Goal: Information Seeking & Learning: Check status

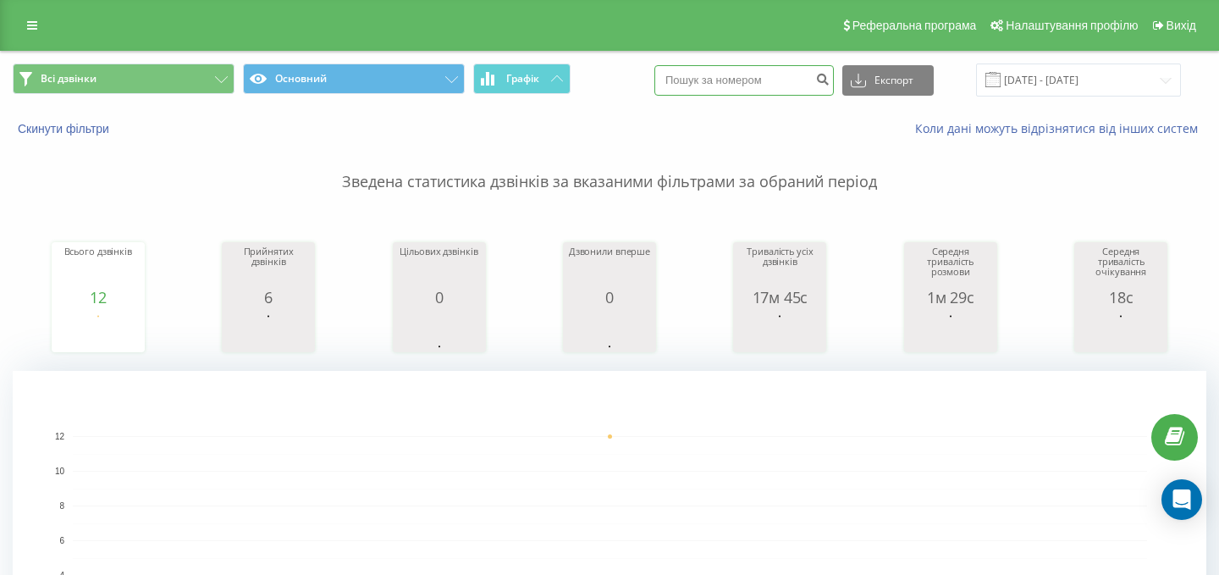
click at [768, 80] on input at bounding box center [745, 80] width 180 height 30
paste input "0635836144"
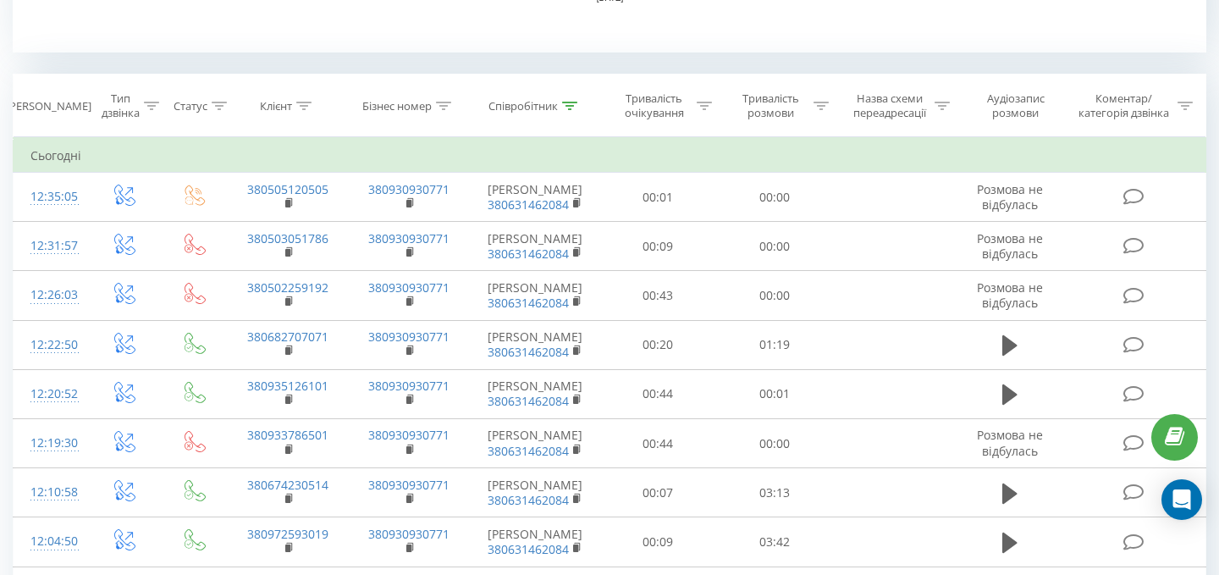
scroll to position [659, 0]
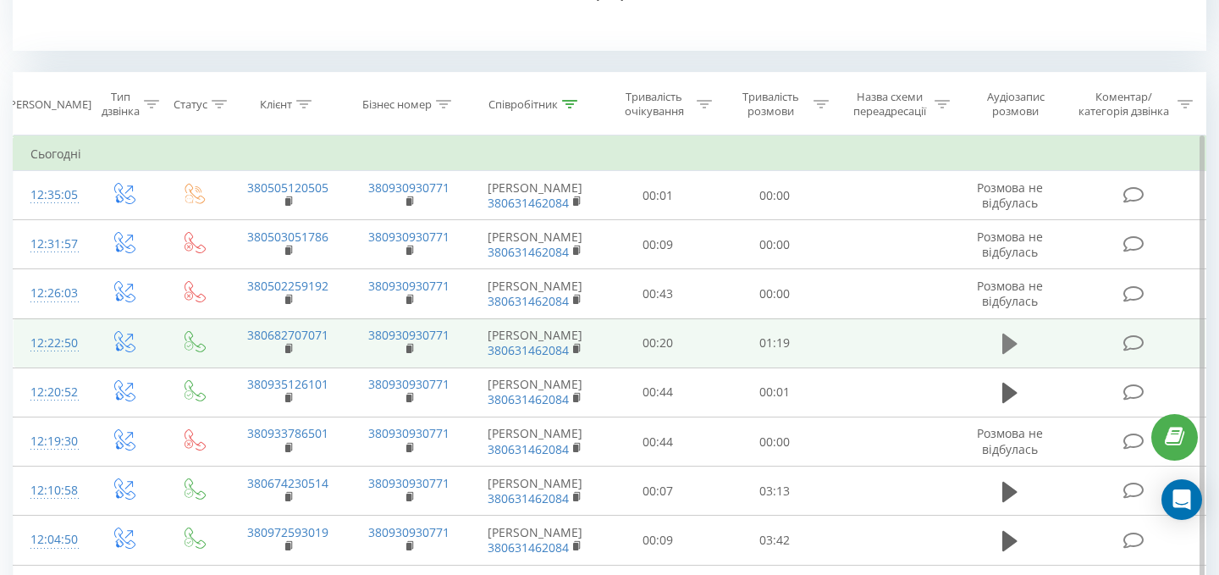
click at [1006, 354] on icon at bounding box center [1010, 344] width 15 height 20
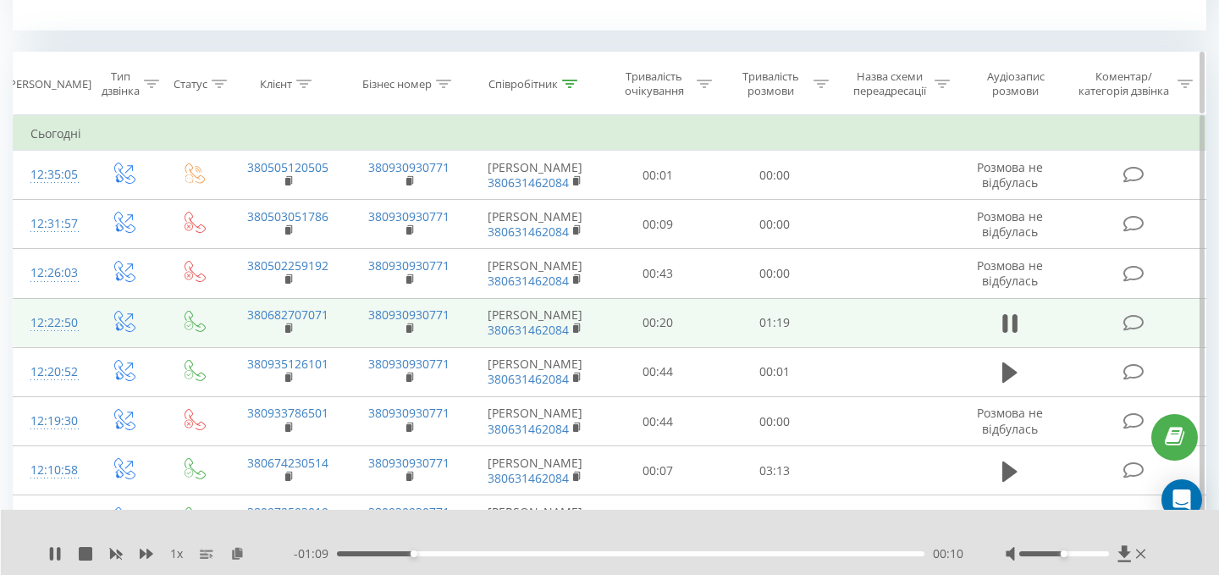
scroll to position [0, 0]
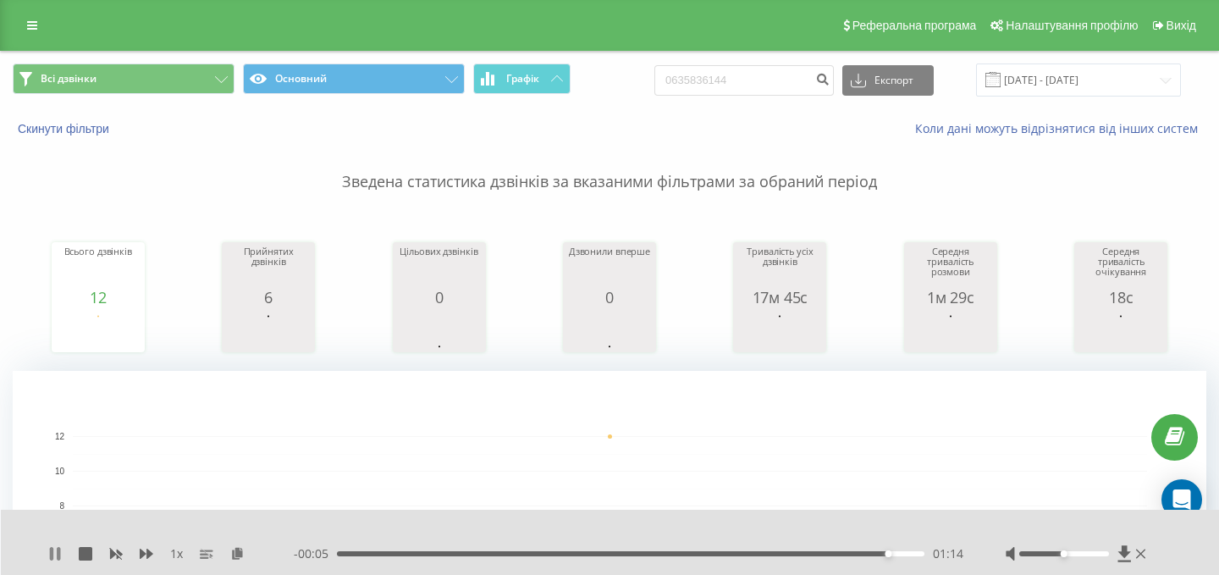
click at [55, 550] on icon at bounding box center [55, 554] width 14 height 14
click at [795, 73] on input "0635836144" at bounding box center [745, 80] width 180 height 30
paste input "75143071"
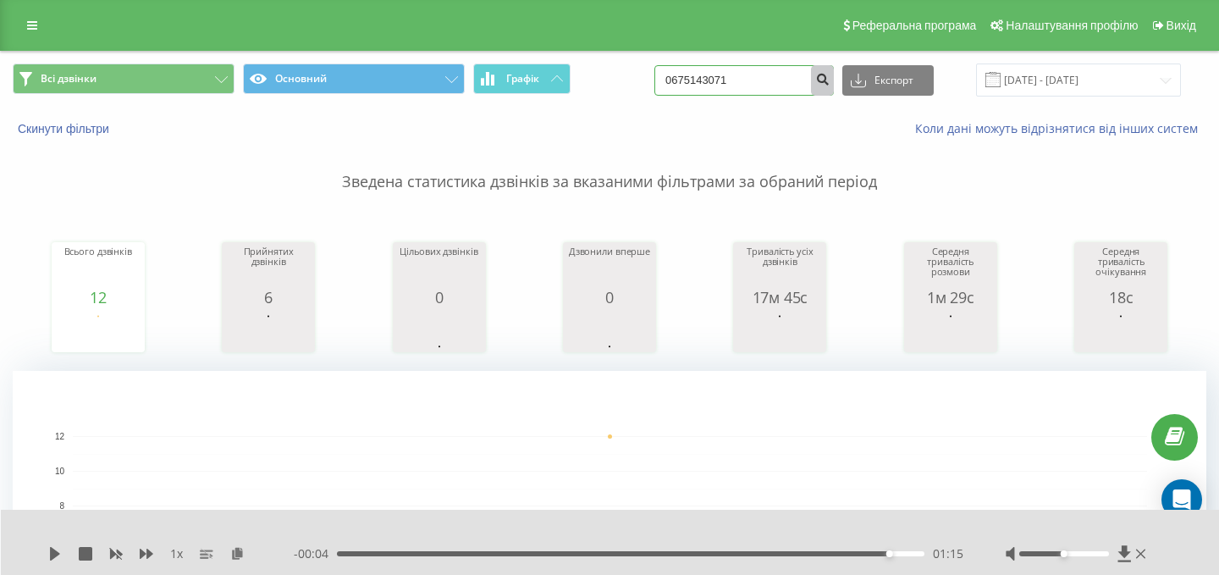
type input "0675143071"
click at [830, 77] on icon "submit" at bounding box center [822, 77] width 14 height 10
click at [583, 510] on div "1 x - 00:04 01:15 01:15" at bounding box center [610, 542] width 1219 height 65
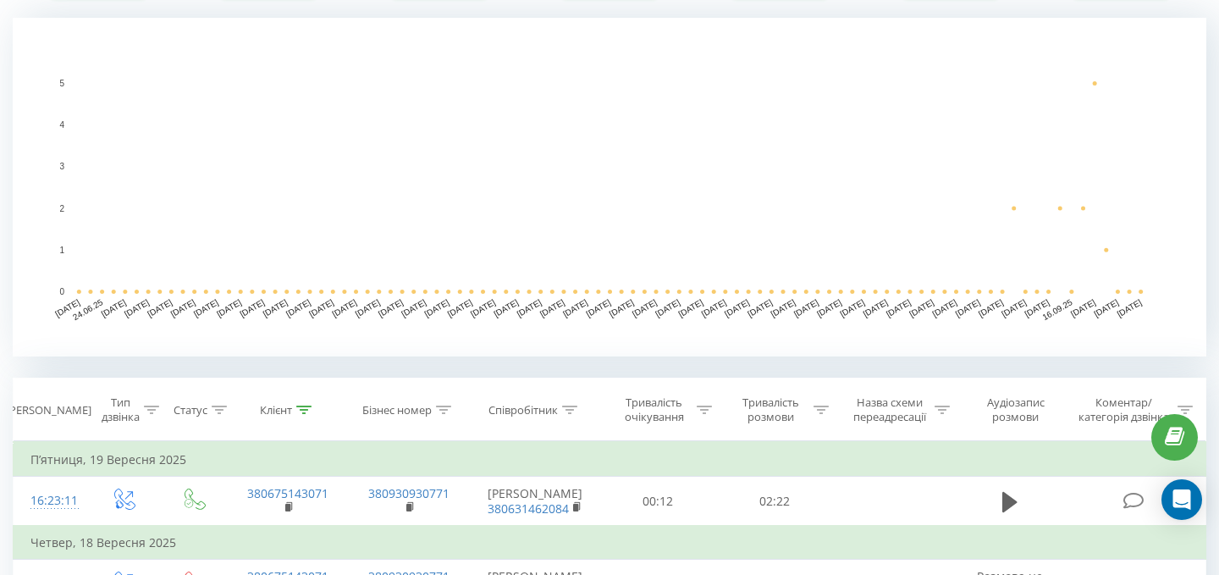
scroll to position [511, 0]
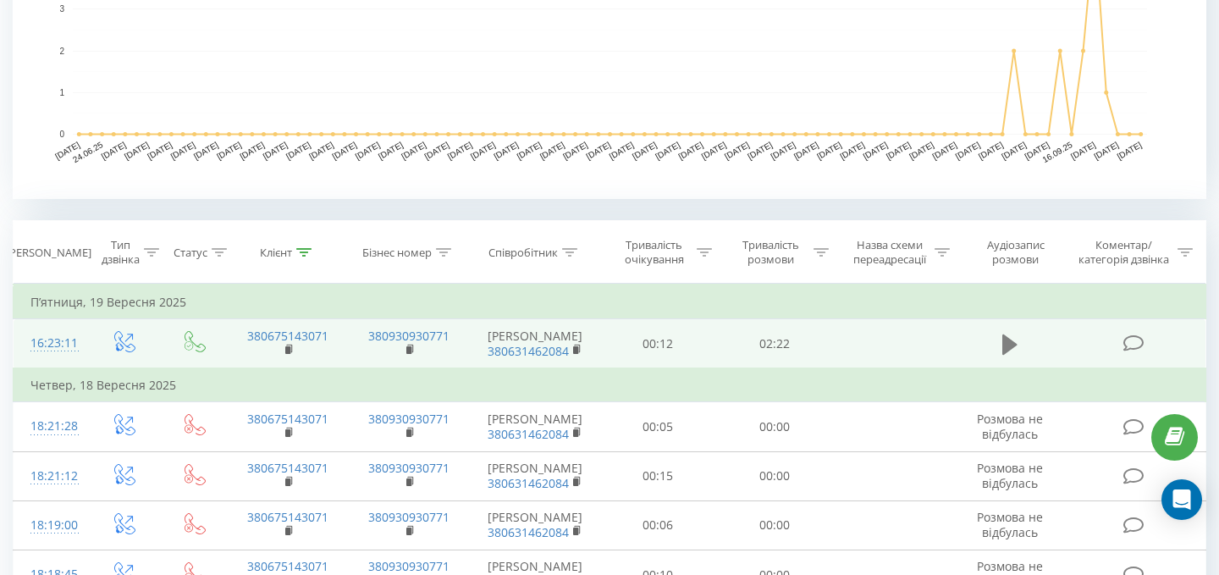
click at [1008, 348] on icon at bounding box center [1010, 344] width 15 height 20
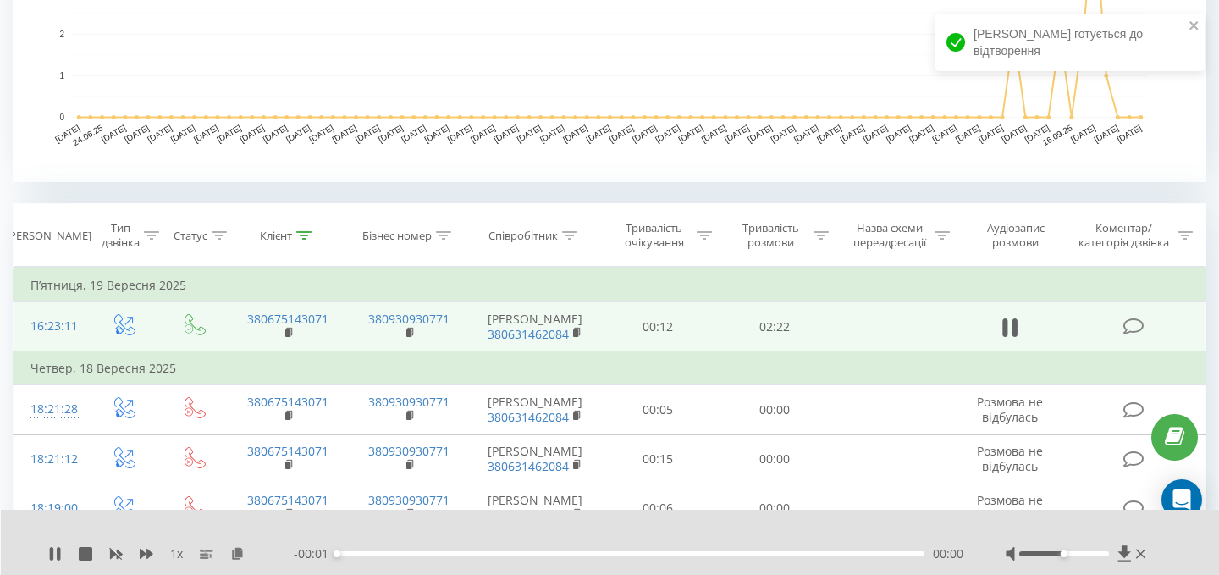
scroll to position [0, 0]
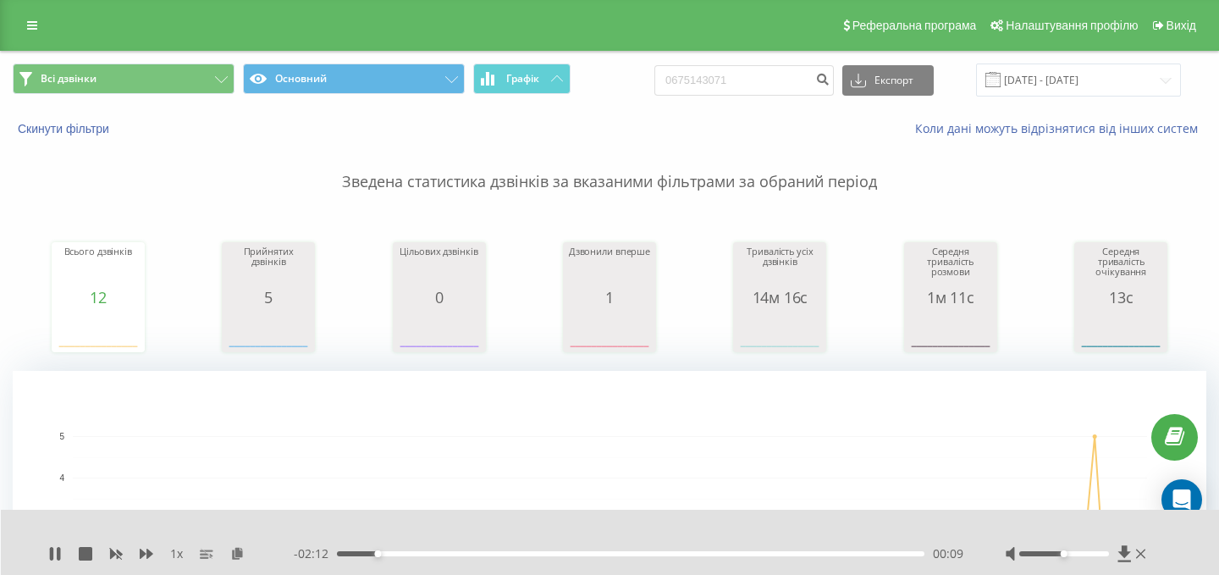
click at [1102, 554] on div at bounding box center [1063, 553] width 89 height 5
click at [768, 552] on div "00:14" at bounding box center [631, 553] width 588 height 5
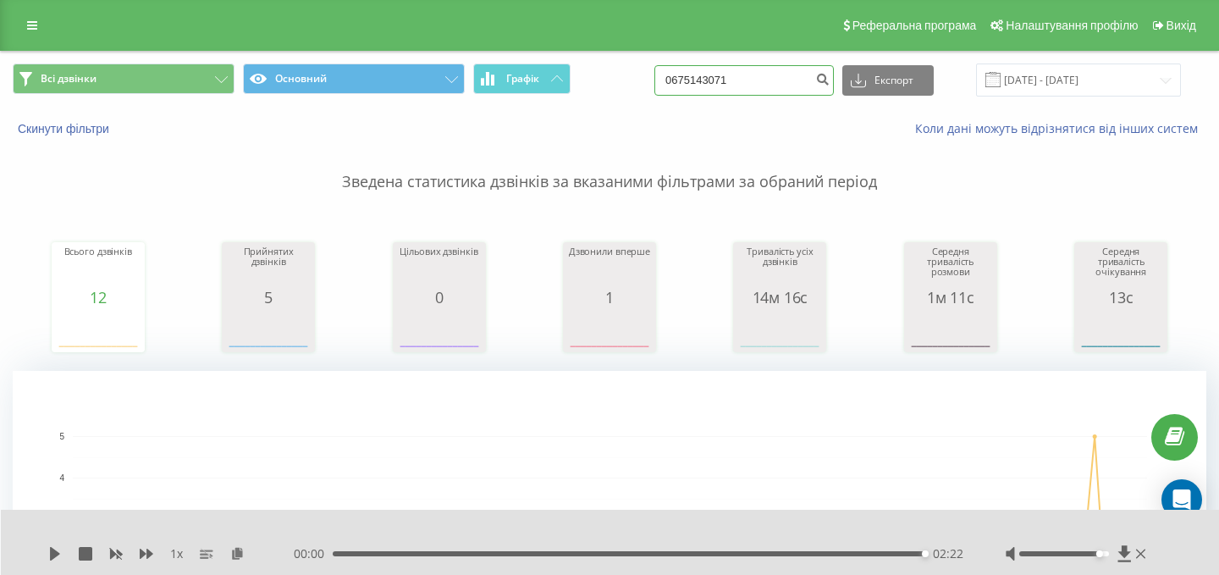
click at [821, 79] on input "0675143071" at bounding box center [745, 80] width 180 height 30
paste input "0730460164"
click at [821, 79] on input "06751430710730460164" at bounding box center [745, 80] width 180 height 30
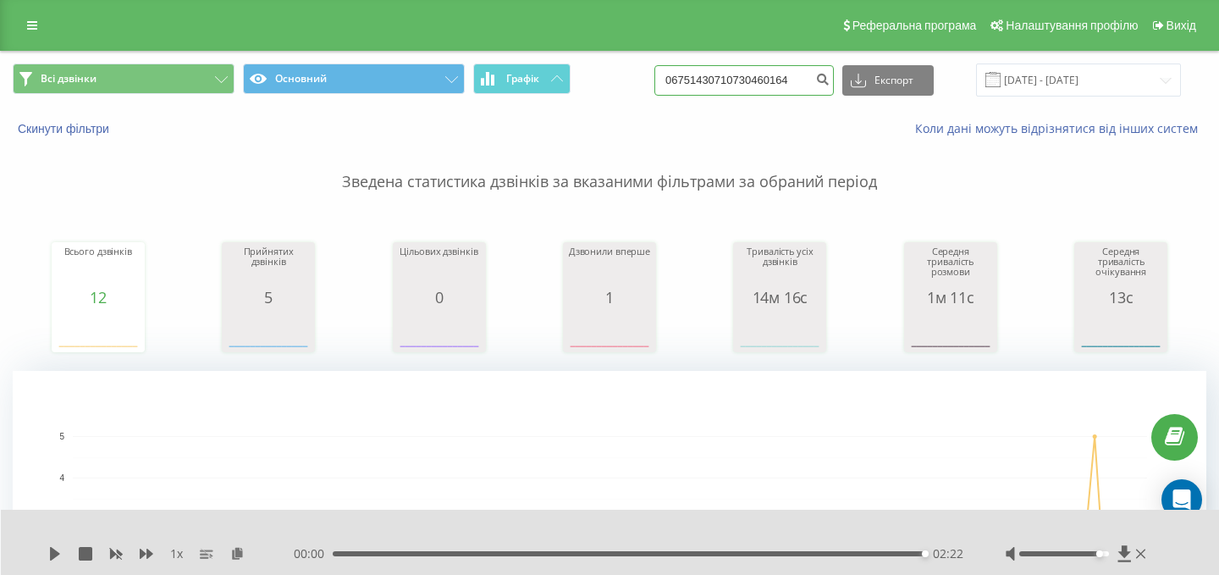
paste input
type input "0730460164"
click at [830, 78] on icon "submit" at bounding box center [822, 77] width 14 height 10
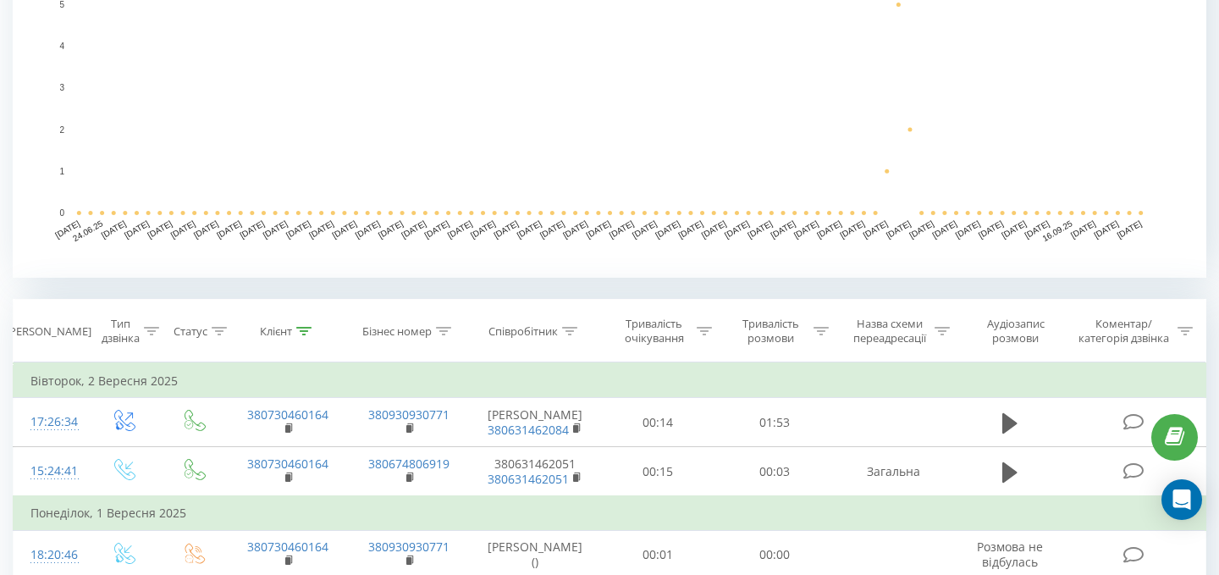
scroll to position [433, 0]
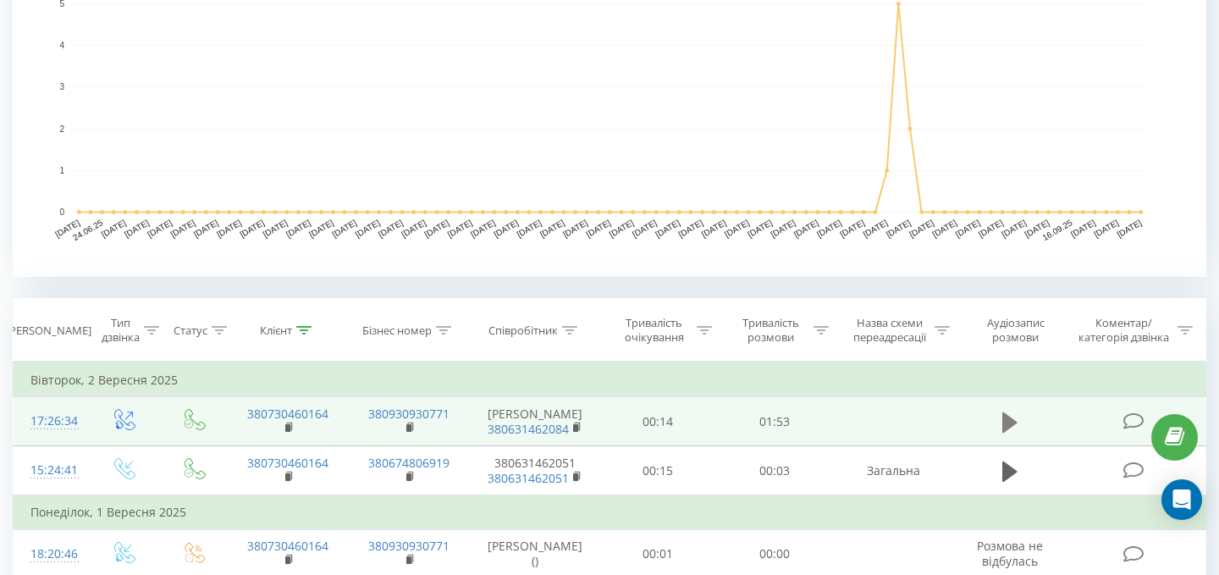
click at [1014, 427] on icon at bounding box center [1010, 422] width 15 height 20
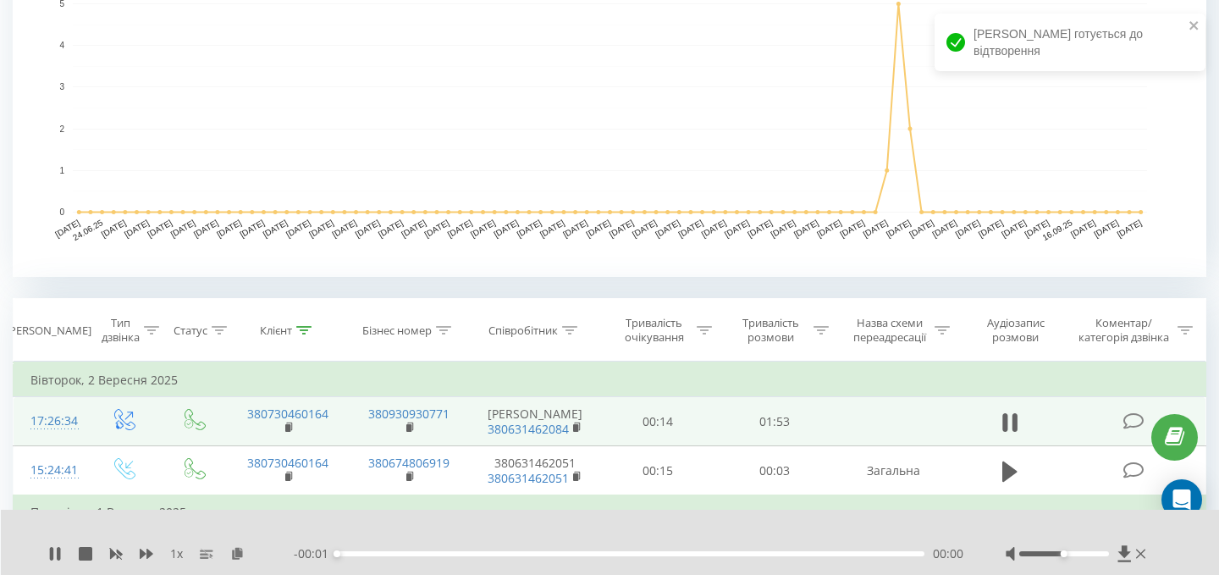
click at [1104, 555] on div at bounding box center [1063, 553] width 89 height 5
drag, startPoint x: 1120, startPoint y: 539, endPoint x: 1158, endPoint y: 545, distance: 38.6
click at [1158, 544] on div "1 x - 01:52 00:00 00:00" at bounding box center [610, 542] width 1219 height 65
drag, startPoint x: 1100, startPoint y: 553, endPoint x: 1163, endPoint y: 557, distance: 63.6
click at [1163, 557] on div "1 x - 01:51 00:01 00:01" at bounding box center [610, 542] width 1219 height 65
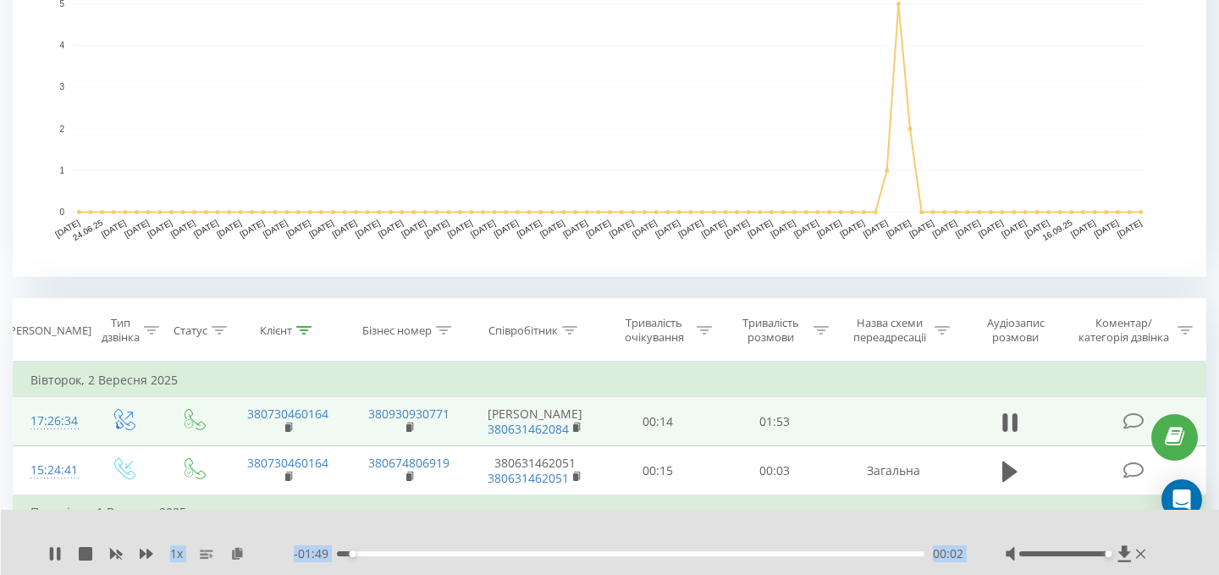
click at [614, 539] on div at bounding box center [598, 531] width 881 height 19
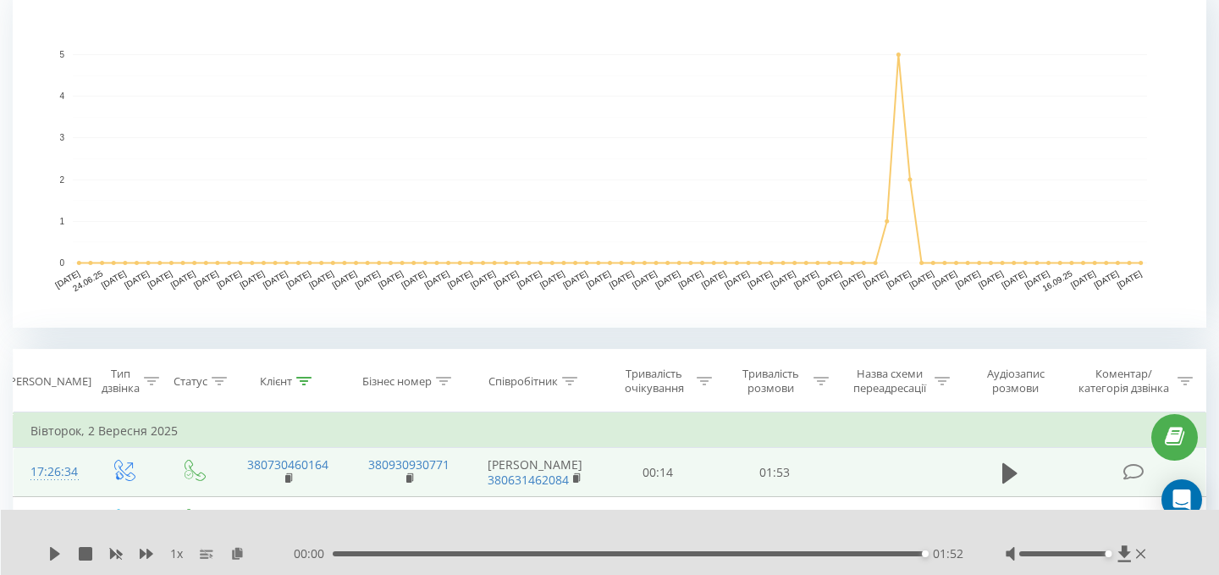
scroll to position [0, 0]
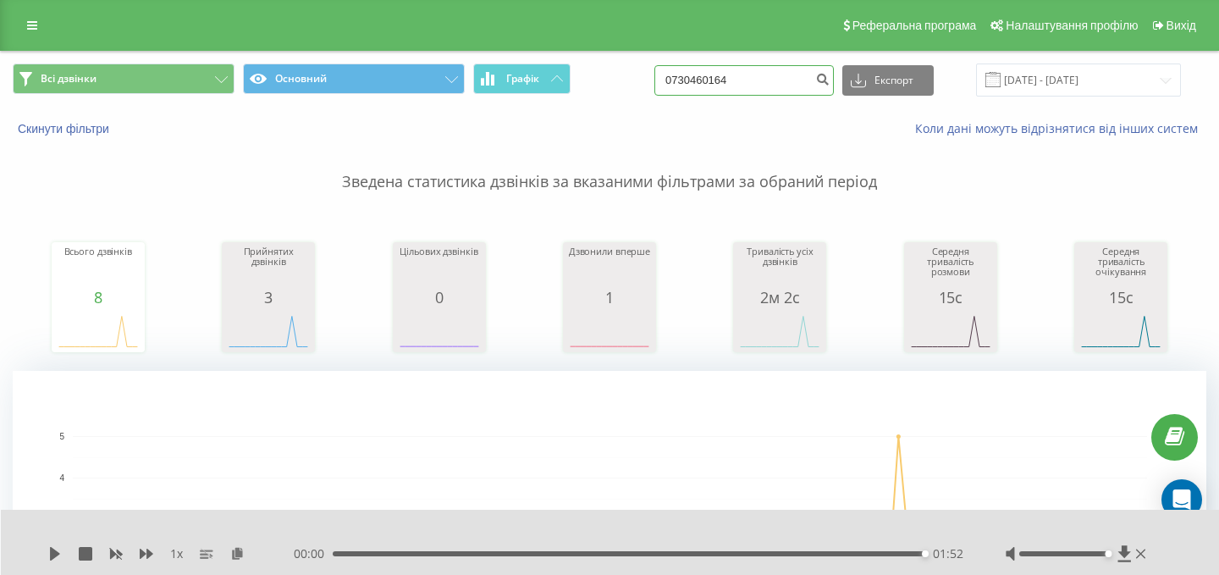
click at [799, 79] on input "0730460164" at bounding box center [745, 80] width 180 height 30
paste input "961989236"
type input "0961989236"
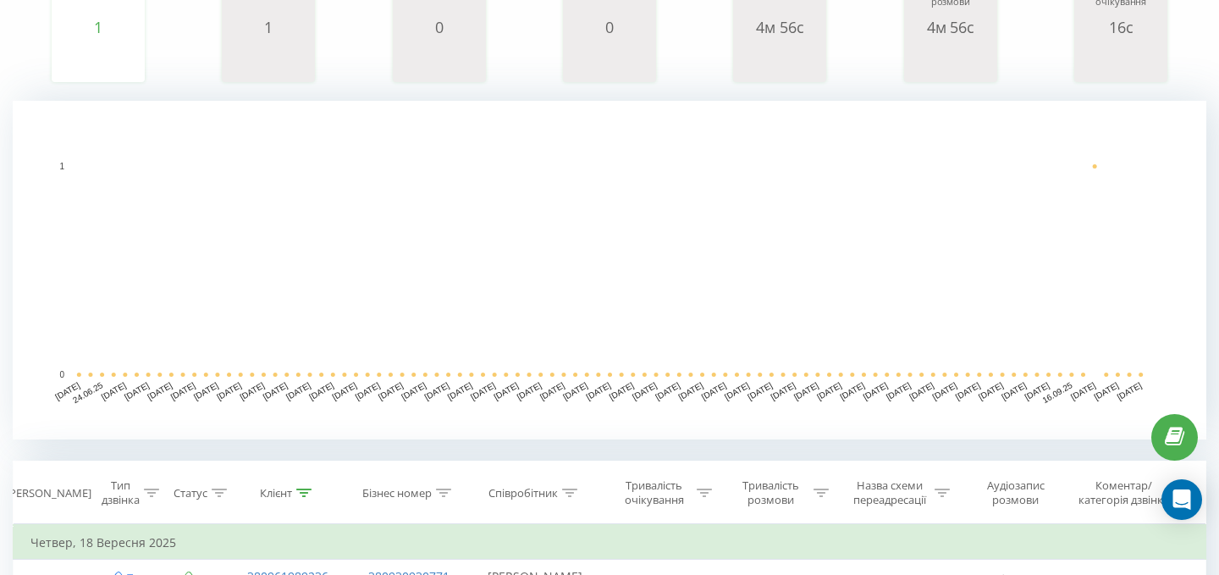
scroll to position [410, 0]
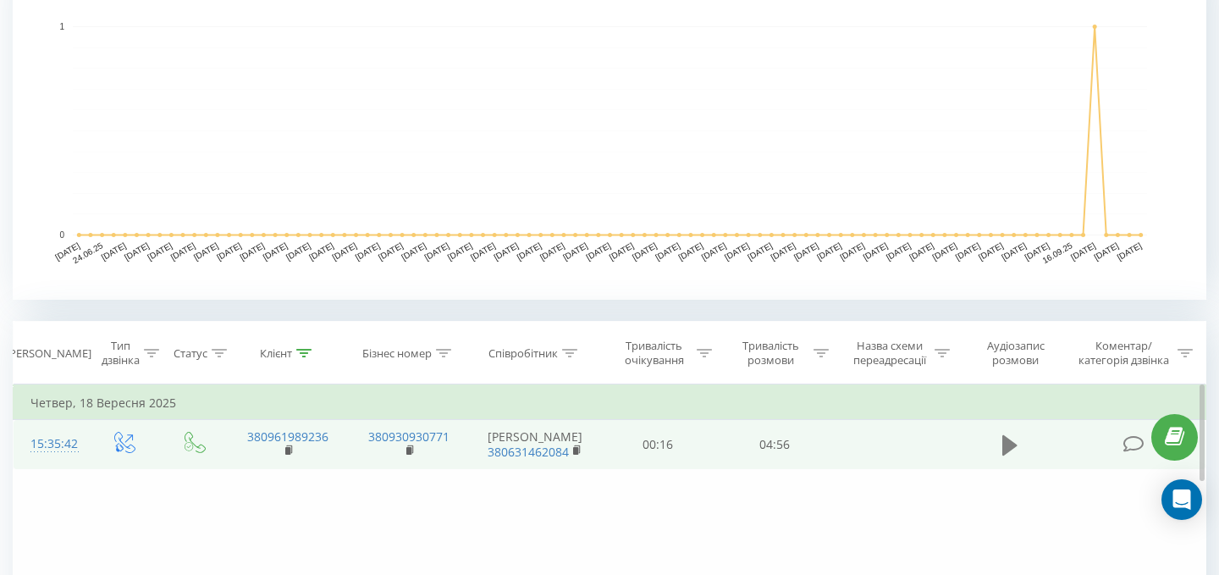
click at [1008, 443] on icon at bounding box center [1010, 446] width 15 height 24
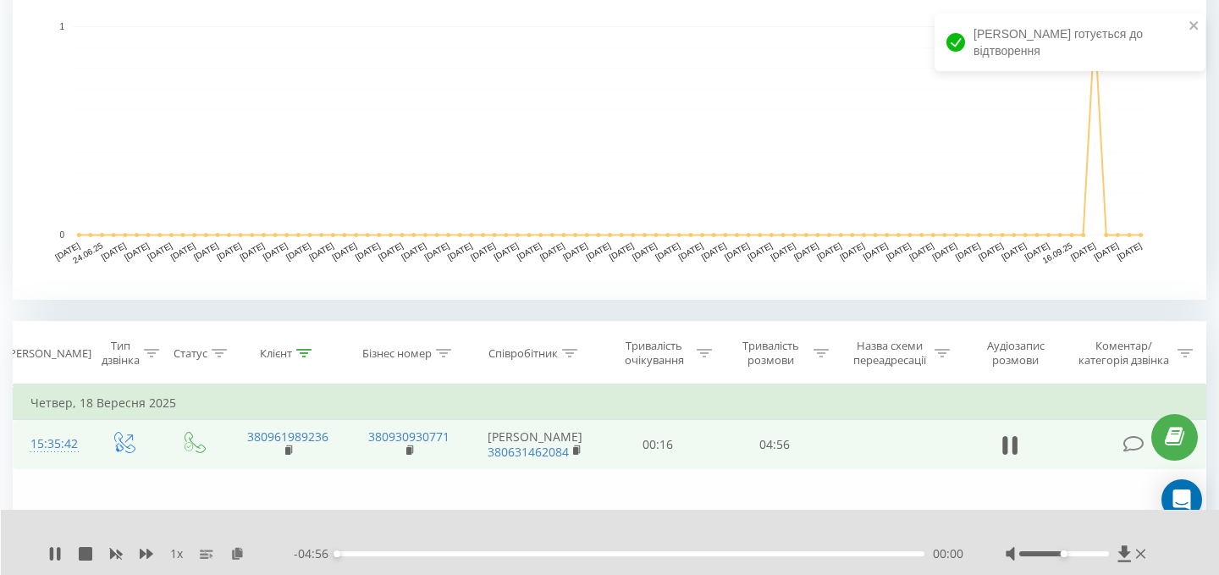
click at [1104, 552] on div at bounding box center [1063, 553] width 89 height 5
drag, startPoint x: 1097, startPoint y: 555, endPoint x: 1213, endPoint y: 601, distance: 125.8
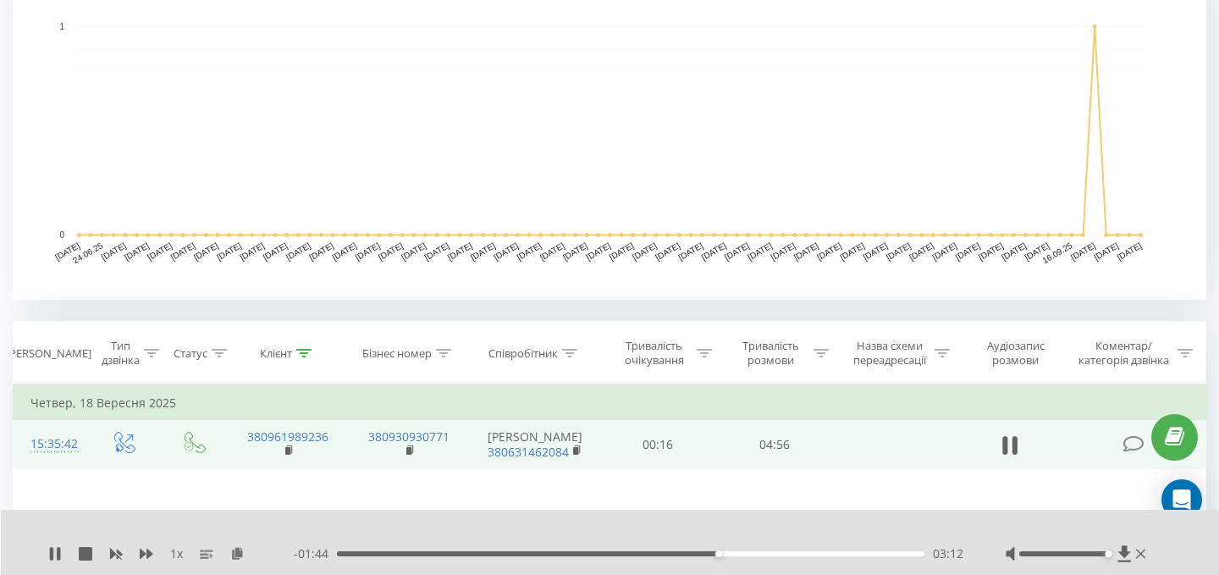
click at [856, 553] on div "03:12" at bounding box center [631, 553] width 588 height 5
click at [884, 553] on div "04:23" at bounding box center [631, 553] width 588 height 5
click at [898, 551] on div "04:37" at bounding box center [631, 553] width 588 height 5
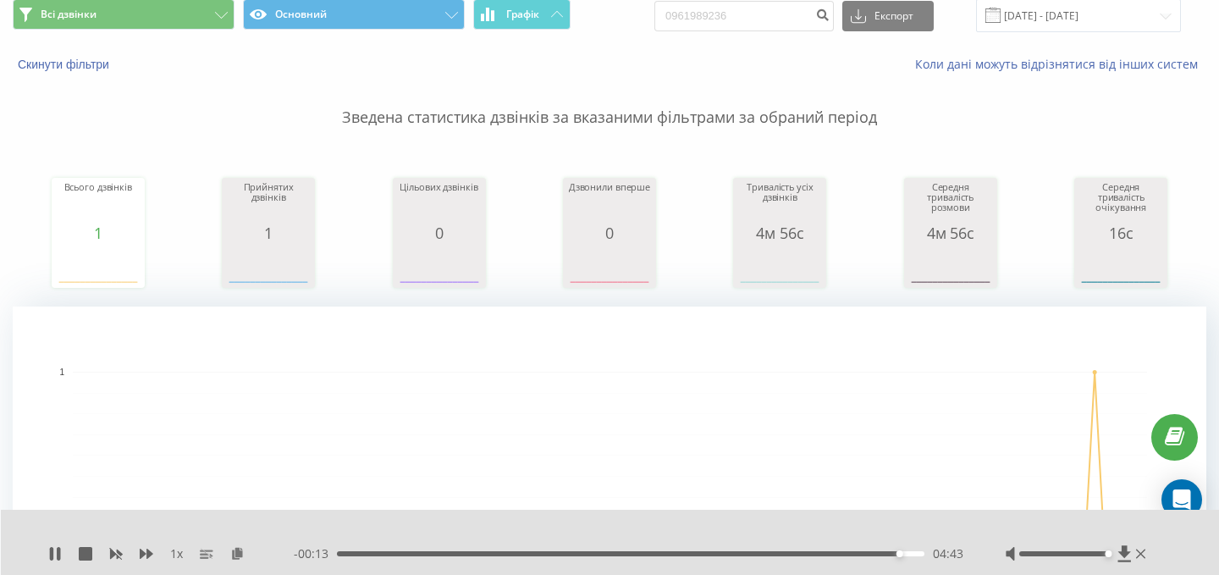
scroll to position [0, 0]
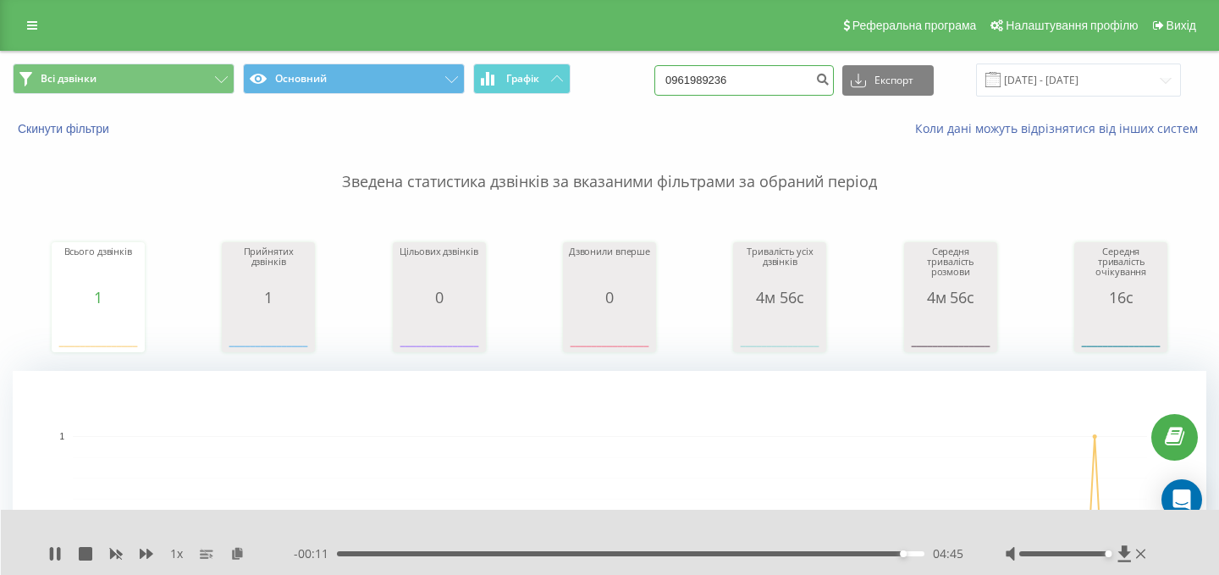
click at [801, 83] on input "0961989236" at bounding box center [745, 80] width 180 height 30
click at [748, 76] on input at bounding box center [745, 80] width 180 height 30
paste input "0974264612"
type input "0974264612"
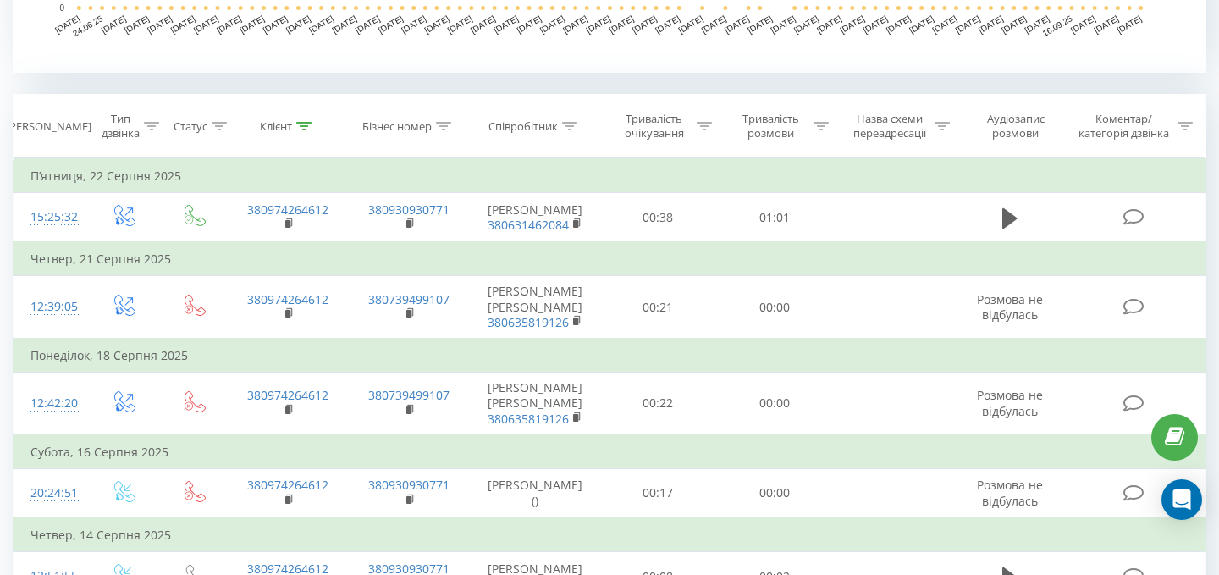
scroll to position [663, 0]
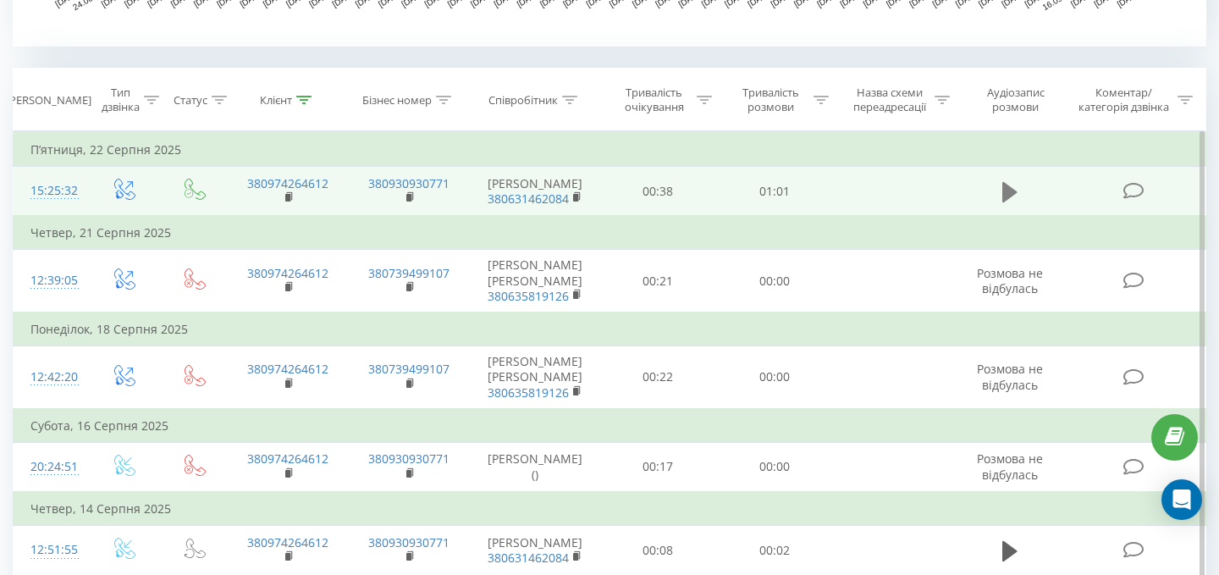
click at [1007, 201] on icon at bounding box center [1010, 191] width 15 height 20
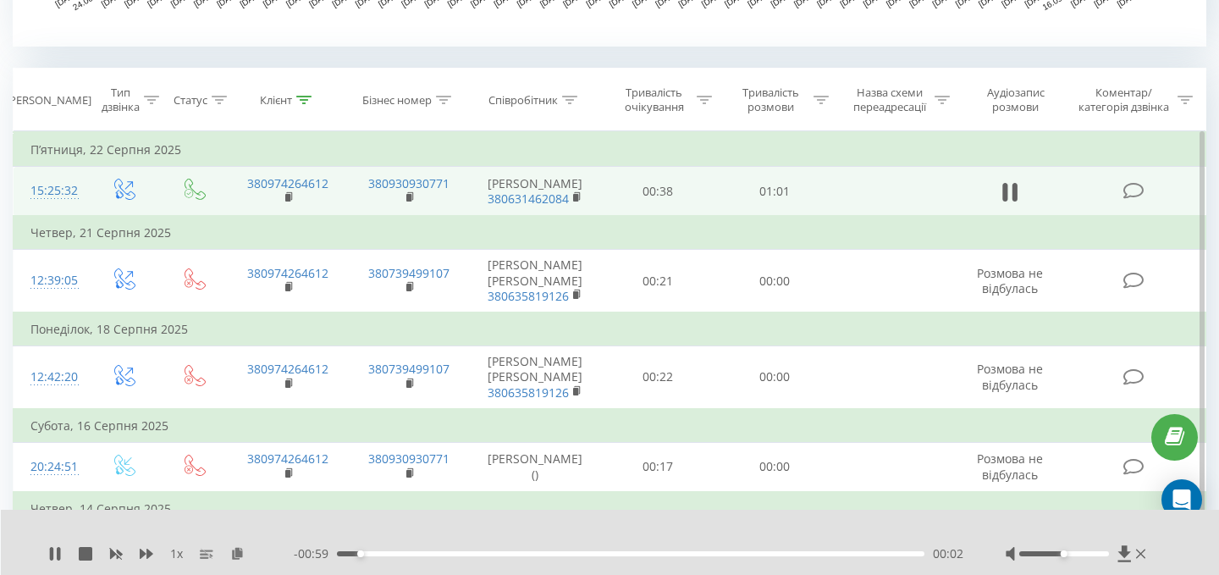
click at [1102, 552] on div at bounding box center [1063, 553] width 89 height 5
drag, startPoint x: 1102, startPoint y: 551, endPoint x: 1120, endPoint y: 555, distance: 18.3
click at [1120, 555] on div at bounding box center [1078, 553] width 144 height 17
click at [513, 553] on div "00:06" at bounding box center [631, 553] width 588 height 5
click at [495, 554] on div "00:20" at bounding box center [631, 553] width 588 height 5
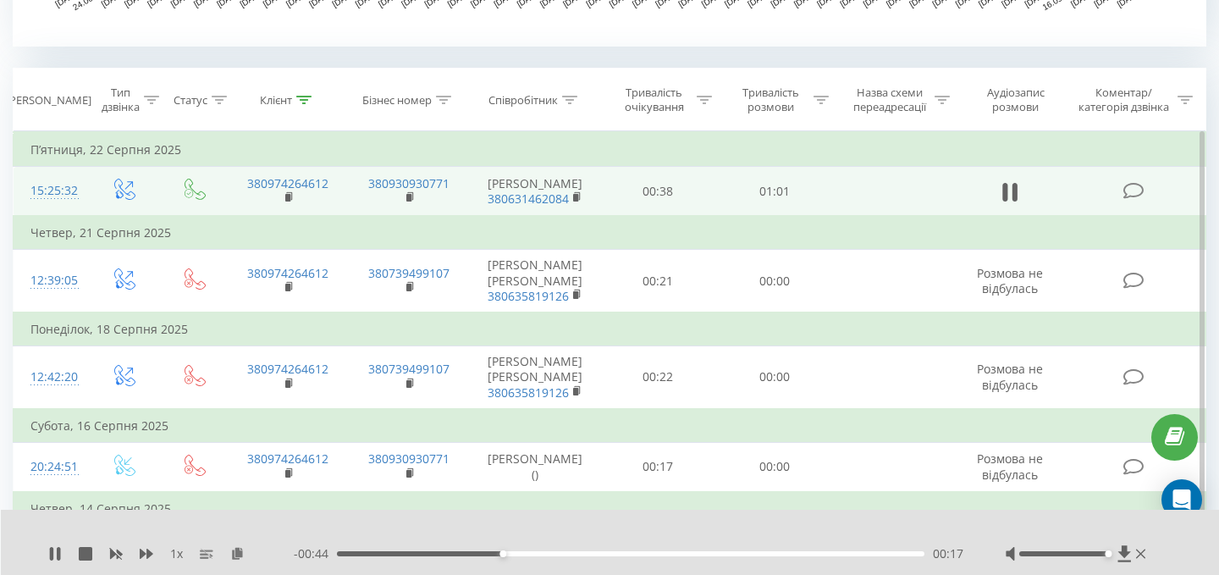
click at [464, 555] on div "00:17" at bounding box center [631, 553] width 588 height 5
click at [394, 550] on div "- 00:48 00:14 00:14" at bounding box center [629, 553] width 670 height 17
click at [400, 552] on div "00:14" at bounding box center [631, 553] width 588 height 5
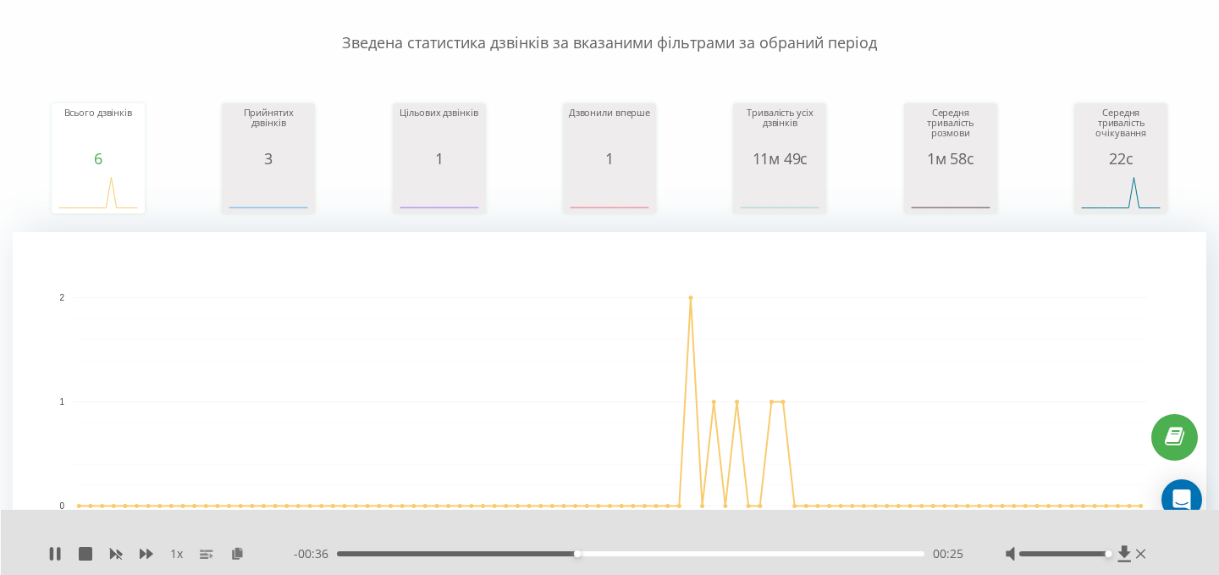
scroll to position [0, 0]
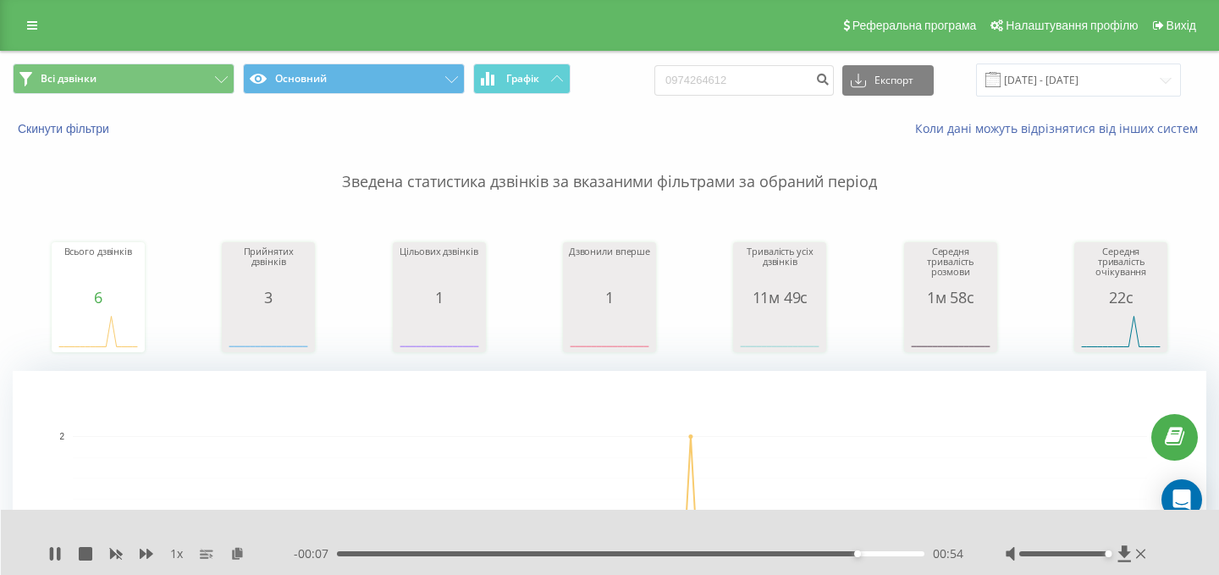
click at [816, 553] on div "00:54" at bounding box center [631, 553] width 588 height 5
click at [52, 552] on icon at bounding box center [51, 554] width 3 height 14
click at [807, 89] on input "0974264612" at bounding box center [745, 80] width 180 height 30
click at [89, 127] on button "Скинути фільтри" at bounding box center [65, 128] width 105 height 15
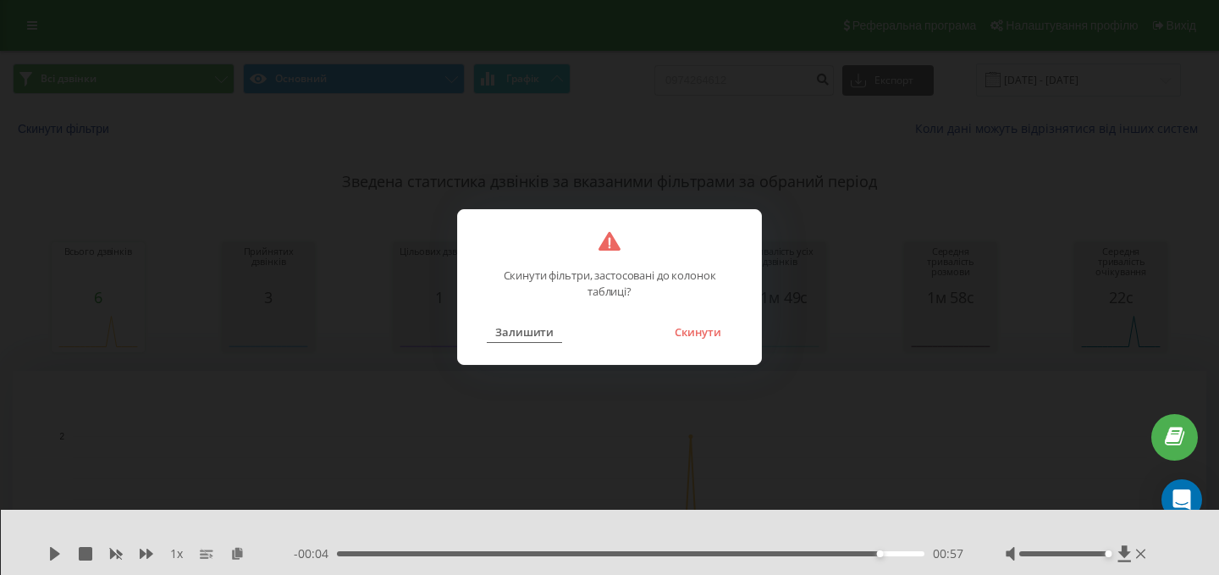
click at [539, 323] on button "Залишити" at bounding box center [524, 332] width 75 height 22
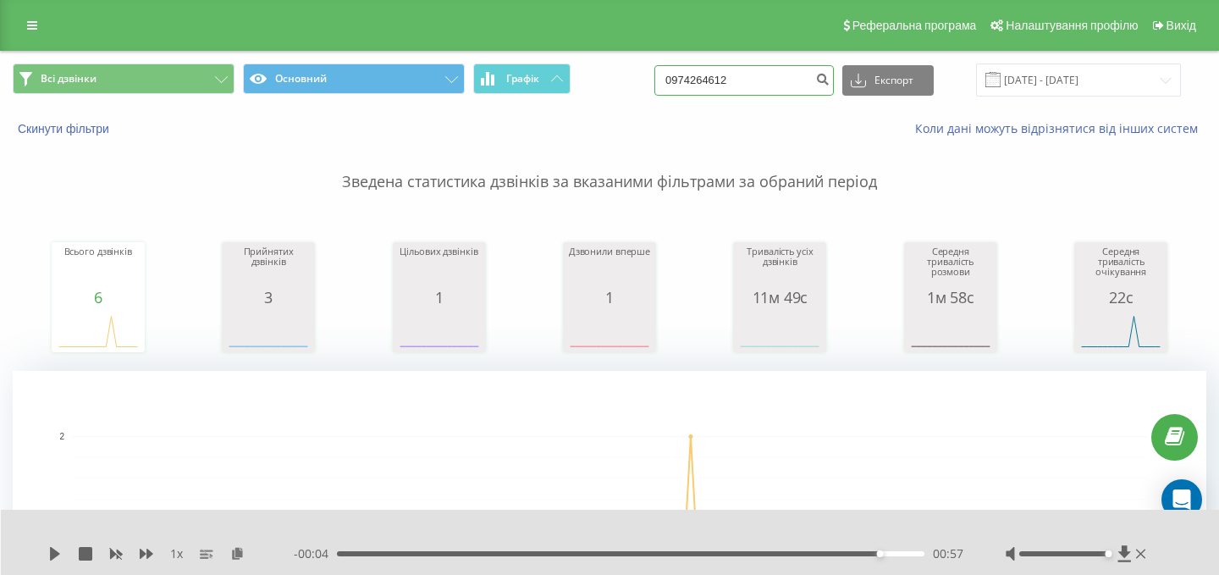
click at [792, 76] on input "0974264612" at bounding box center [745, 80] width 180 height 30
click at [49, 132] on button "Скинути фільтри" at bounding box center [65, 128] width 105 height 15
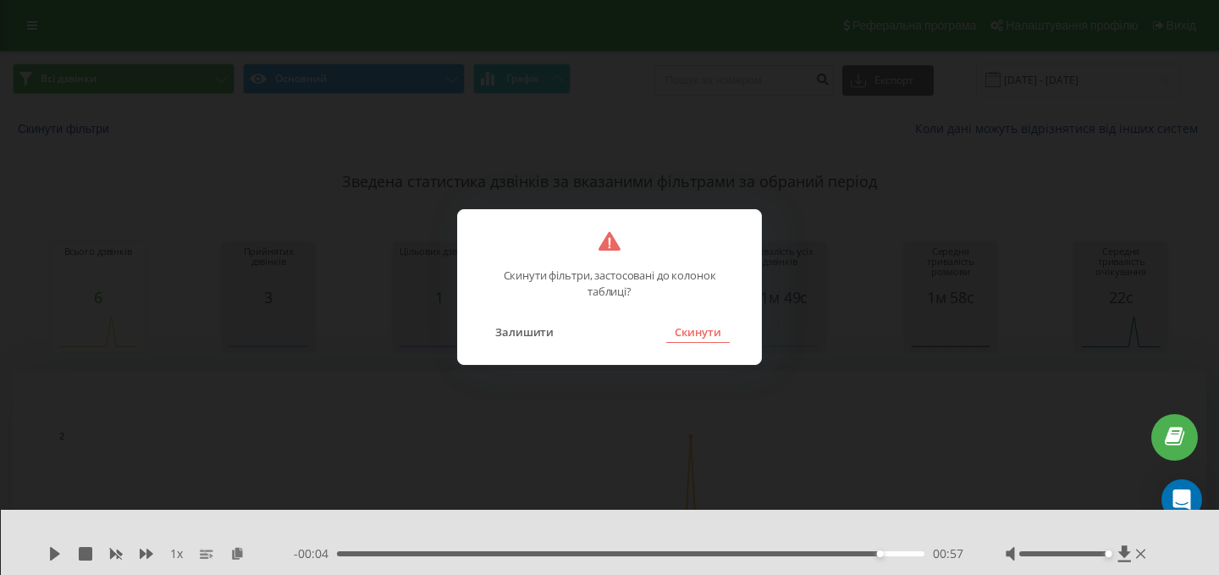
click at [701, 330] on button "Скинути" at bounding box center [698, 332] width 64 height 22
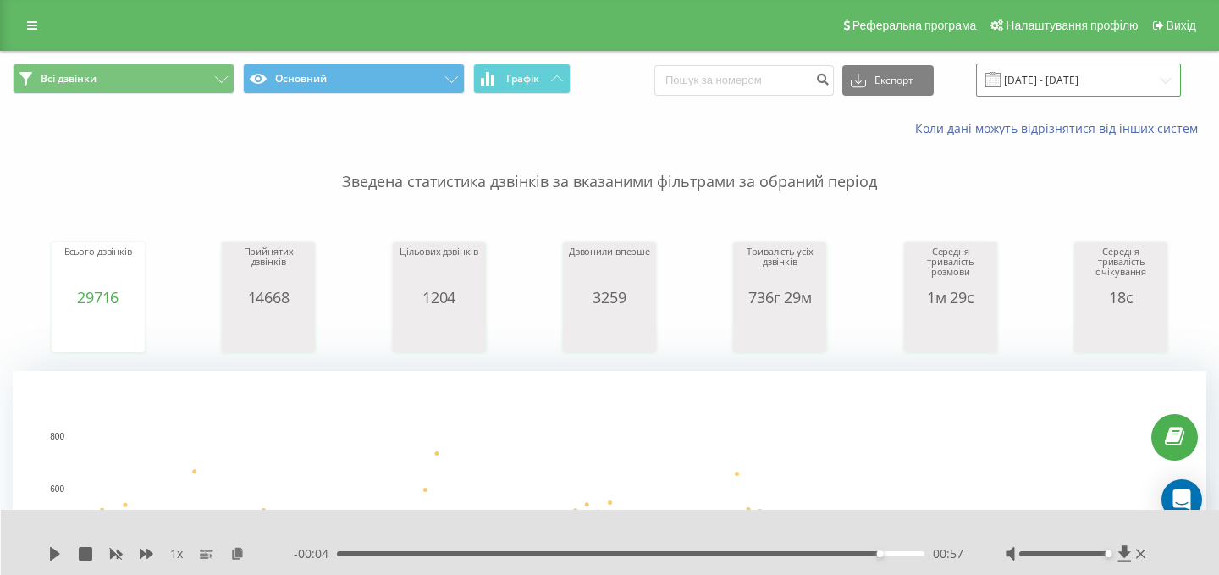
click at [1026, 79] on input "[DATE] - [DATE]" at bounding box center [1078, 80] width 205 height 33
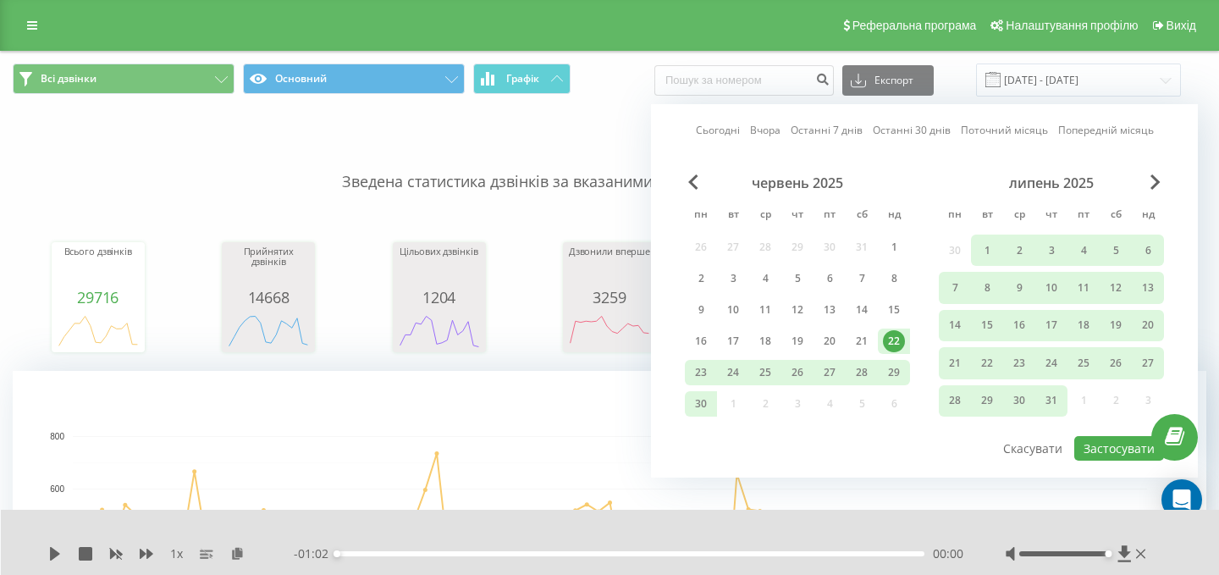
click at [724, 128] on link "Сьогодні" at bounding box center [718, 130] width 44 height 16
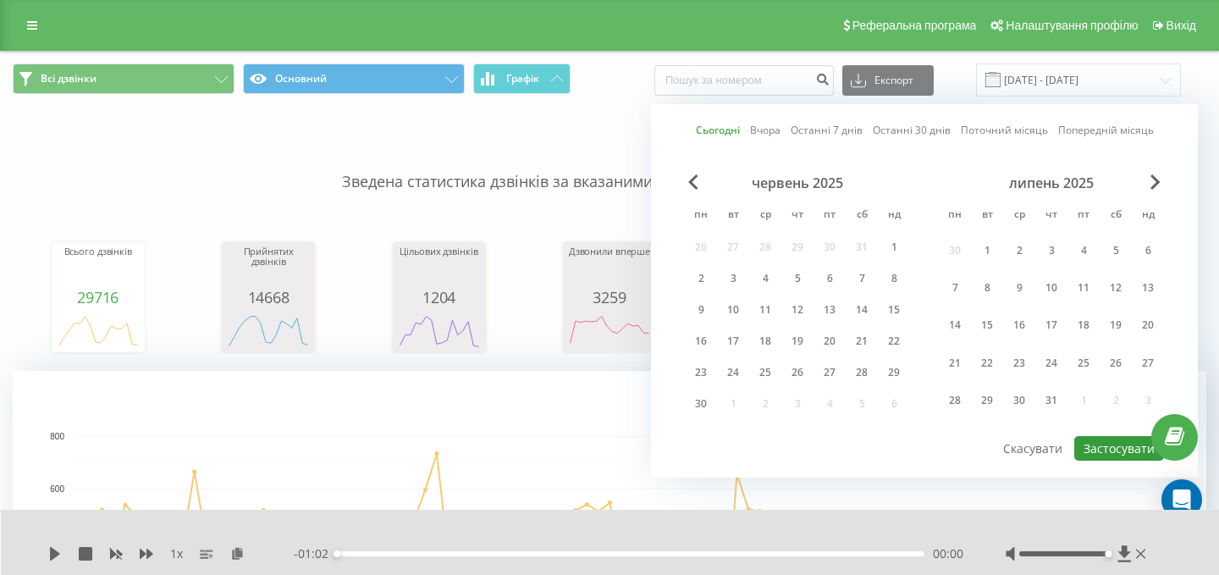
click at [1119, 453] on button "Застосувати" at bounding box center [1120, 448] width 90 height 25
type input "[DATE] - [DATE]"
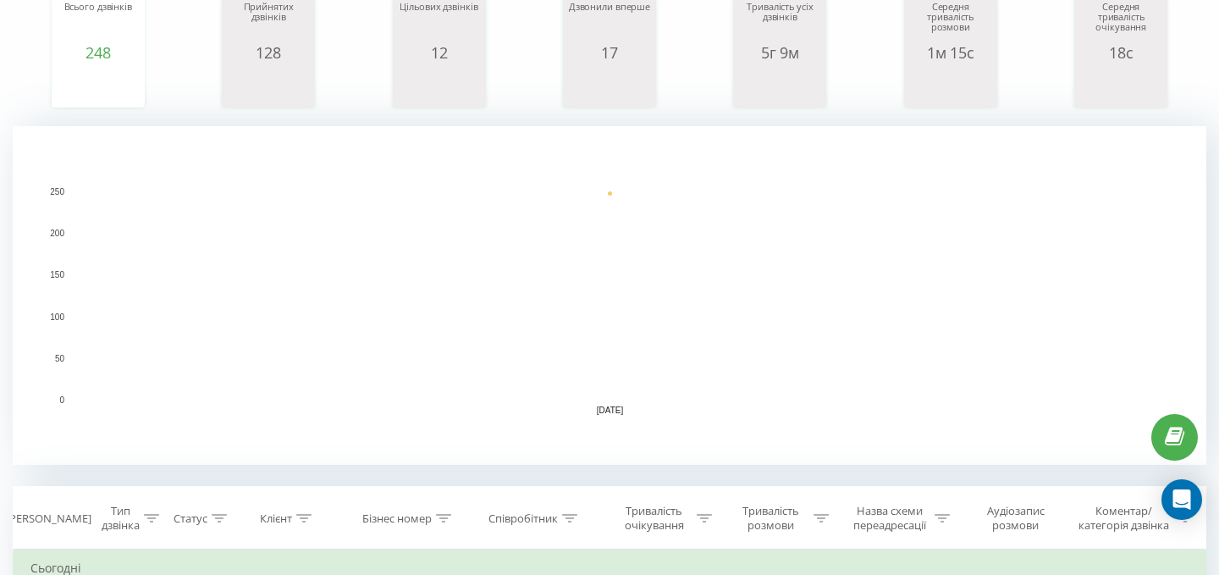
scroll to position [244, 0]
click at [566, 516] on icon at bounding box center [569, 519] width 15 height 8
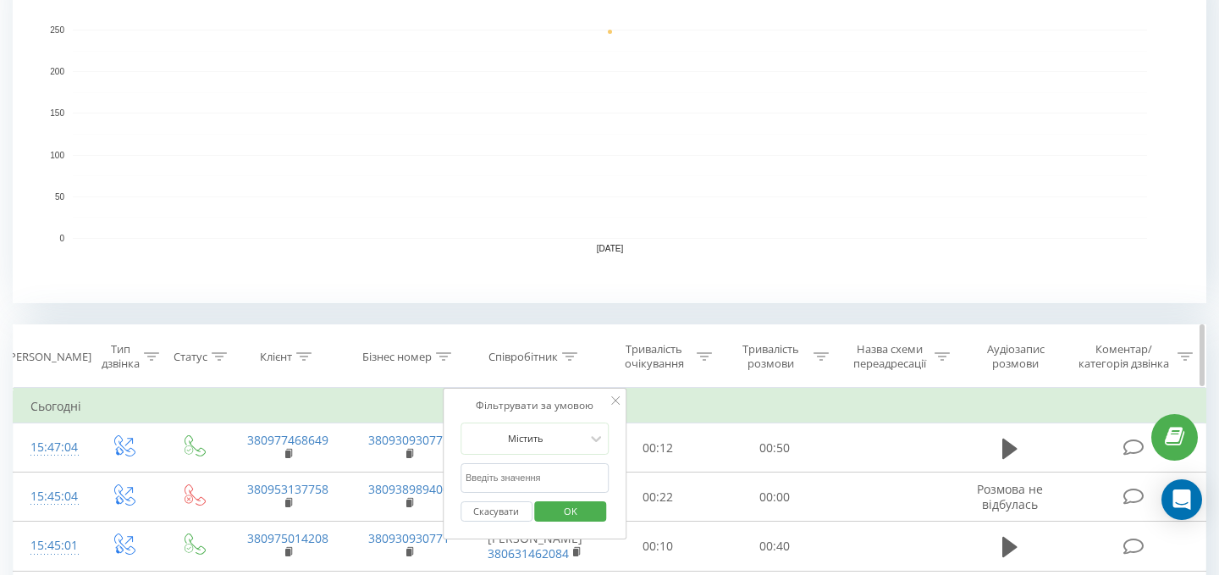
scroll to position [419, 0]
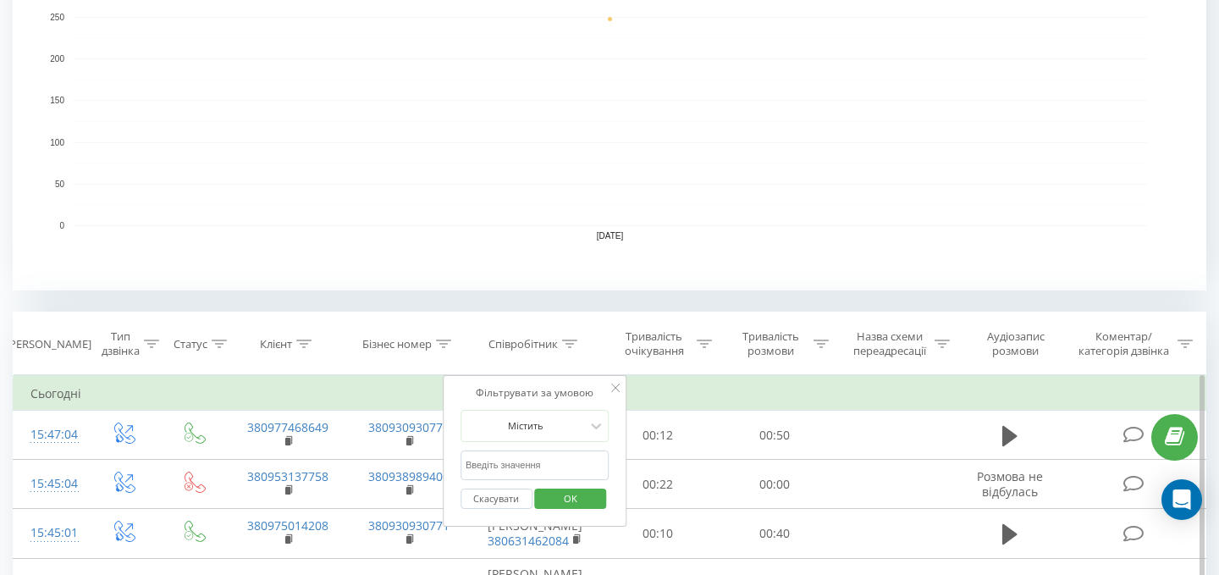
click at [538, 471] on input "text" at bounding box center [535, 465] width 149 height 30
type input "[PERSON_NAME]"
click at [566, 504] on span "OK" at bounding box center [570, 498] width 47 height 26
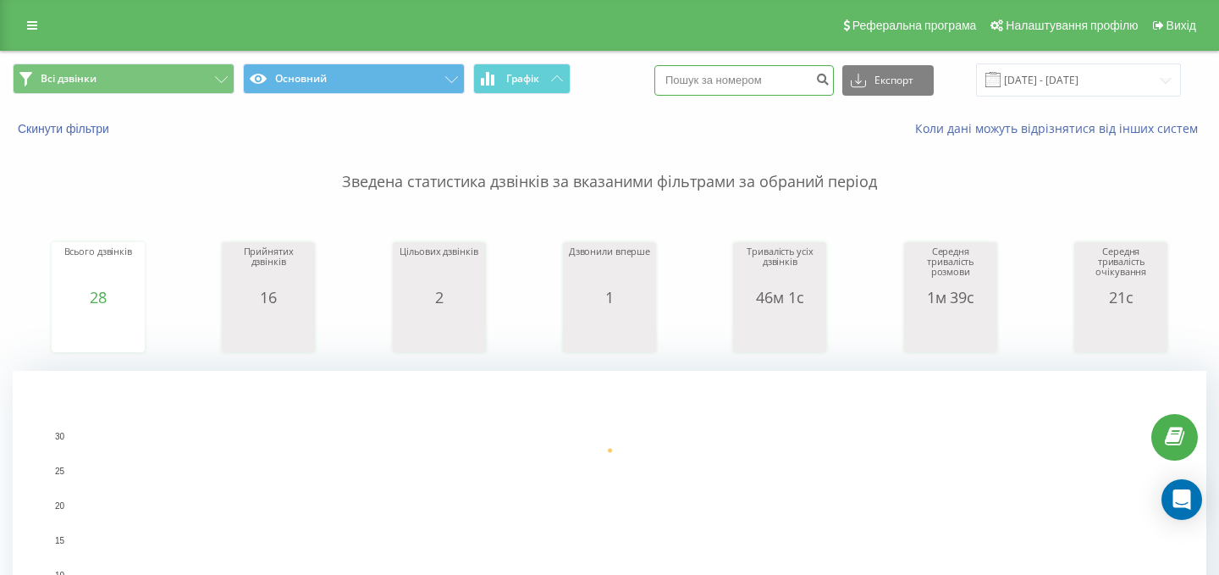
click at [785, 92] on input at bounding box center [745, 80] width 180 height 30
paste input "0979545119"
type input "0979545119"
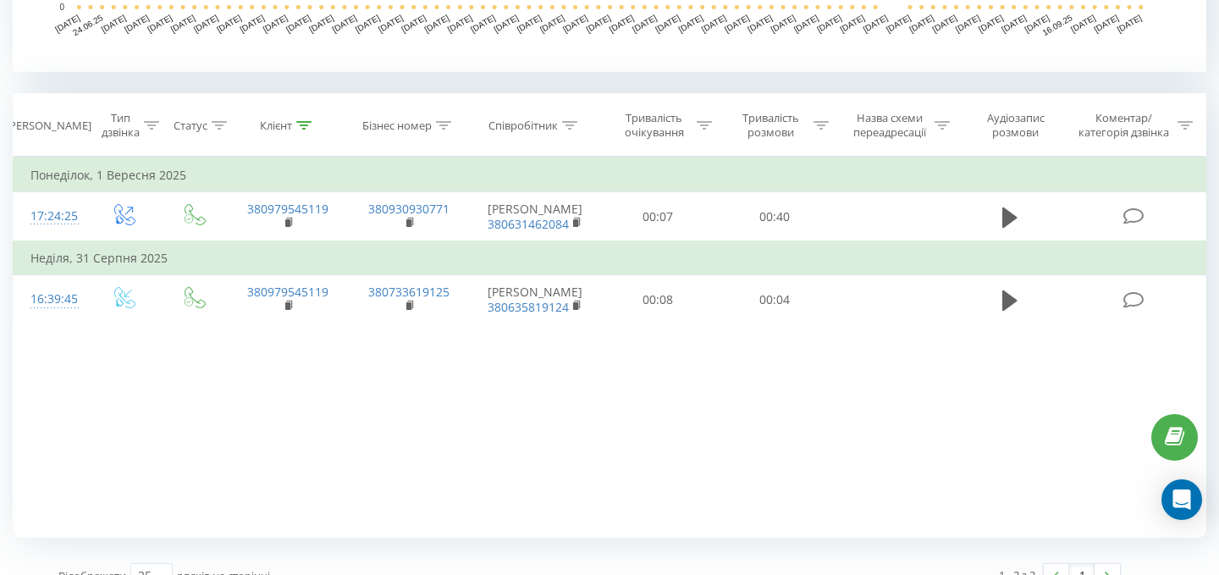
scroll to position [664, 0]
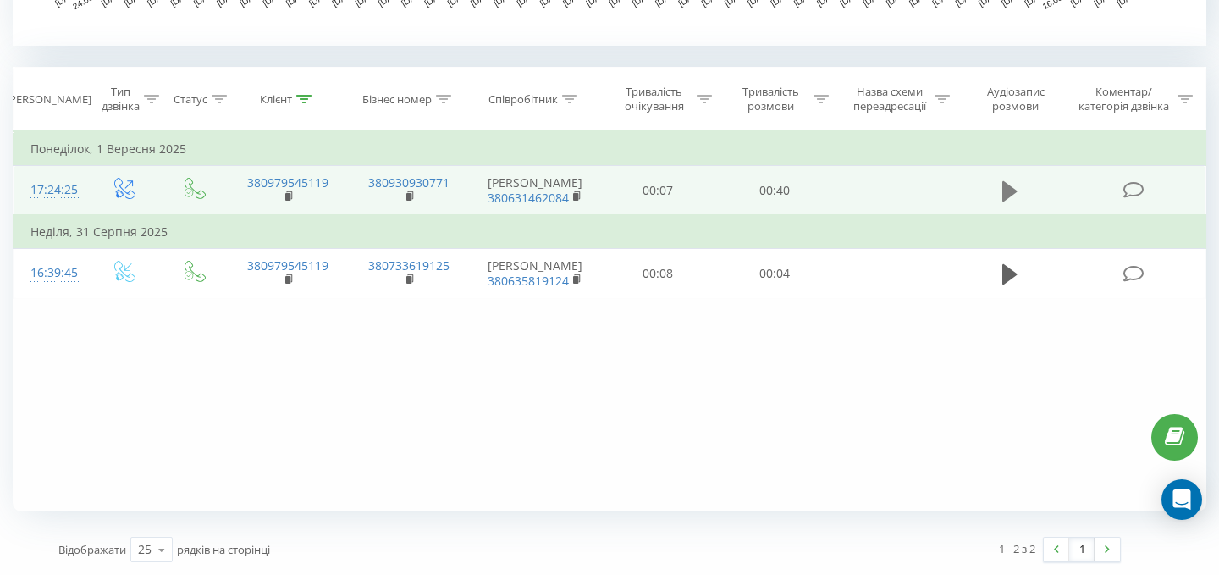
click at [1007, 191] on icon at bounding box center [1010, 190] width 15 height 20
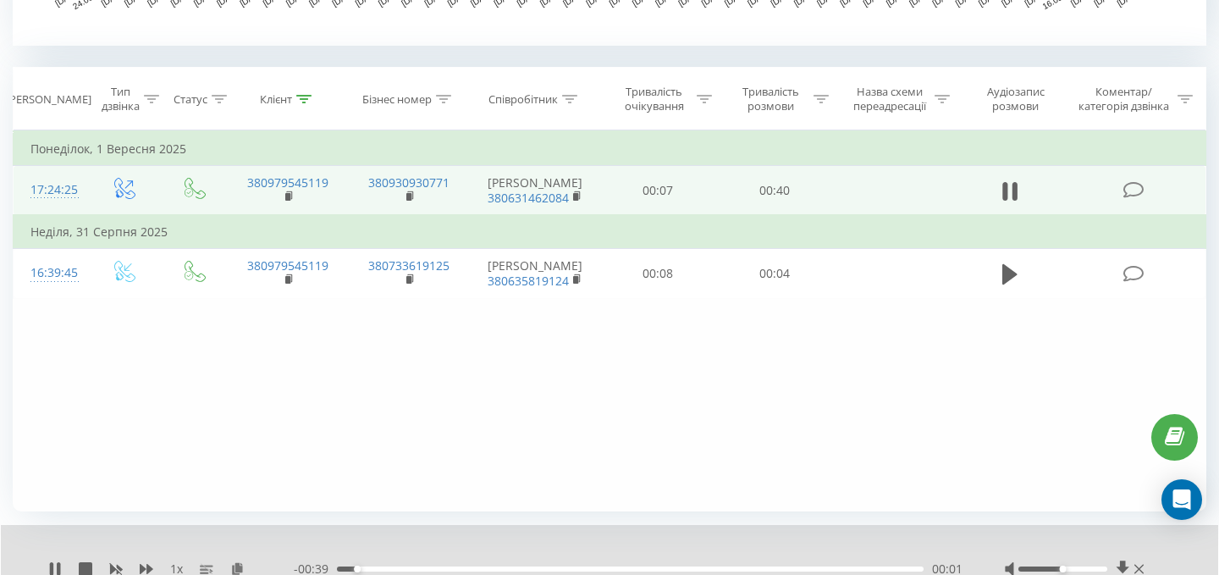
click at [1103, 570] on div at bounding box center [1063, 568] width 89 height 5
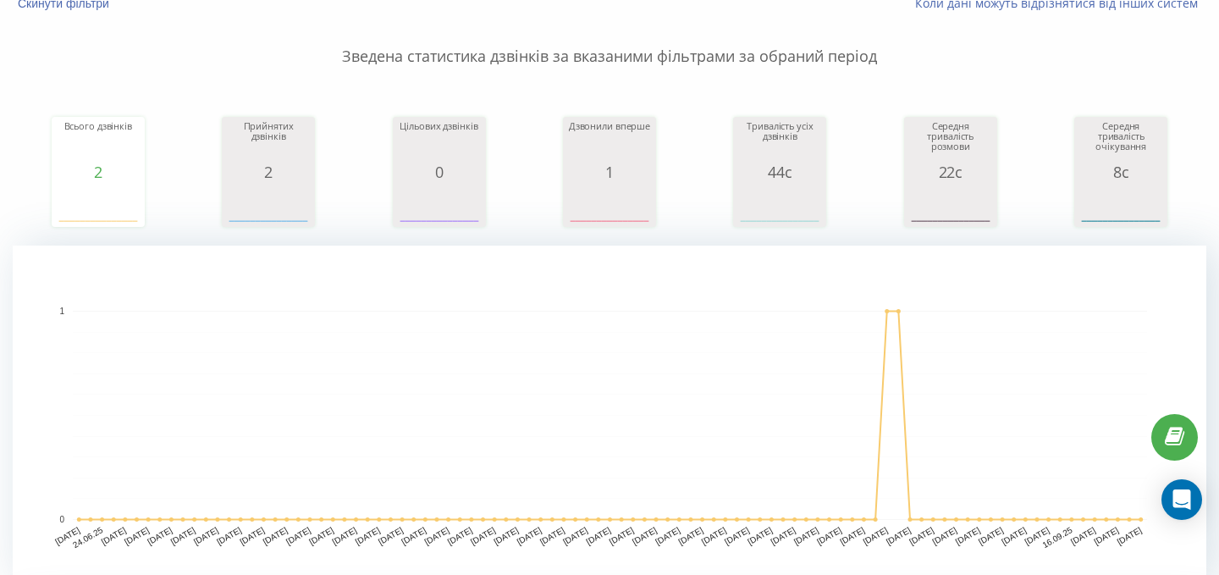
scroll to position [0, 0]
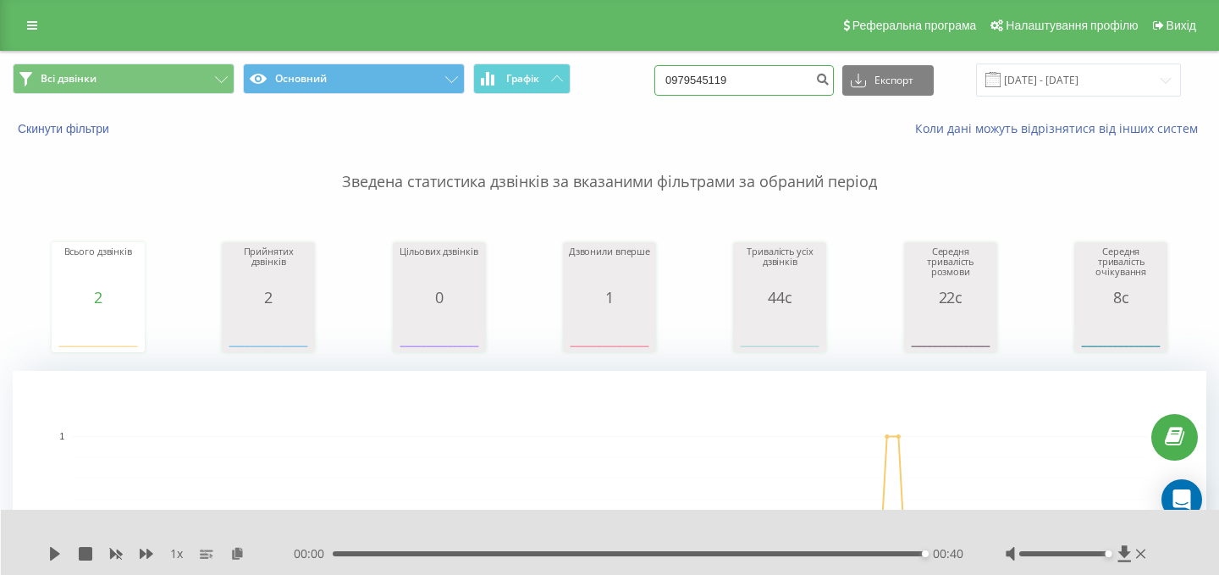
click at [788, 86] on input "0979545119" at bounding box center [745, 80] width 180 height 30
click at [52, 125] on button "Скинути фільтри" at bounding box center [65, 128] width 105 height 15
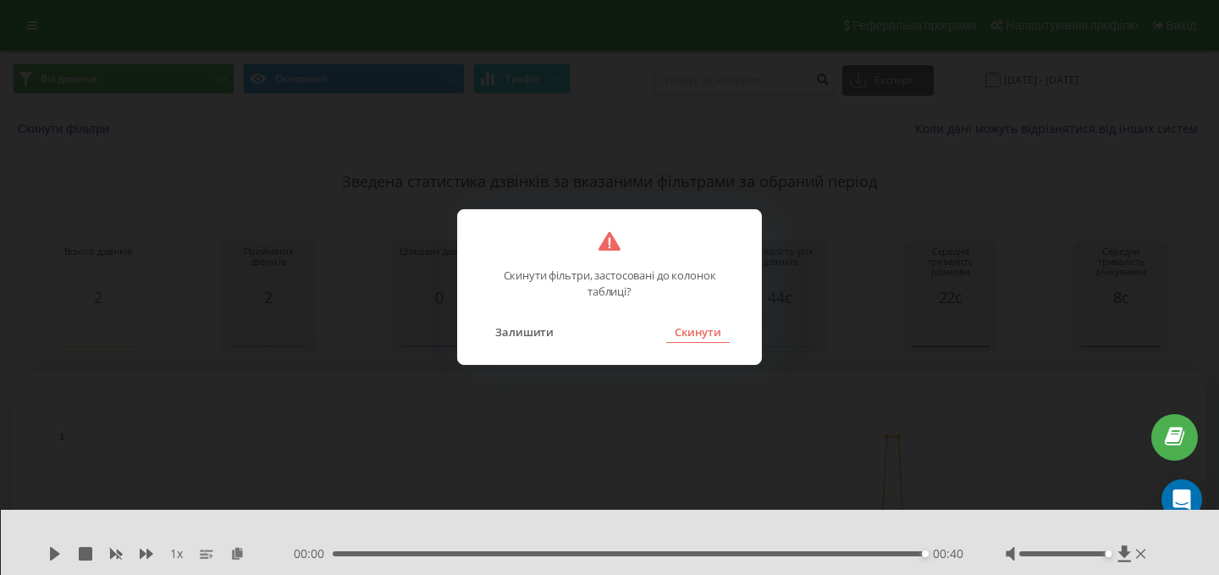
click at [703, 329] on button "Скинути" at bounding box center [698, 332] width 64 height 22
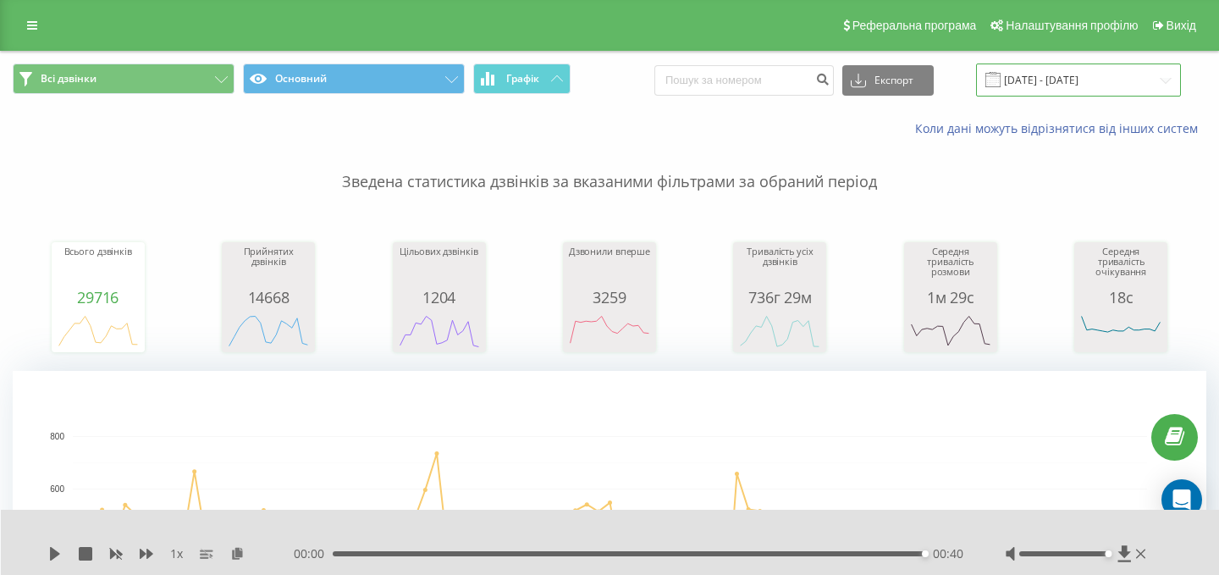
click at [1052, 74] on input "22.06.2025 - 22.09.2025" at bounding box center [1078, 80] width 205 height 33
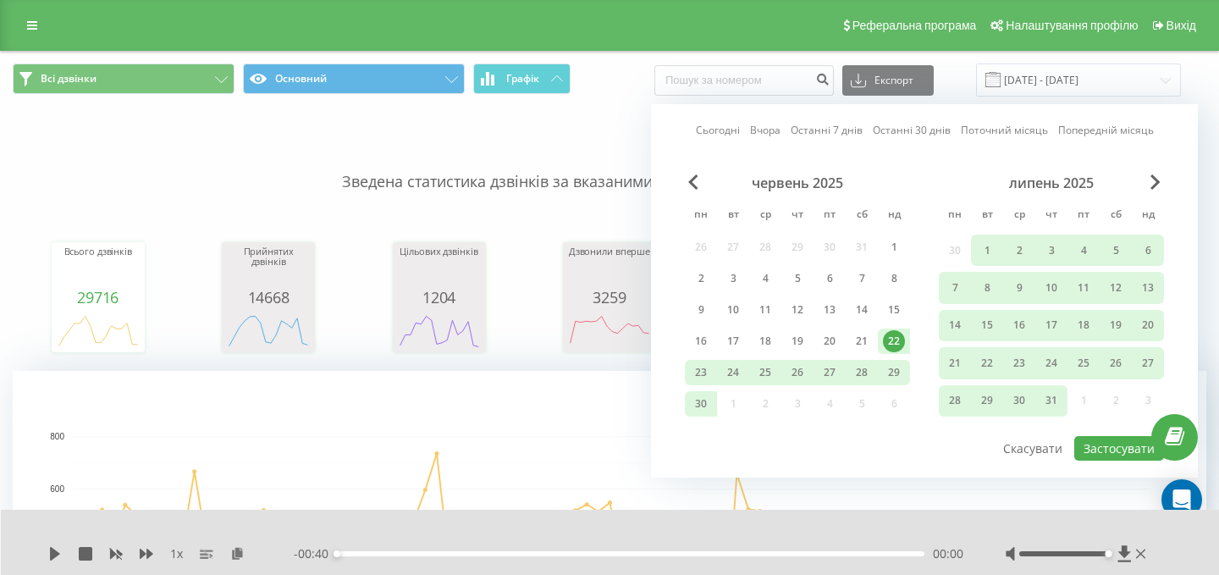
click at [726, 124] on link "Сьогодні" at bounding box center [718, 130] width 44 height 16
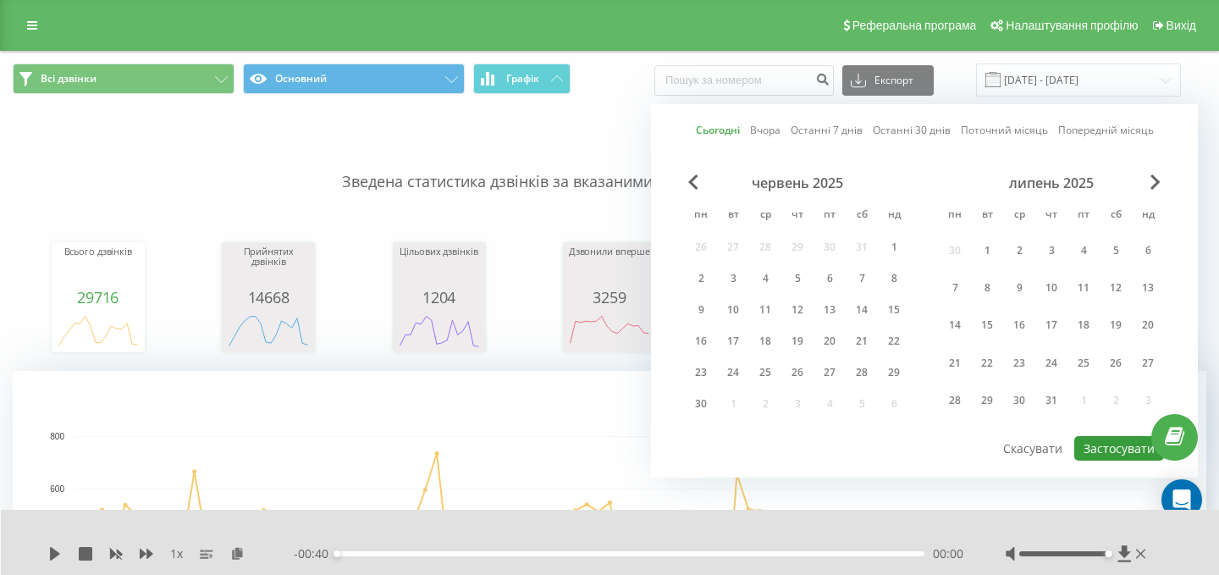
click at [1095, 444] on button "Застосувати" at bounding box center [1120, 448] width 90 height 25
type input "[DATE] - [DATE]"
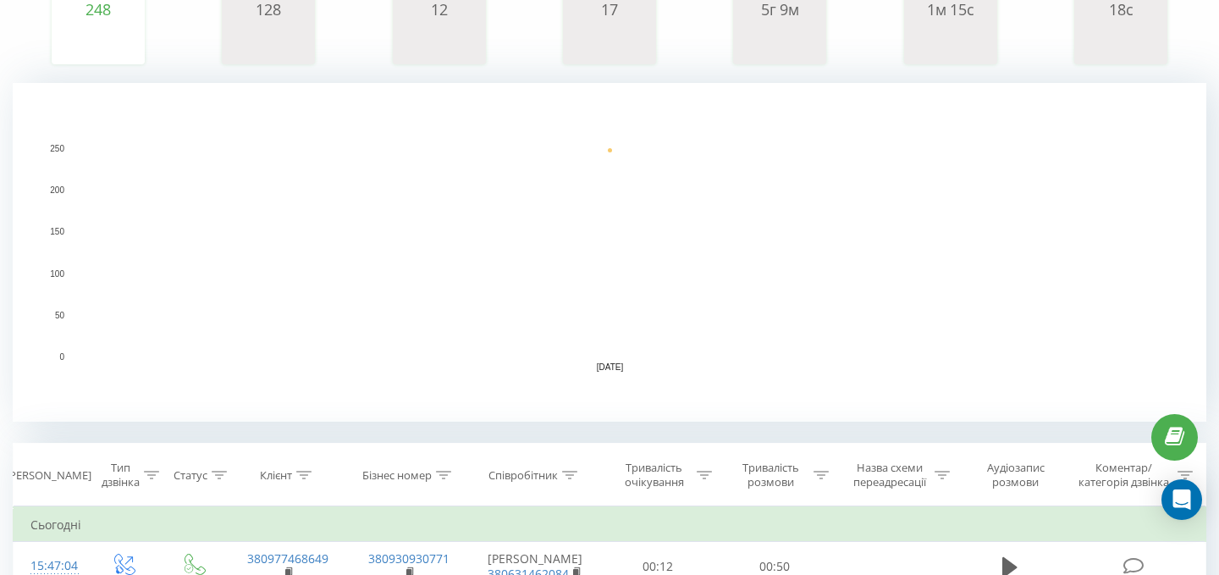
scroll to position [321, 0]
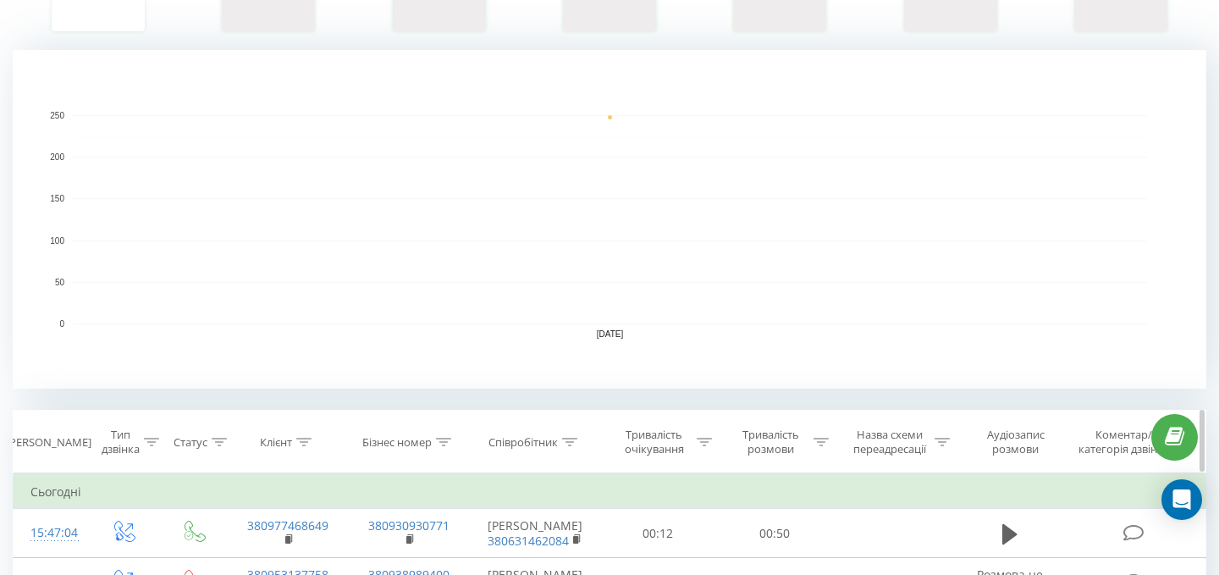
click at [577, 445] on icon at bounding box center [569, 442] width 15 height 8
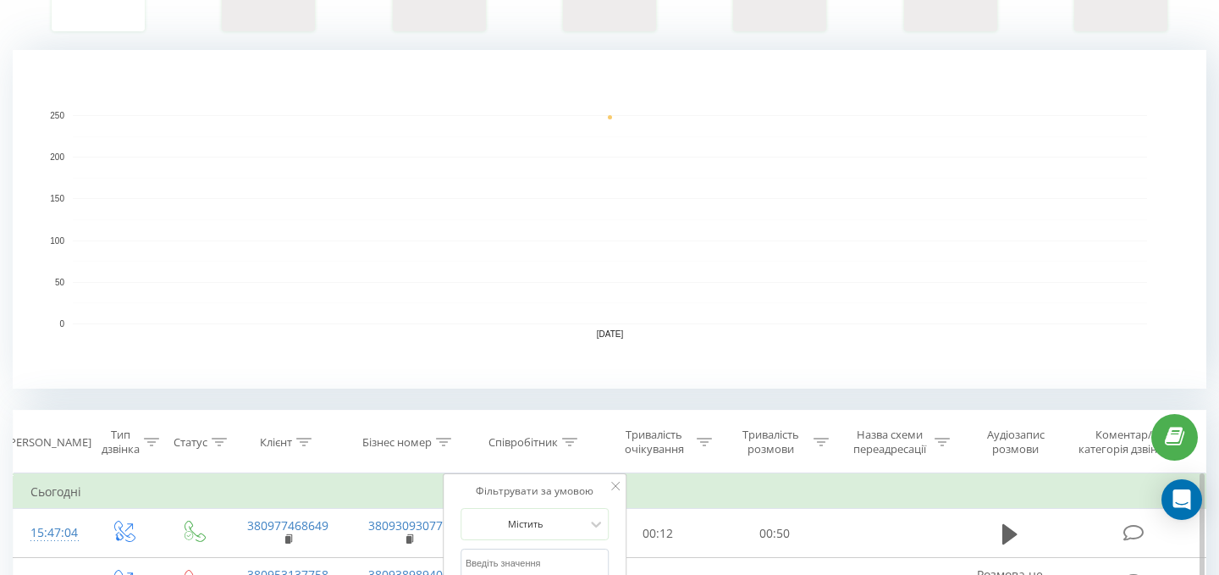
click at [526, 553] on input "text" at bounding box center [535, 564] width 149 height 30
type input "[PERSON_NAME]"
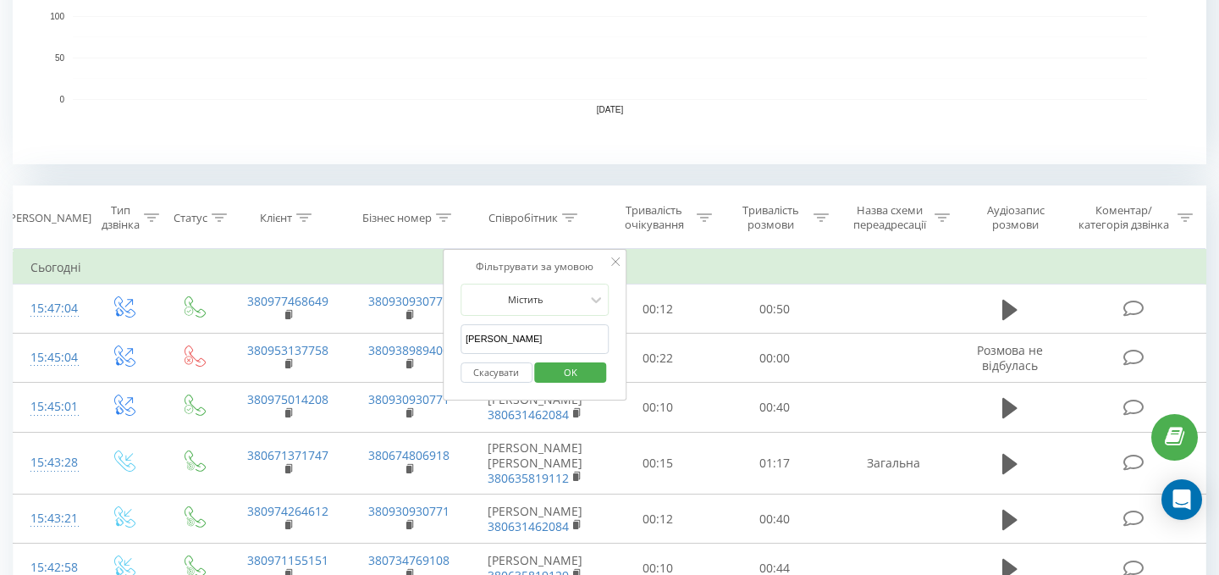
scroll to position [566, 0]
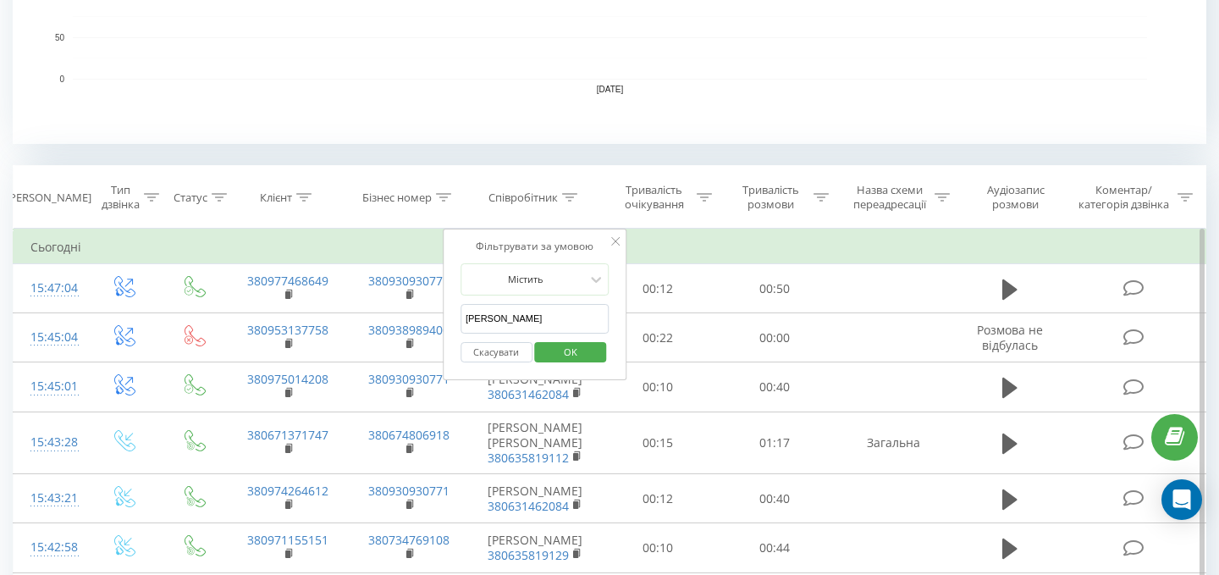
click at [573, 343] on span "OK" at bounding box center [570, 352] width 47 height 26
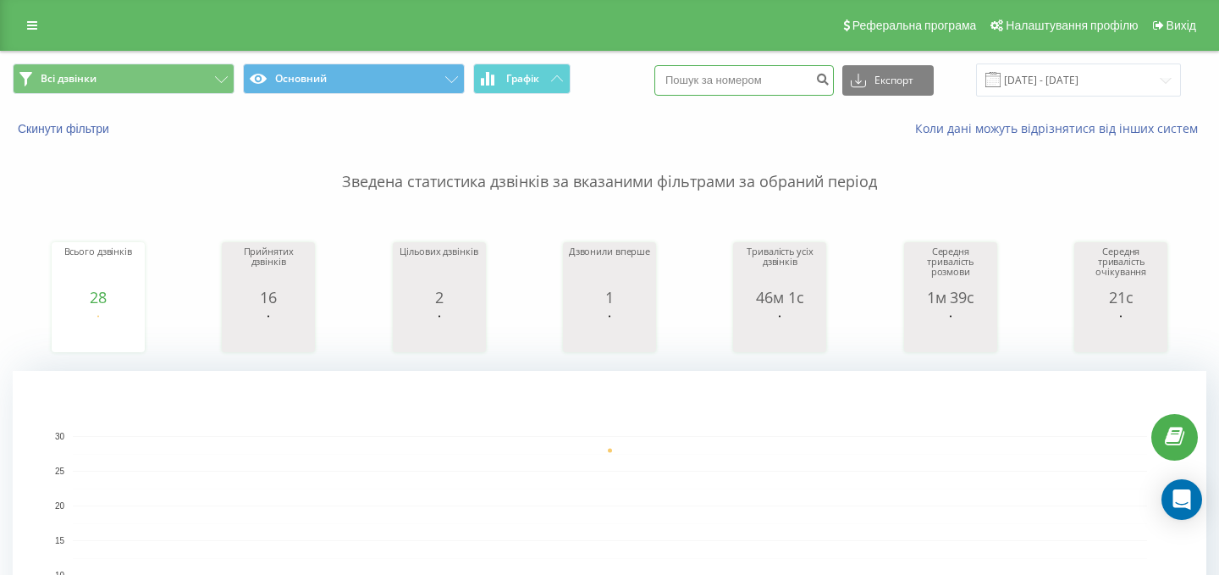
click at [731, 82] on input at bounding box center [745, 80] width 180 height 30
paste input "0637662833"
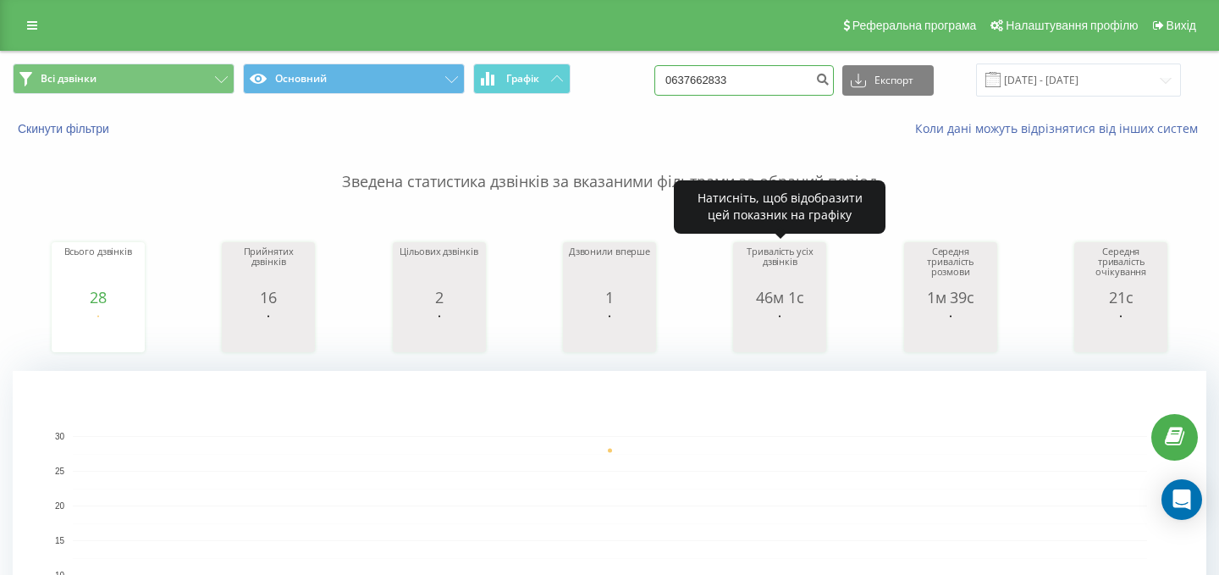
type input "0637662833"
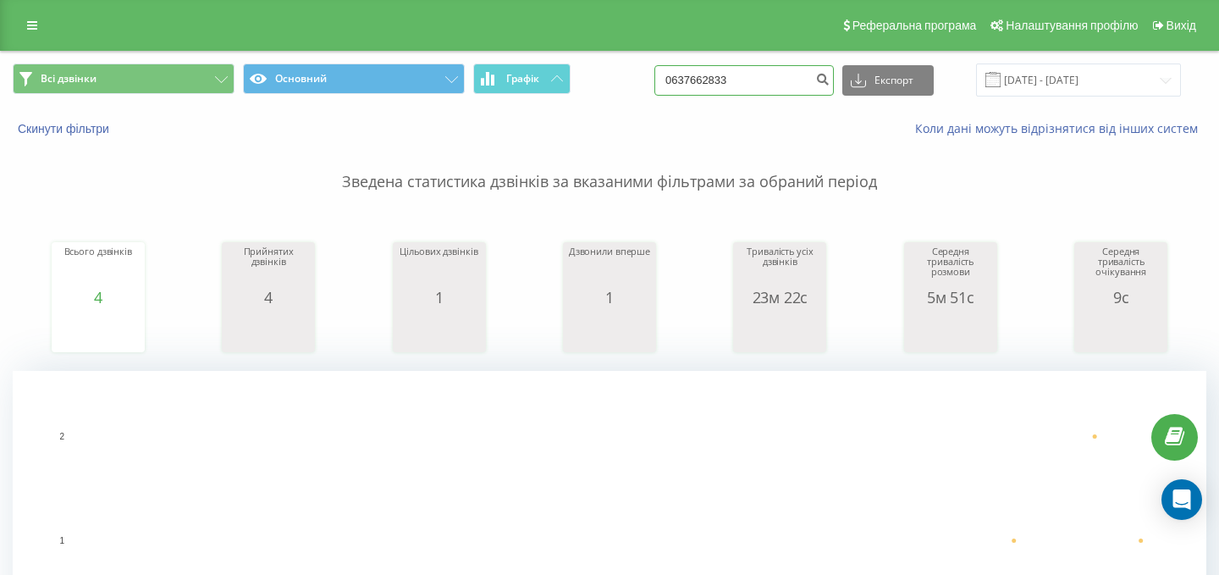
click at [745, 75] on input "0637662833" at bounding box center [745, 80] width 180 height 30
paste input "982994586"
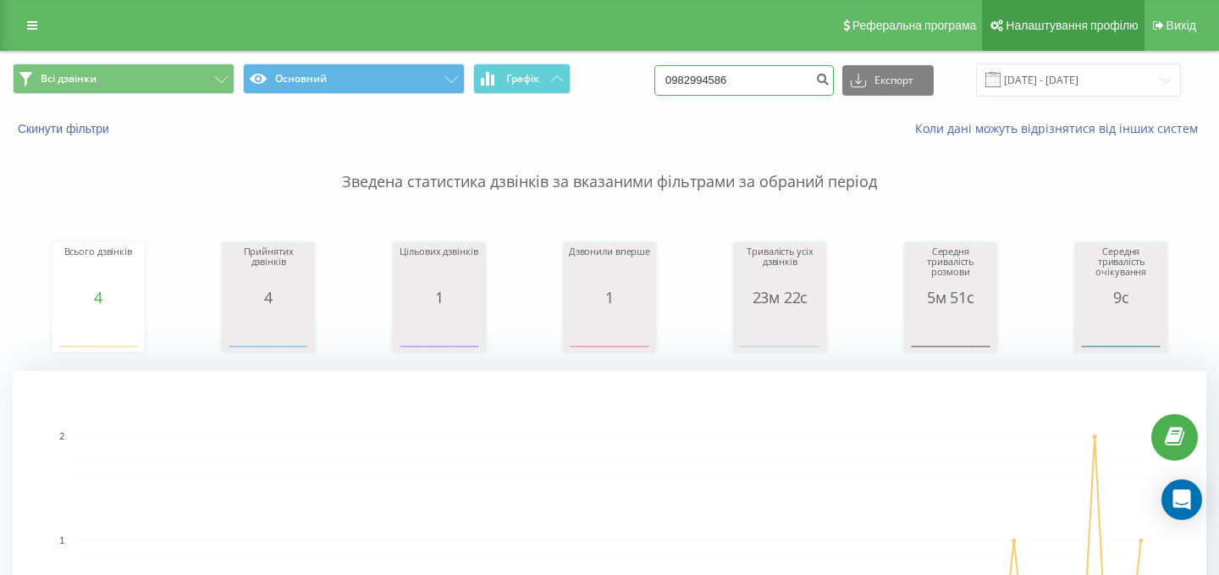
type input "0982994586"
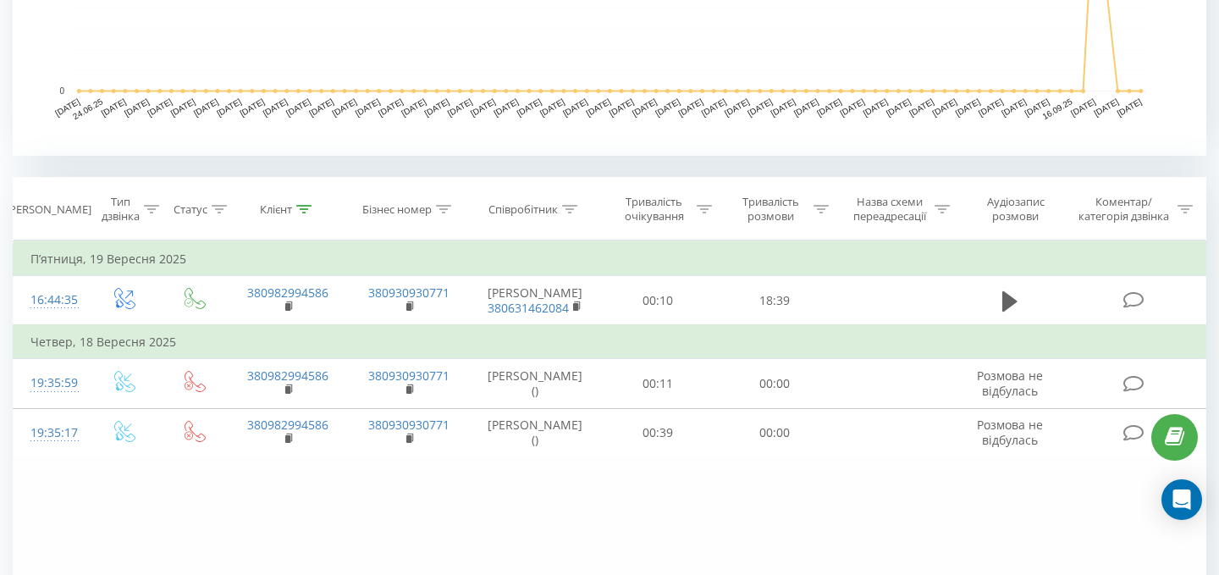
scroll to position [570, 0]
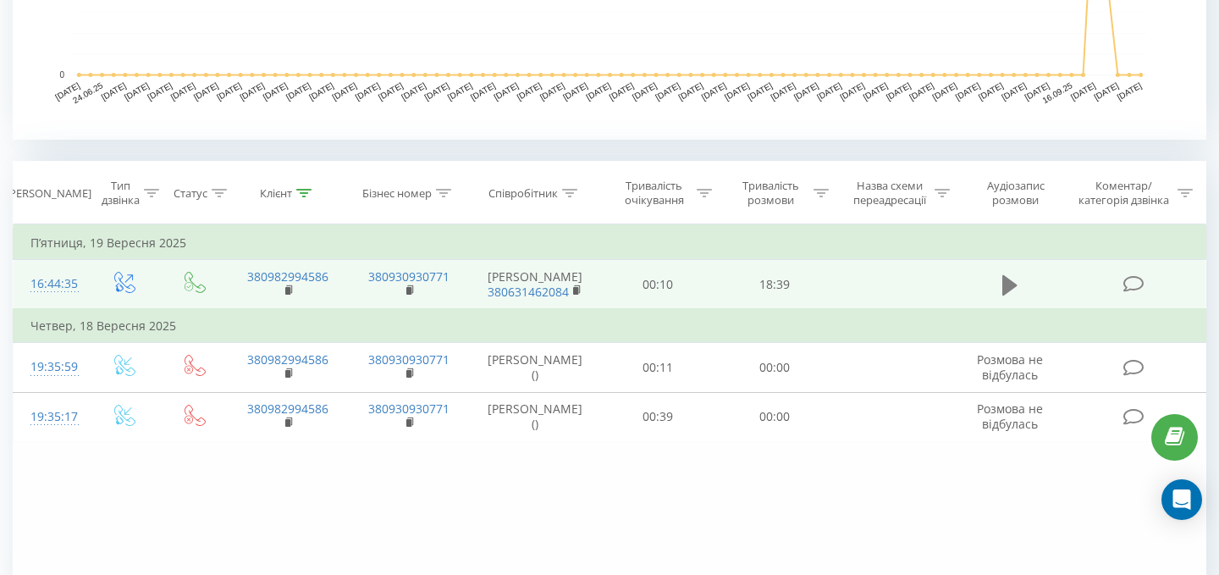
click at [1003, 292] on icon at bounding box center [1010, 284] width 15 height 20
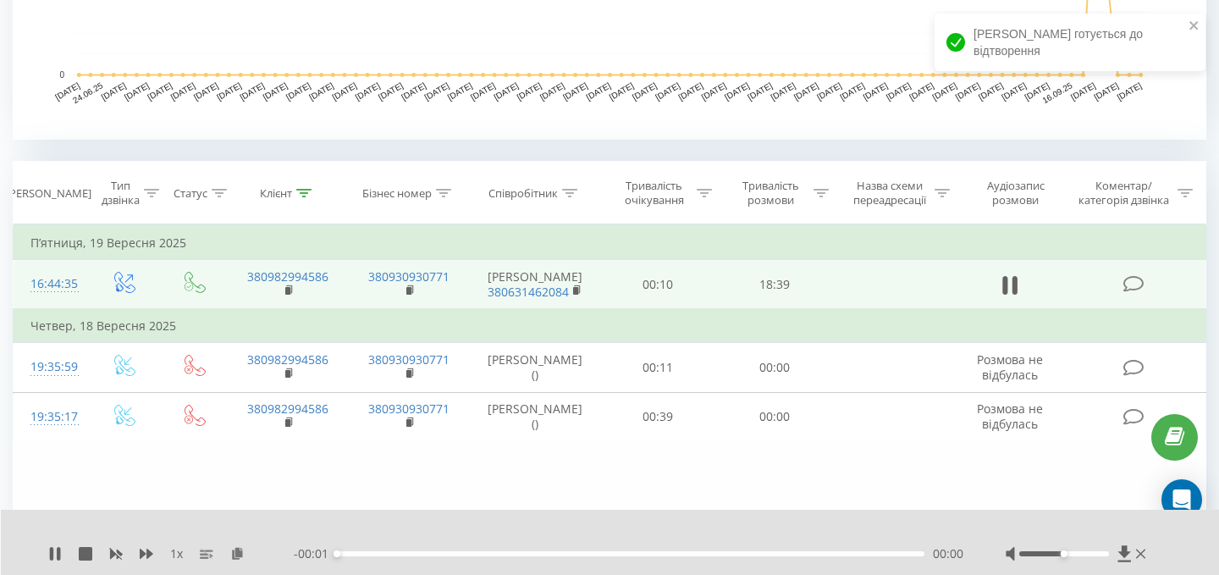
click at [1104, 552] on div at bounding box center [1063, 553] width 89 height 5
click at [580, 554] on div "00:00" at bounding box center [631, 553] width 588 height 5
click at [679, 554] on div "07:49" at bounding box center [631, 553] width 588 height 5
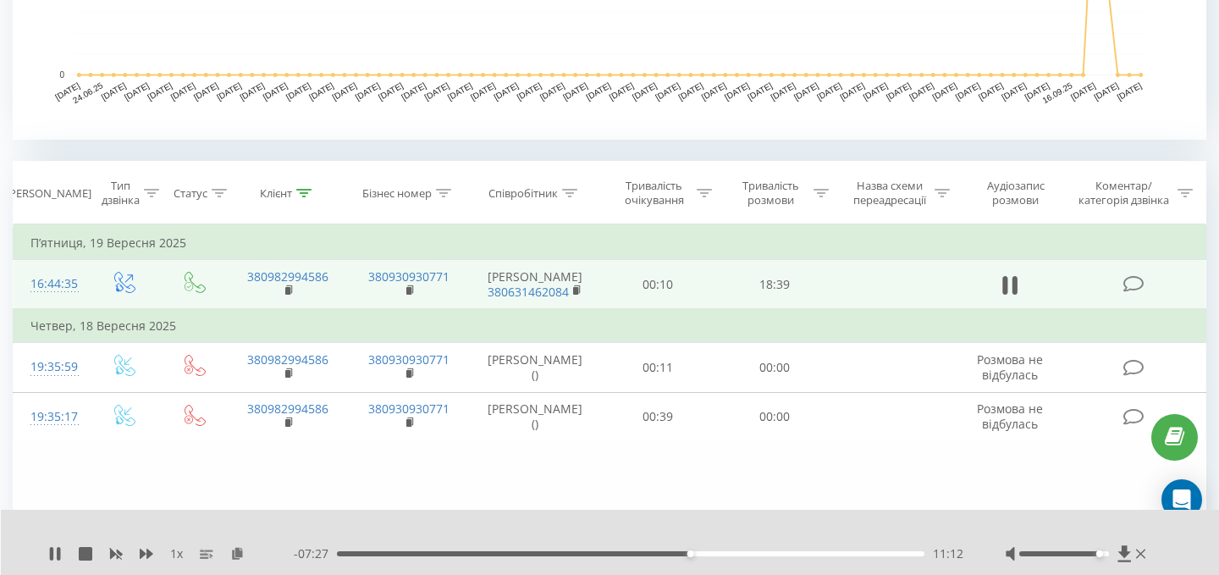
click at [715, 552] on div "11:12" at bounding box center [631, 553] width 588 height 5
drag, startPoint x: 1099, startPoint y: 552, endPoint x: 1136, endPoint y: 557, distance: 37.6
click at [1133, 556] on div at bounding box center [1078, 553] width 144 height 17
click at [771, 557] on div "- 06:38 12:01 12:01" at bounding box center [629, 553] width 670 height 17
click at [771, 555] on div "12:02" at bounding box center [631, 553] width 588 height 5
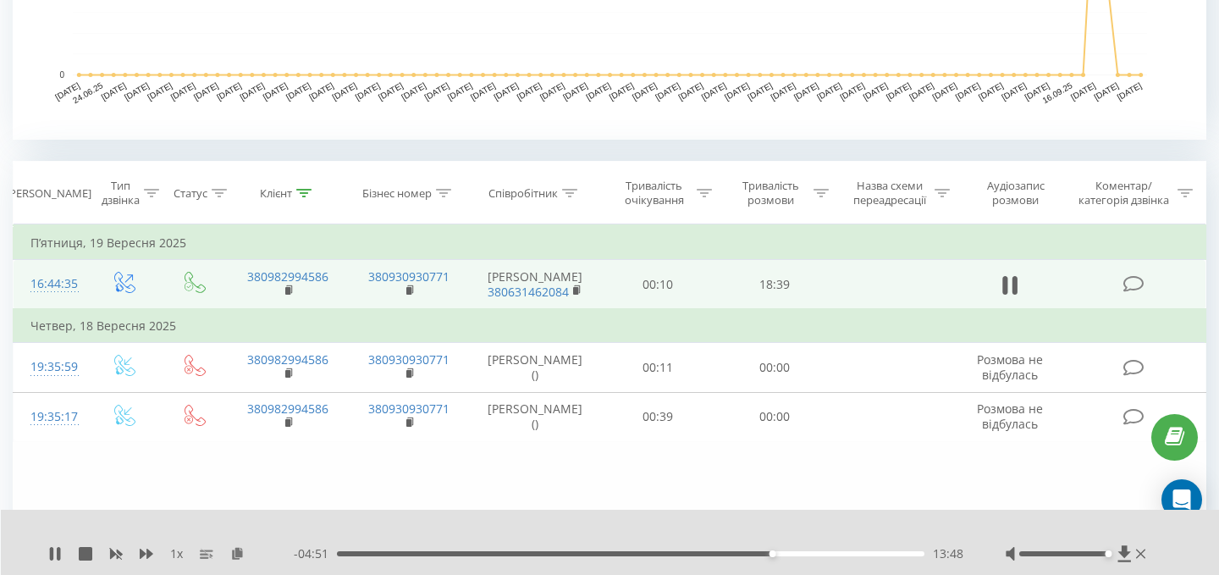
click at [811, 551] on div "13:48" at bounding box center [631, 553] width 588 height 5
click at [851, 554] on div "15:03" at bounding box center [631, 553] width 588 height 5
click at [875, 553] on div "16:20" at bounding box center [631, 553] width 588 height 5
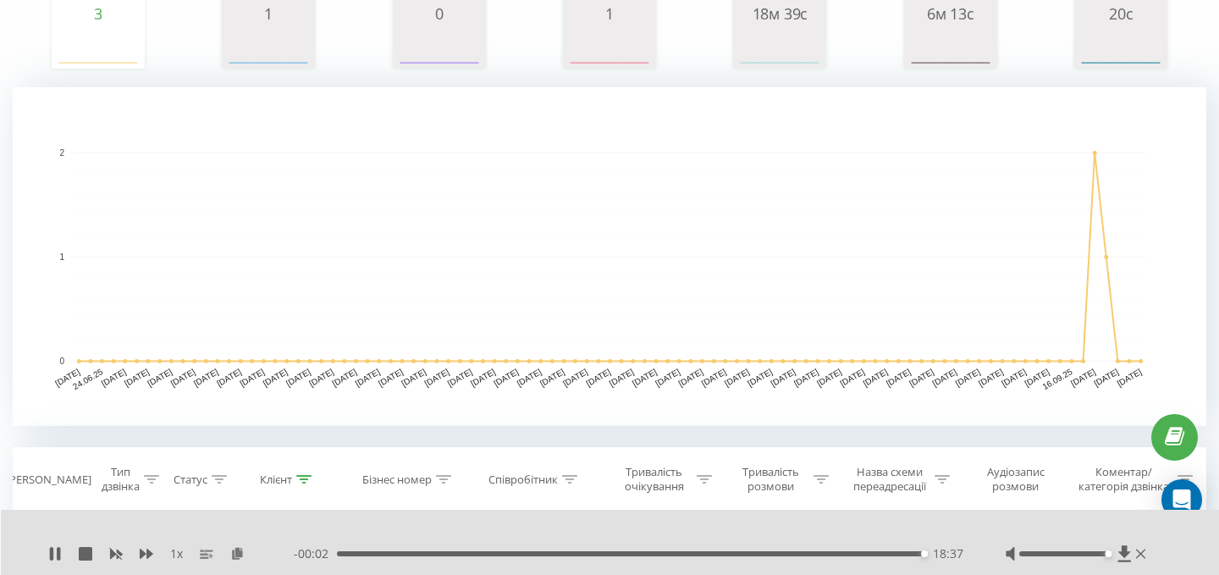
scroll to position [0, 0]
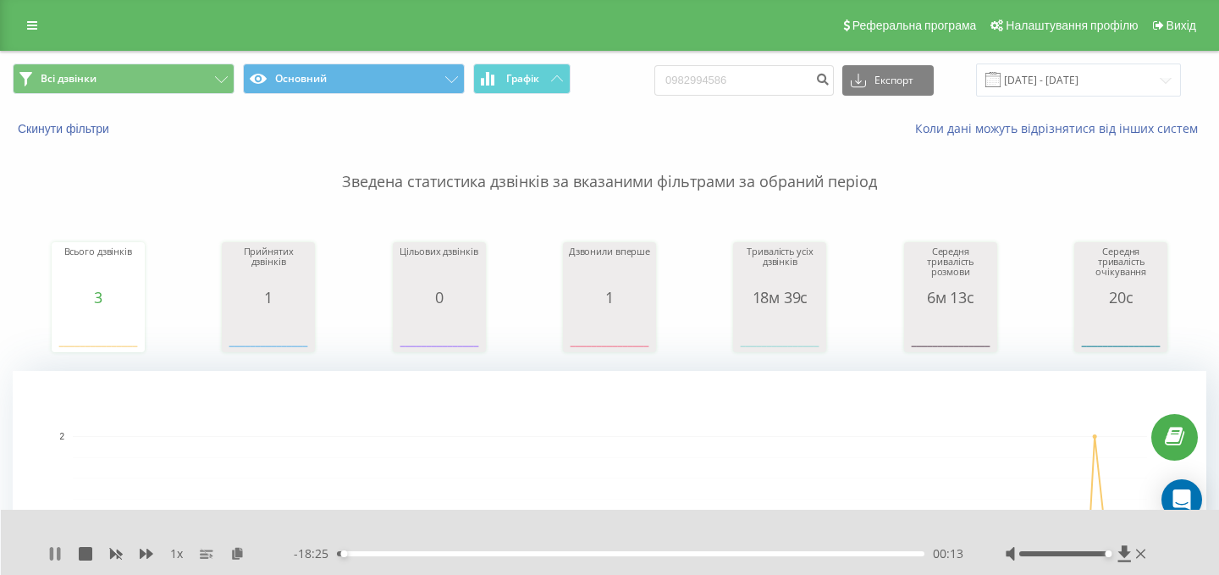
click at [58, 548] on icon at bounding box center [58, 554] width 3 height 14
click at [780, 80] on input "0982994586" at bounding box center [745, 80] width 180 height 30
click at [47, 130] on button "Скинути фільтри" at bounding box center [65, 128] width 105 height 15
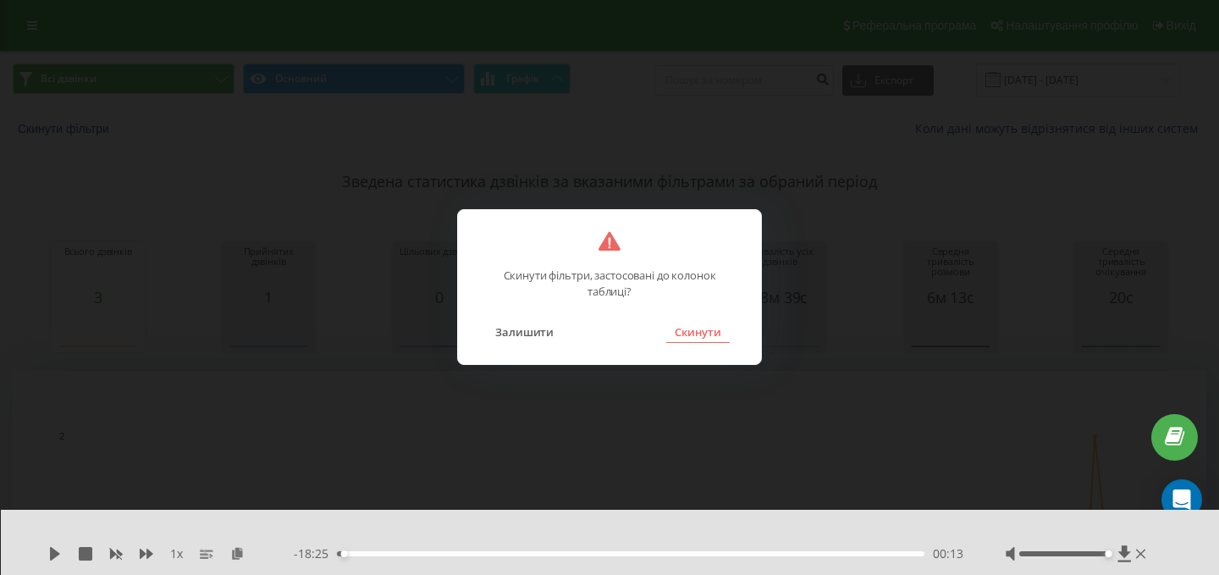
click at [701, 334] on button "Скинути" at bounding box center [698, 332] width 64 height 22
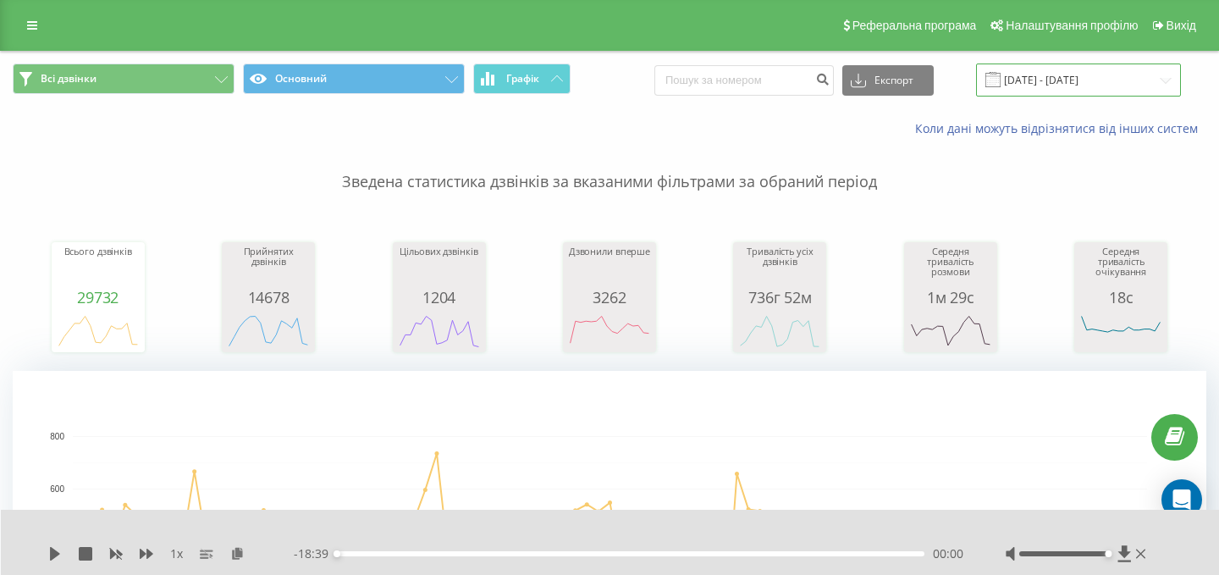
click at [1047, 67] on input "[DATE] - [DATE]" at bounding box center [1078, 80] width 205 height 33
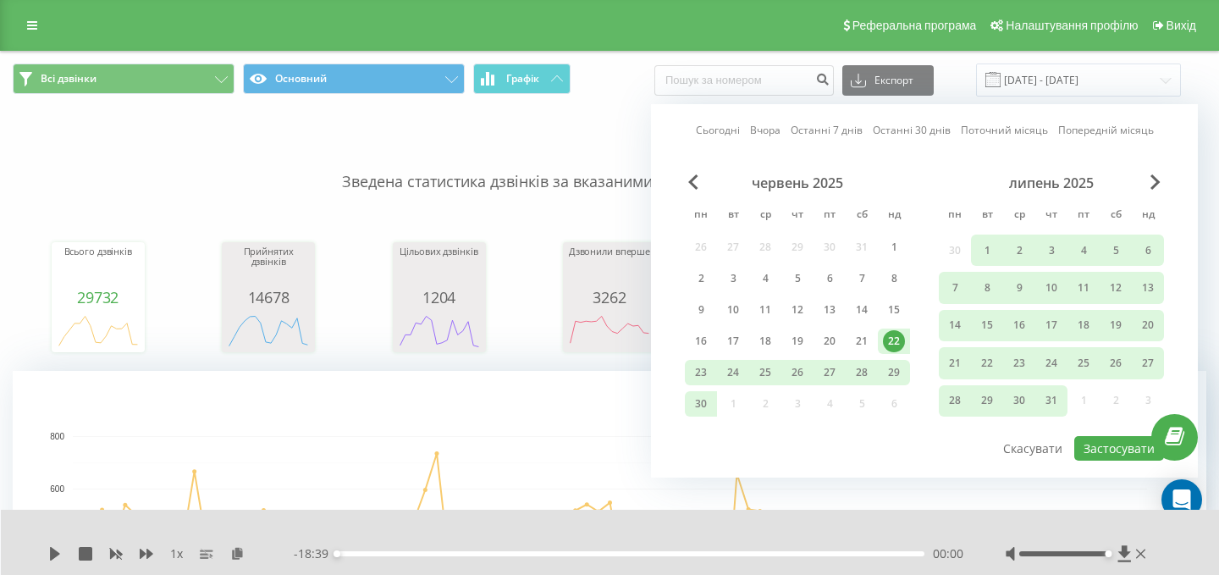
click at [706, 128] on link "Сьогодні" at bounding box center [718, 130] width 44 height 16
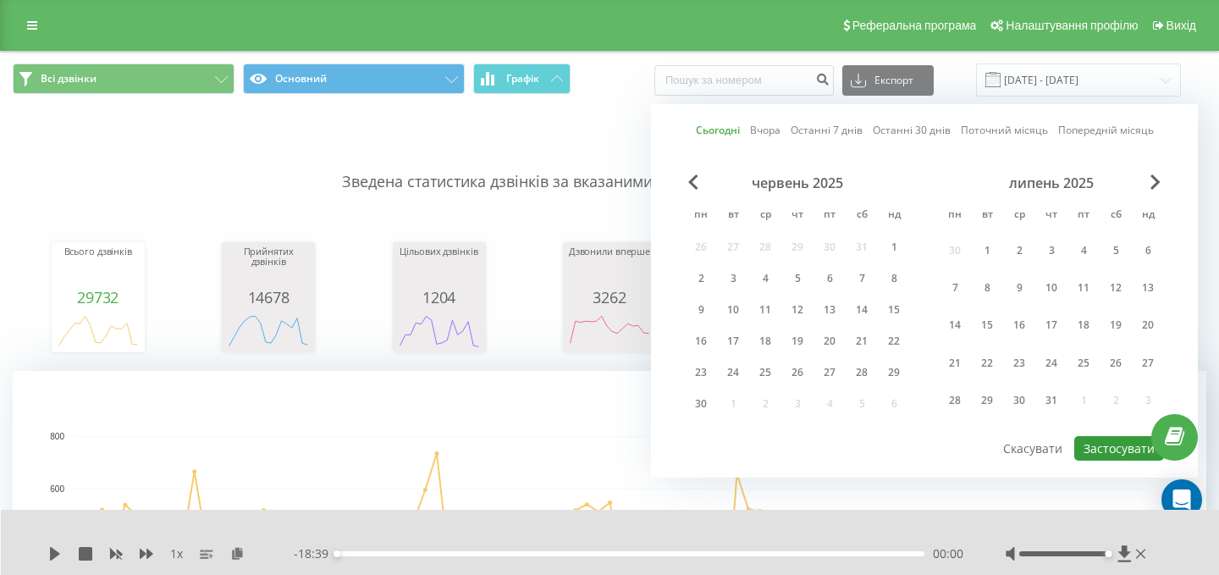
click at [1119, 448] on button "Застосувати" at bounding box center [1120, 448] width 90 height 25
type input "[DATE] - [DATE]"
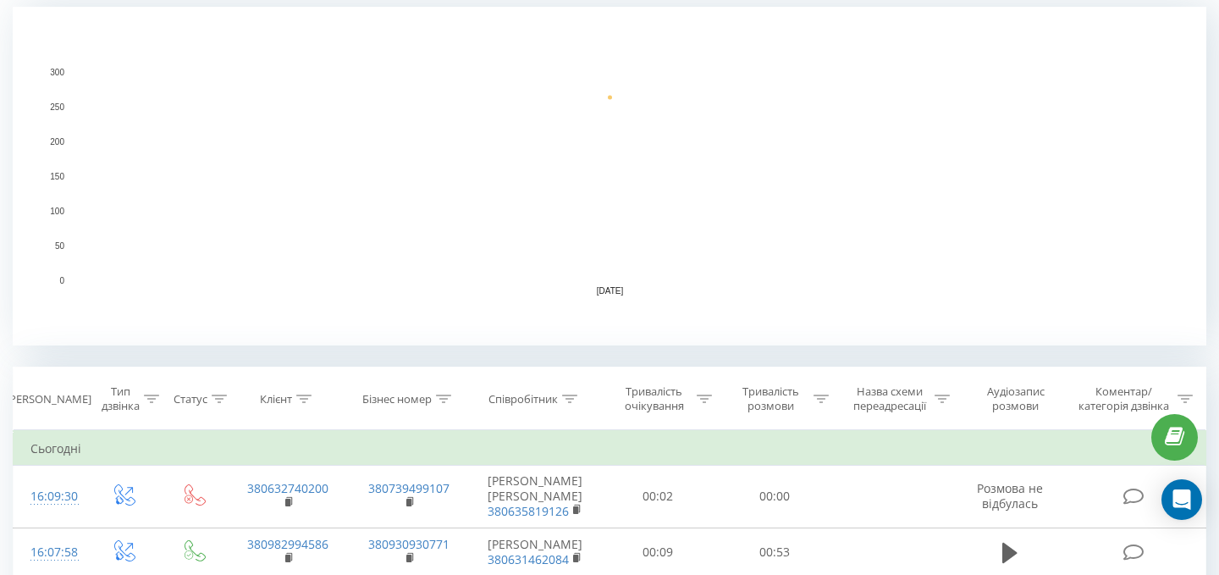
scroll to position [441, 0]
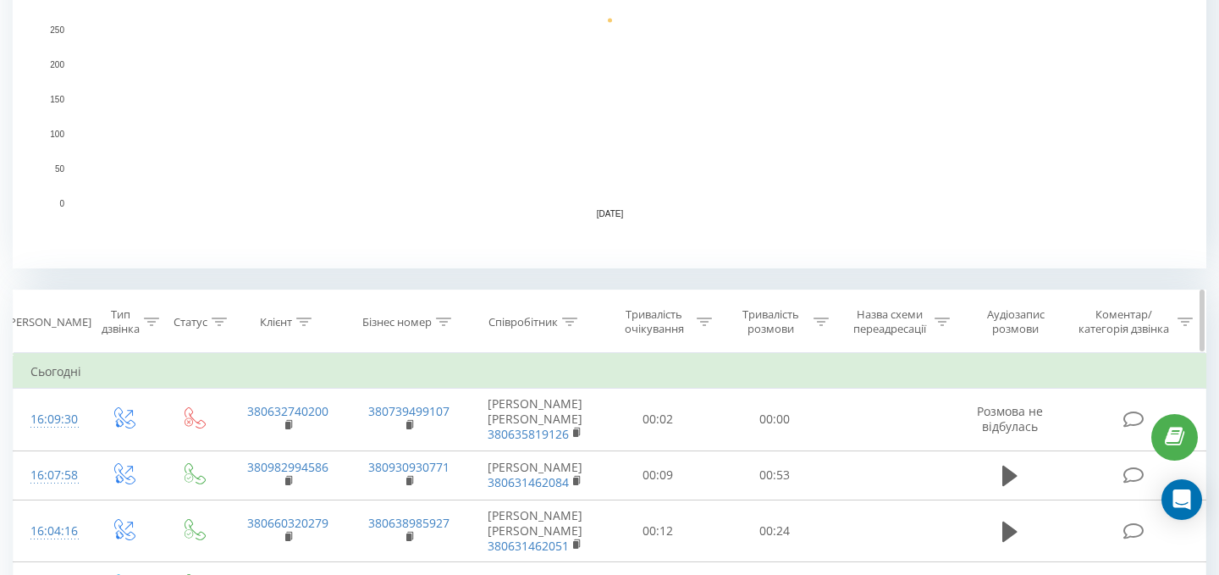
click at [575, 321] on icon at bounding box center [569, 322] width 15 height 8
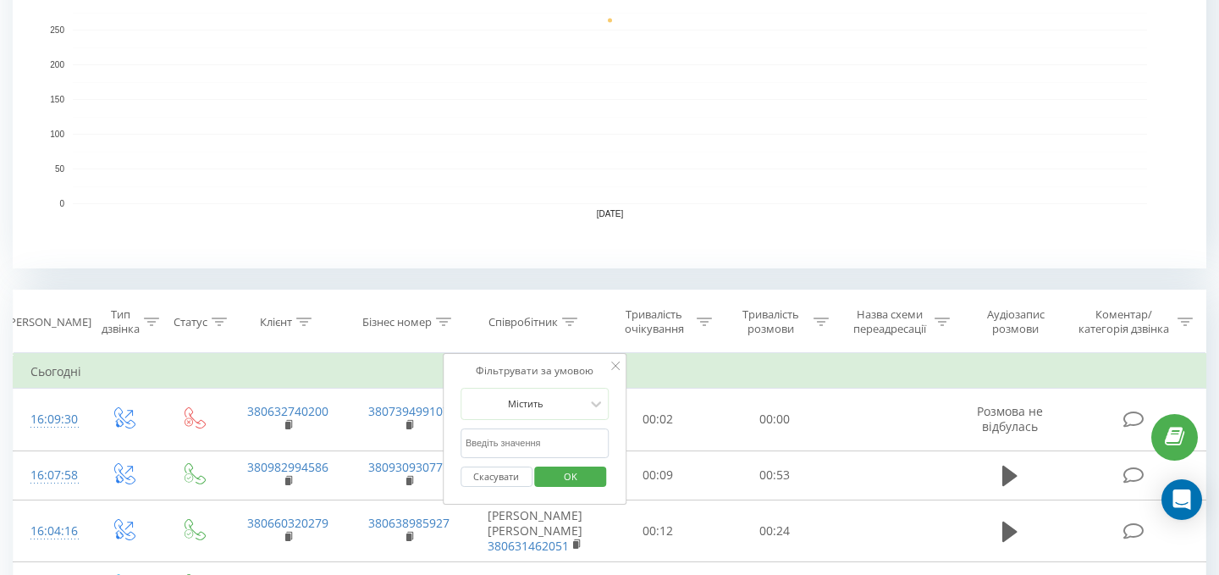
click at [573, 445] on input "text" at bounding box center [535, 443] width 149 height 30
type input "[PERSON_NAME]"
click at [561, 483] on span "OK" at bounding box center [570, 476] width 47 height 26
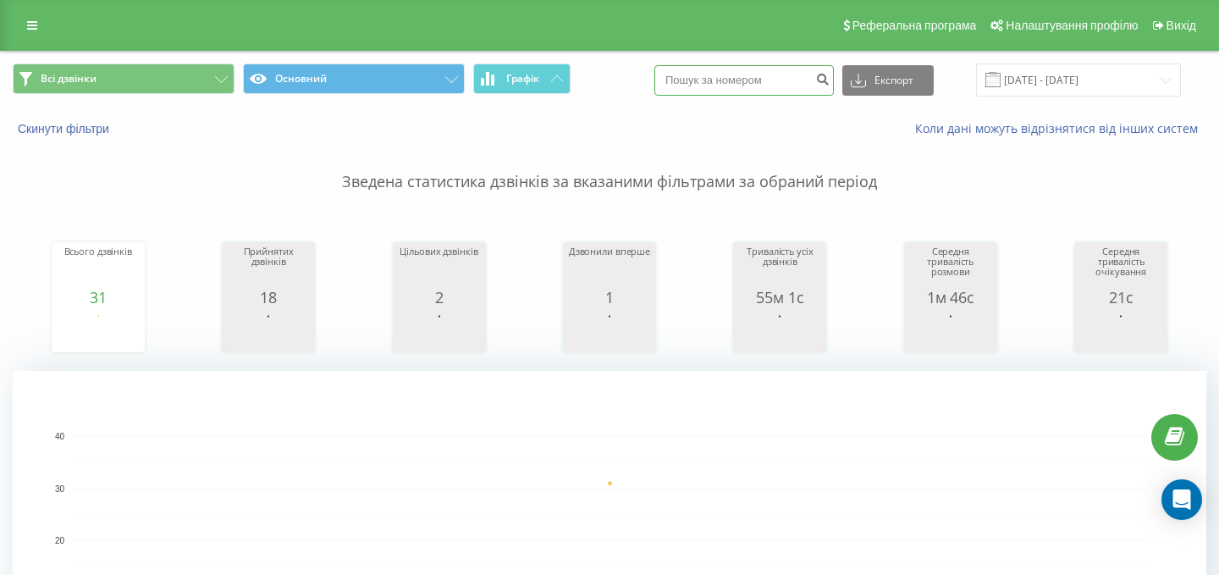
click at [797, 90] on input at bounding box center [745, 80] width 180 height 30
paste input "0984407437"
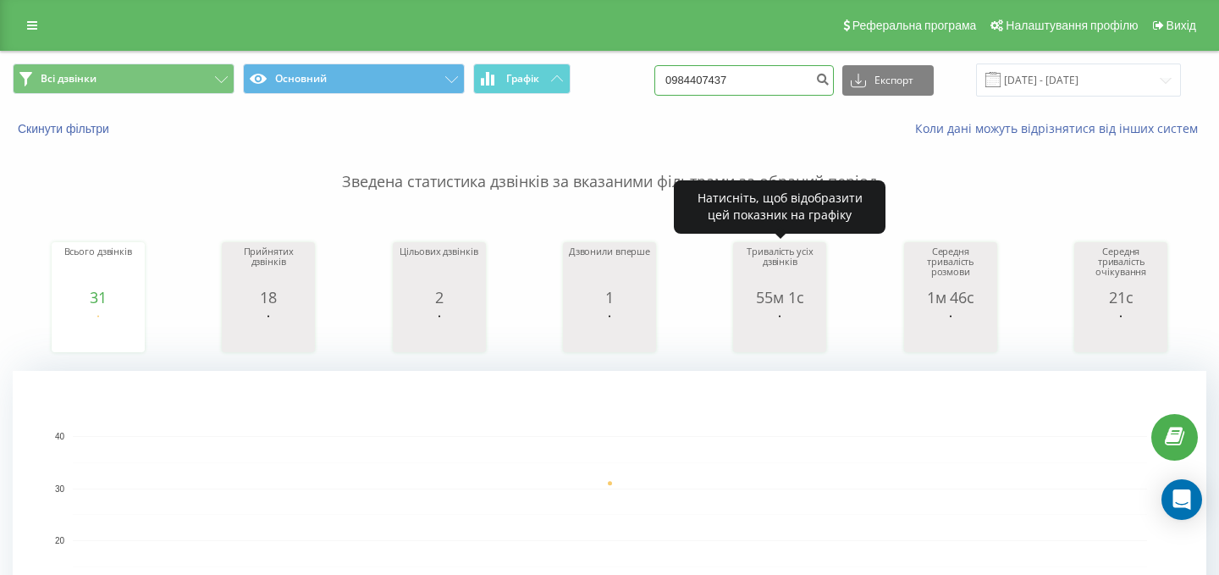
type input "0984407437"
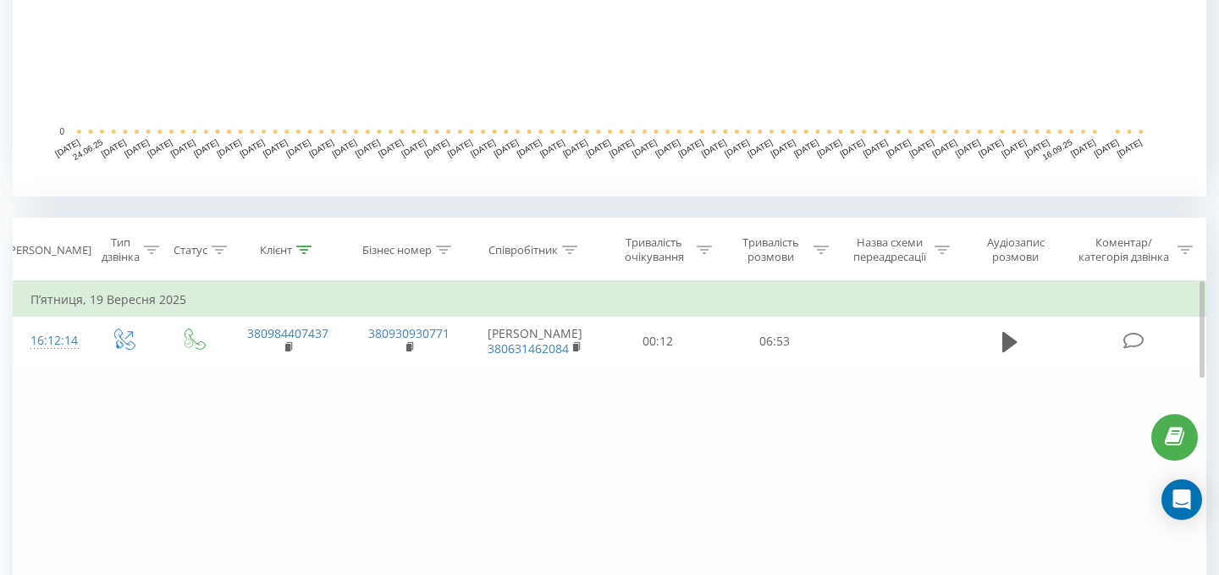
scroll to position [536, 0]
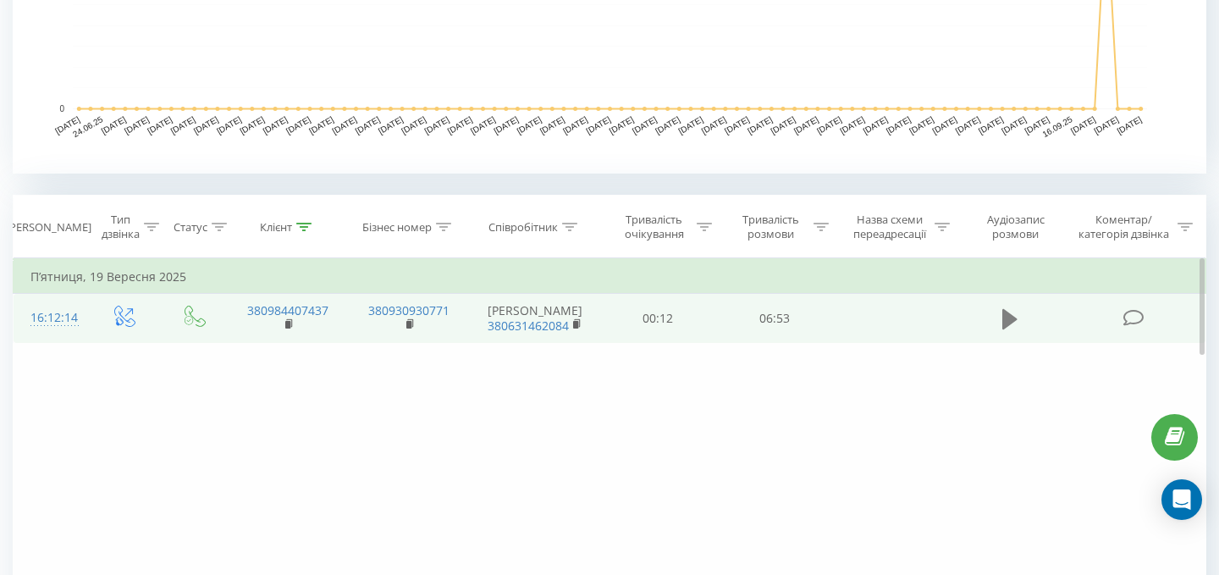
click at [1006, 320] on icon at bounding box center [1010, 318] width 15 height 20
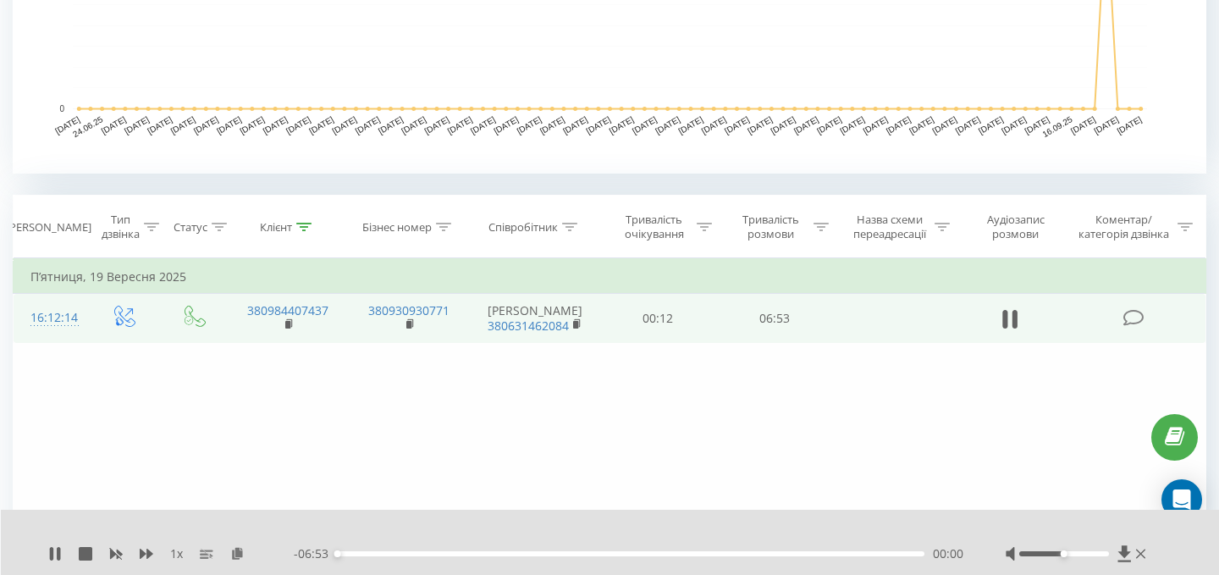
click at [1103, 551] on div at bounding box center [1063, 553] width 89 height 5
click at [660, 551] on div "00:54" at bounding box center [631, 553] width 588 height 5
click at [640, 554] on div "03:55" at bounding box center [631, 553] width 588 height 5
click at [698, 555] on div "03:53" at bounding box center [631, 553] width 588 height 5
click at [732, 552] on div "04:15" at bounding box center [631, 553] width 588 height 5
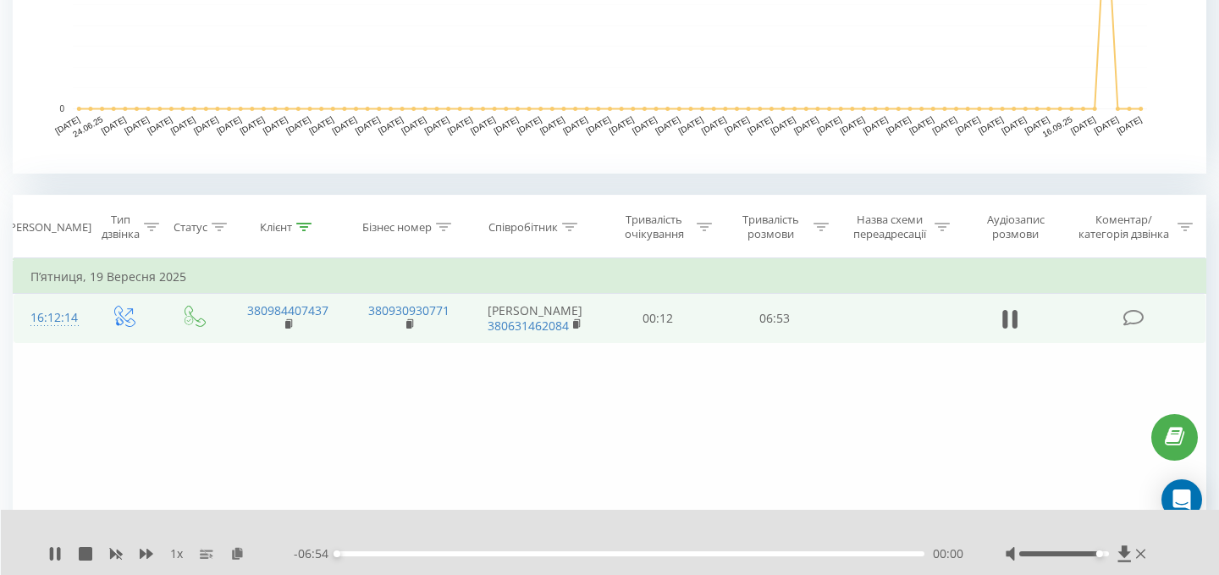
click at [787, 554] on div "00:00" at bounding box center [631, 553] width 588 height 5
click at [1108, 553] on div at bounding box center [1063, 553] width 89 height 5
click at [848, 554] on div "05:22" at bounding box center [631, 553] width 588 height 5
click at [1014, 325] on icon at bounding box center [1015, 319] width 5 height 19
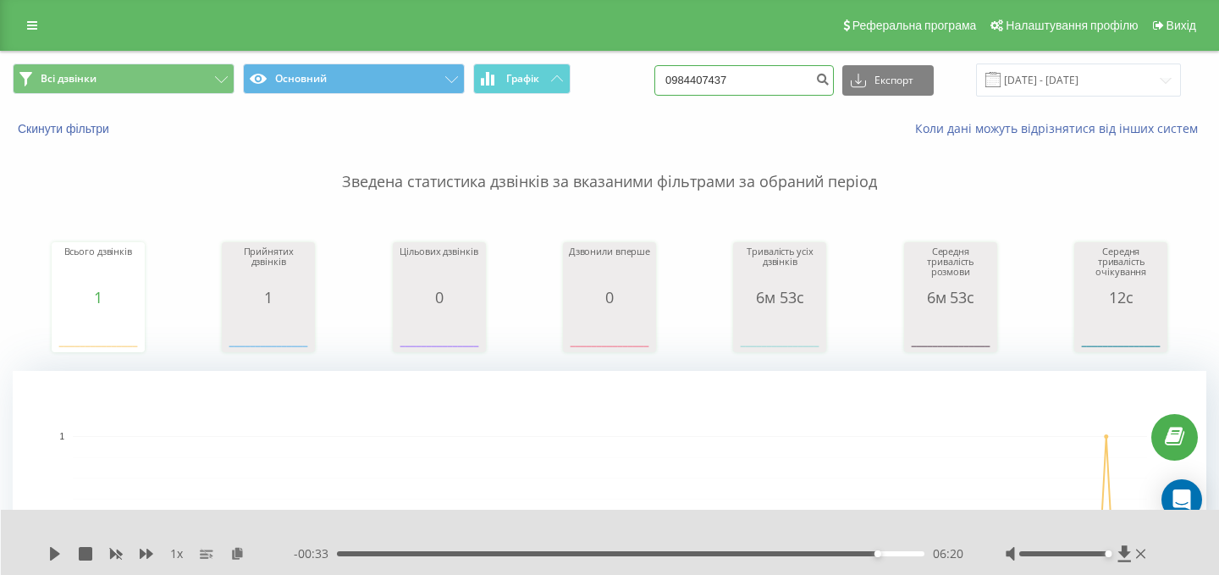
click at [776, 74] on input "0984407437" at bounding box center [745, 80] width 180 height 30
click at [80, 123] on button "Скинути фільтри" at bounding box center [65, 128] width 105 height 15
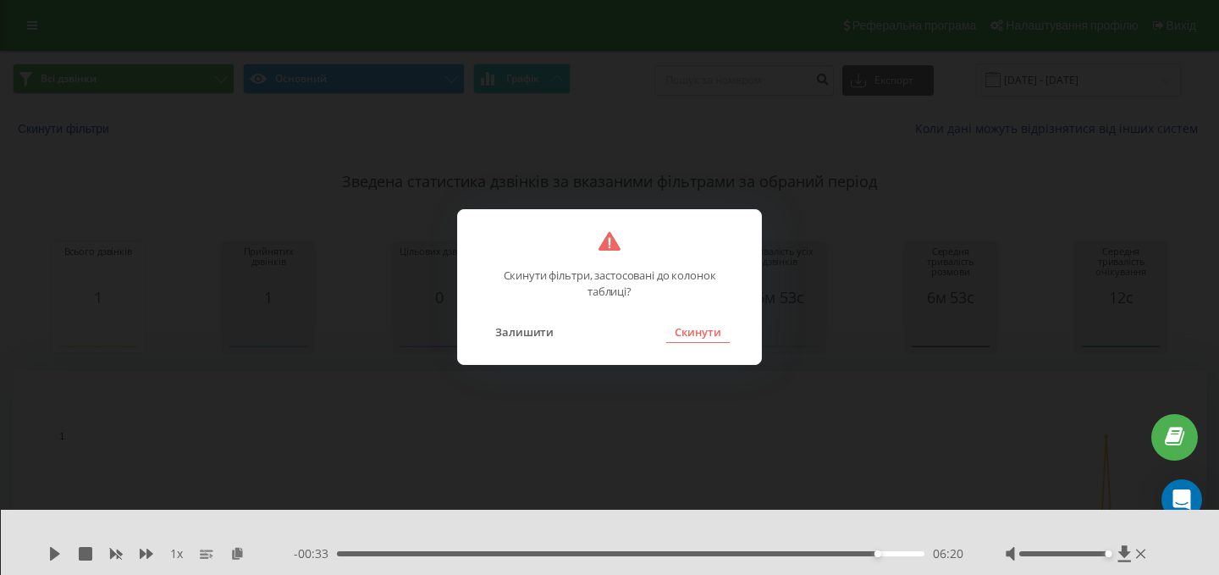
click at [686, 330] on button "Скинути" at bounding box center [698, 332] width 64 height 22
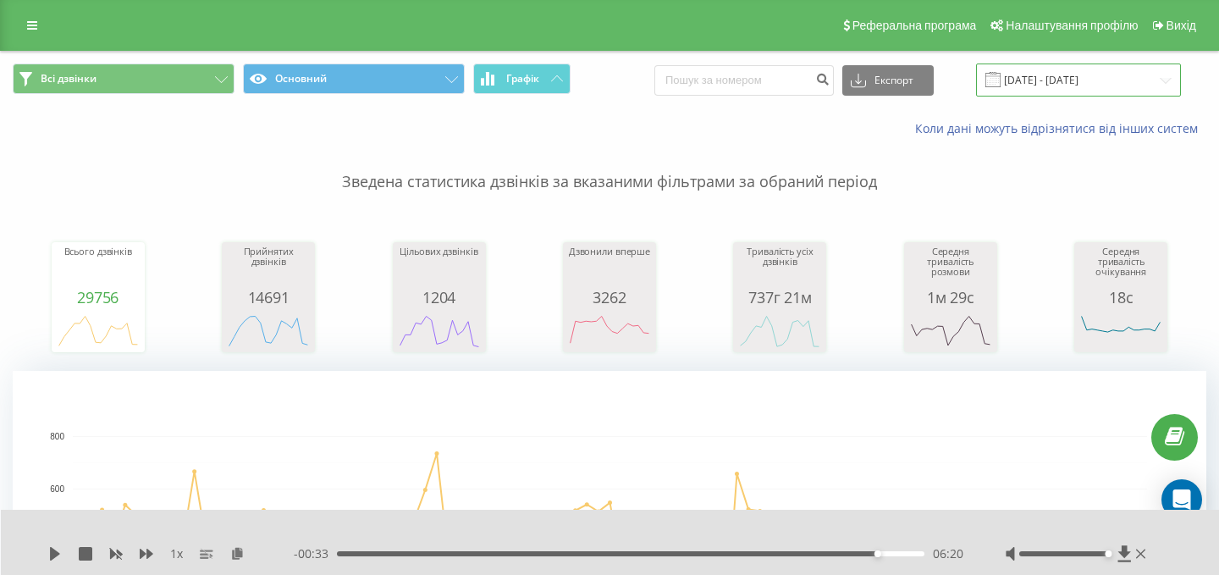
click at [1121, 84] on input "22.06.2025 - 22.09.2025" at bounding box center [1078, 80] width 205 height 33
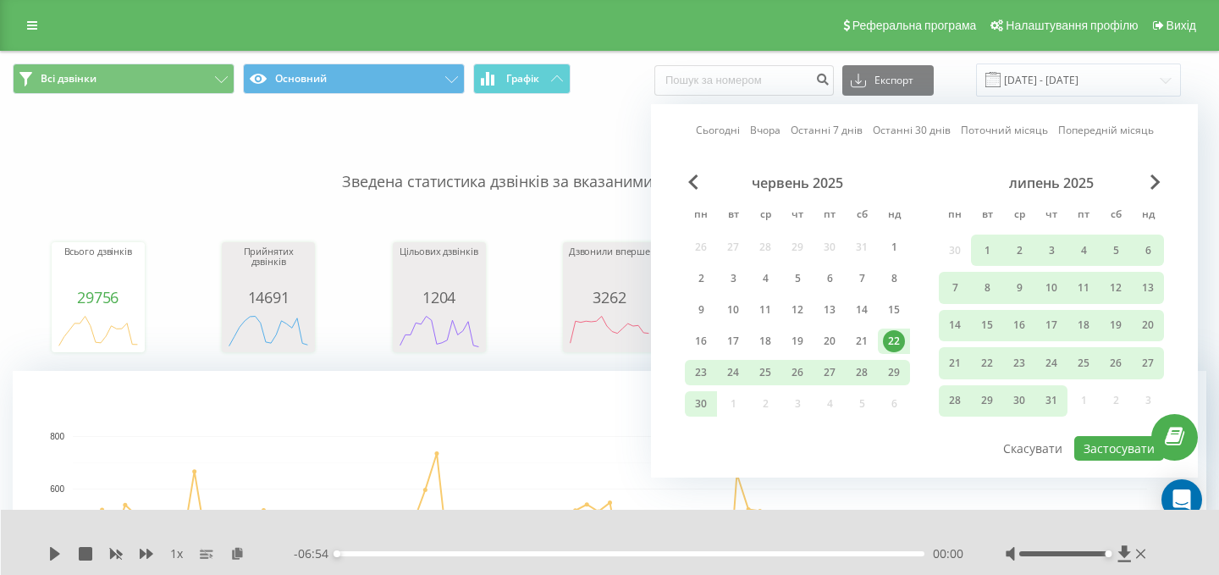
click at [708, 131] on link "Сьогодні" at bounding box center [718, 130] width 44 height 16
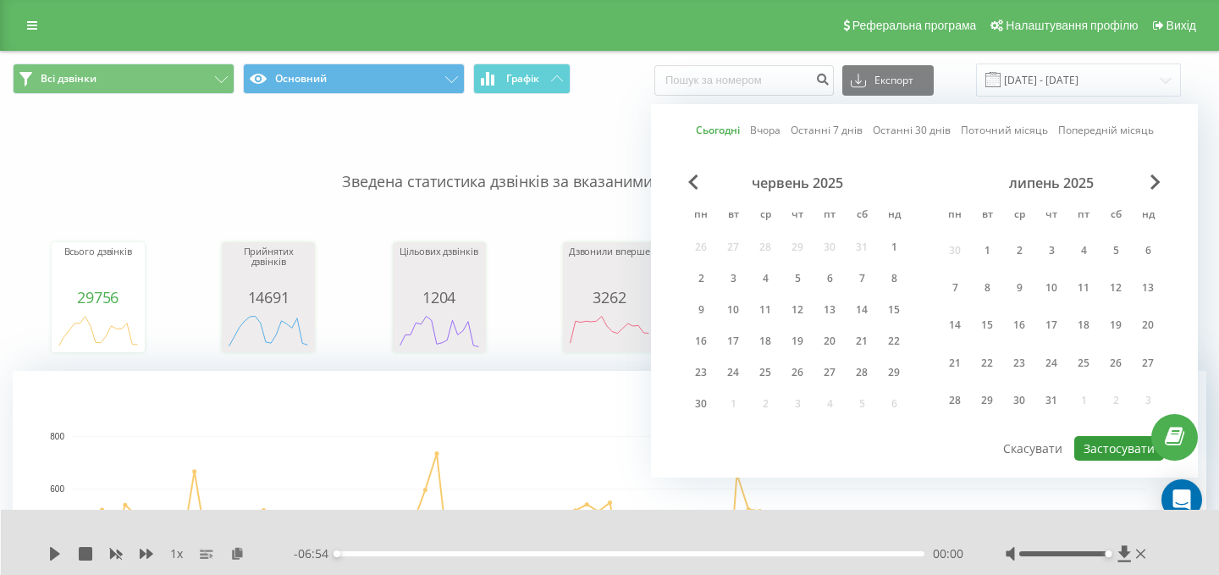
click at [1102, 438] on button "Застосувати" at bounding box center [1120, 448] width 90 height 25
type input "[DATE] - [DATE]"
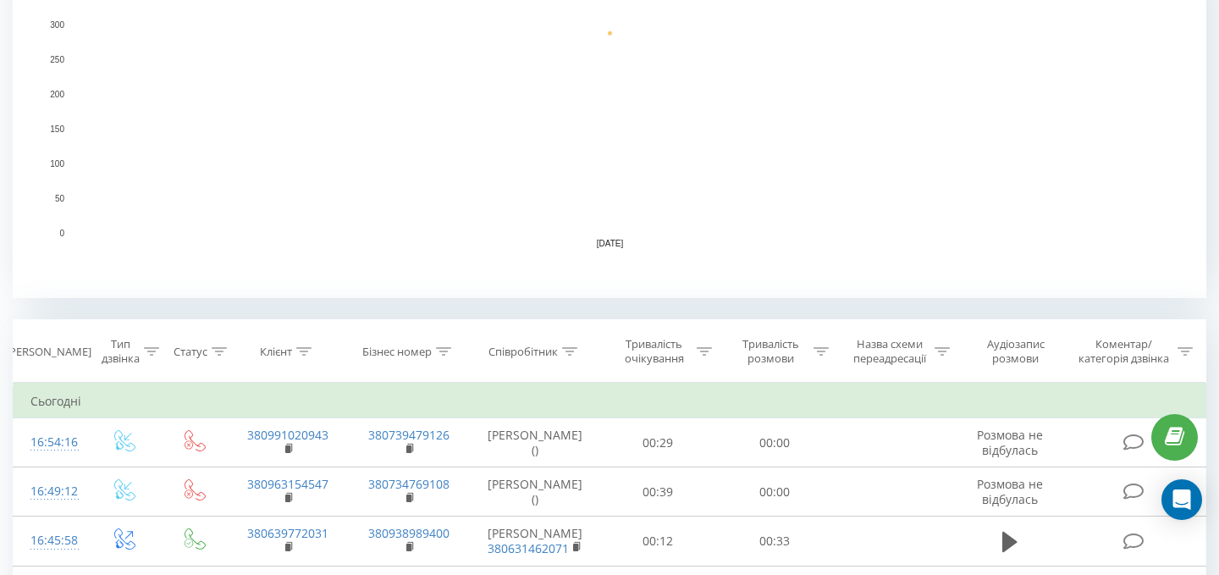
scroll to position [463, 0]
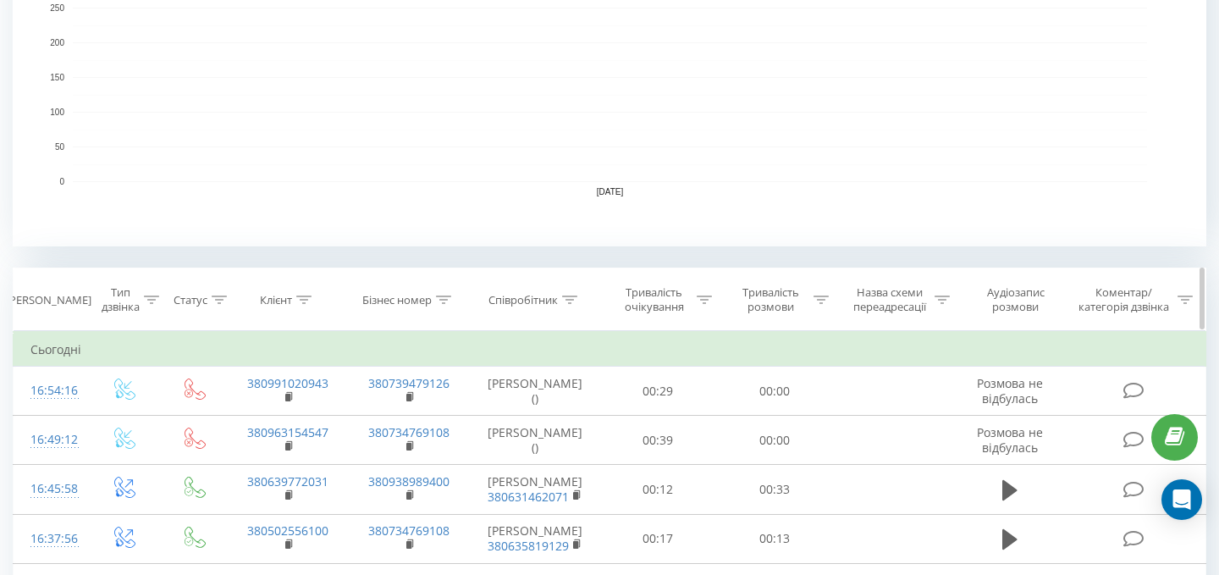
click at [564, 300] on icon at bounding box center [569, 300] width 15 height 8
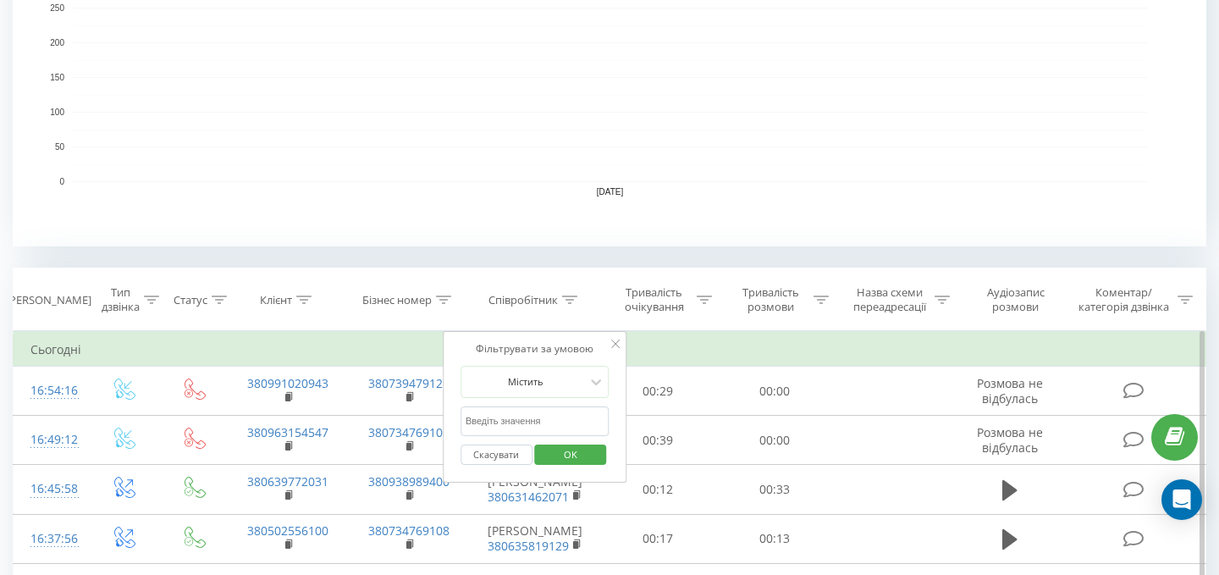
click at [523, 420] on input "text" at bounding box center [535, 421] width 149 height 30
type input "[PERSON_NAME]"
click at [546, 461] on button "OK" at bounding box center [571, 455] width 72 height 21
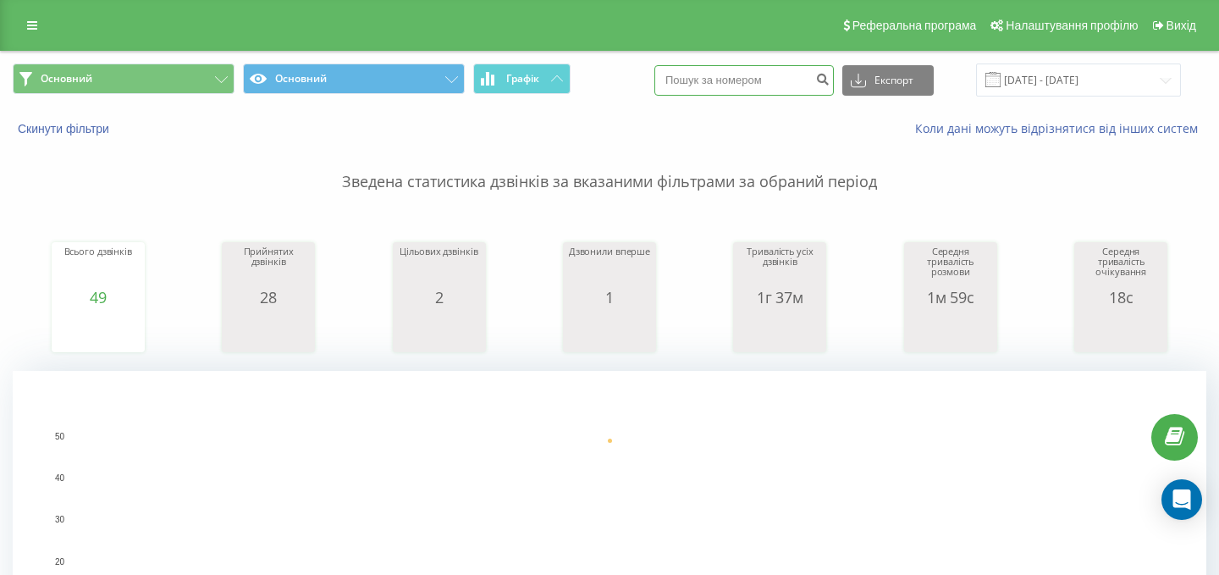
click at [784, 81] on input at bounding box center [745, 80] width 180 height 30
paste input "0982994586"
type input "0982994586"
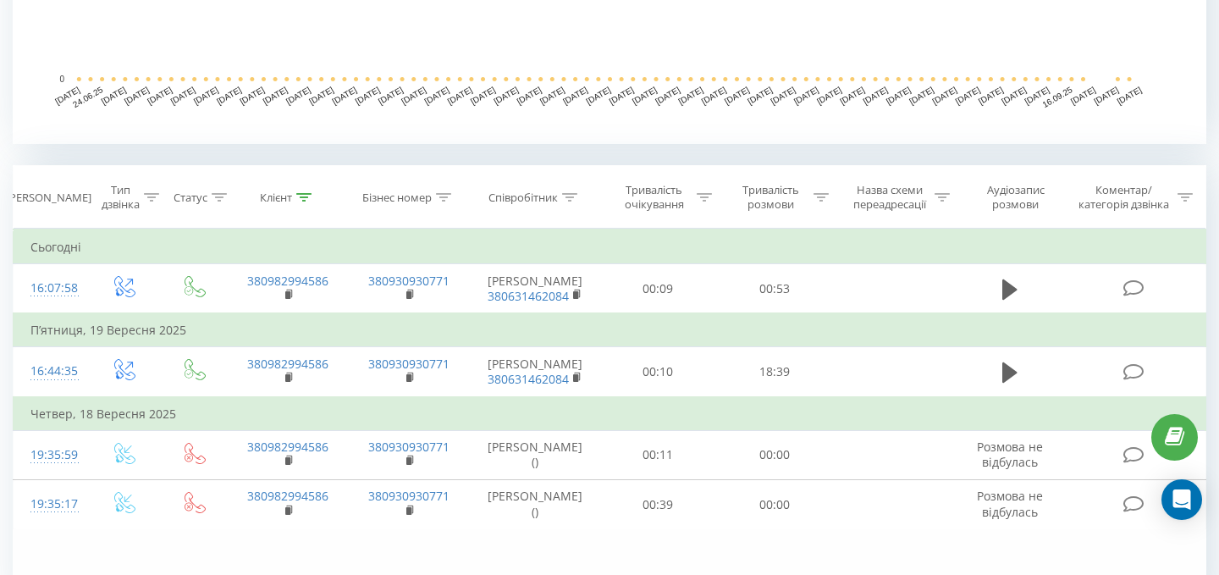
scroll to position [664, 0]
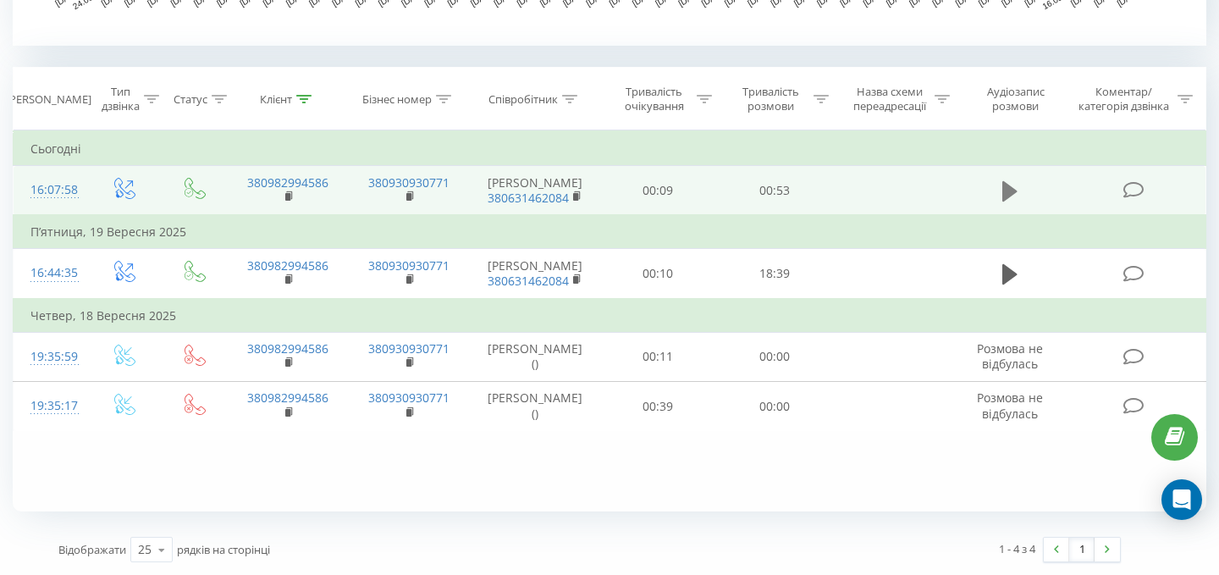
click at [1013, 198] on icon at bounding box center [1010, 190] width 15 height 20
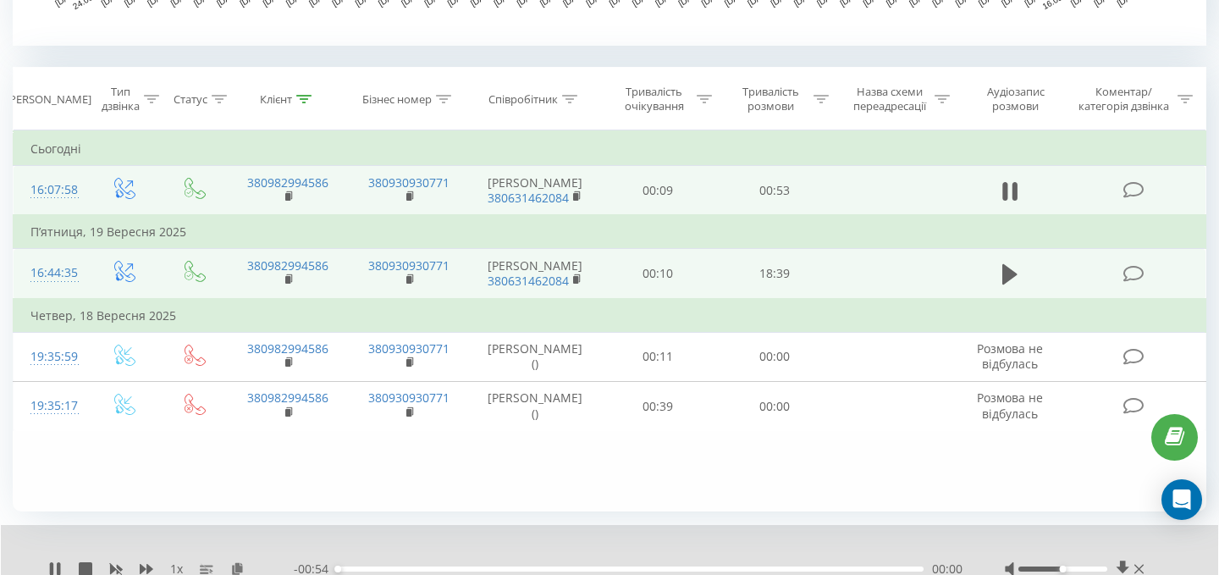
scroll to position [729, 0]
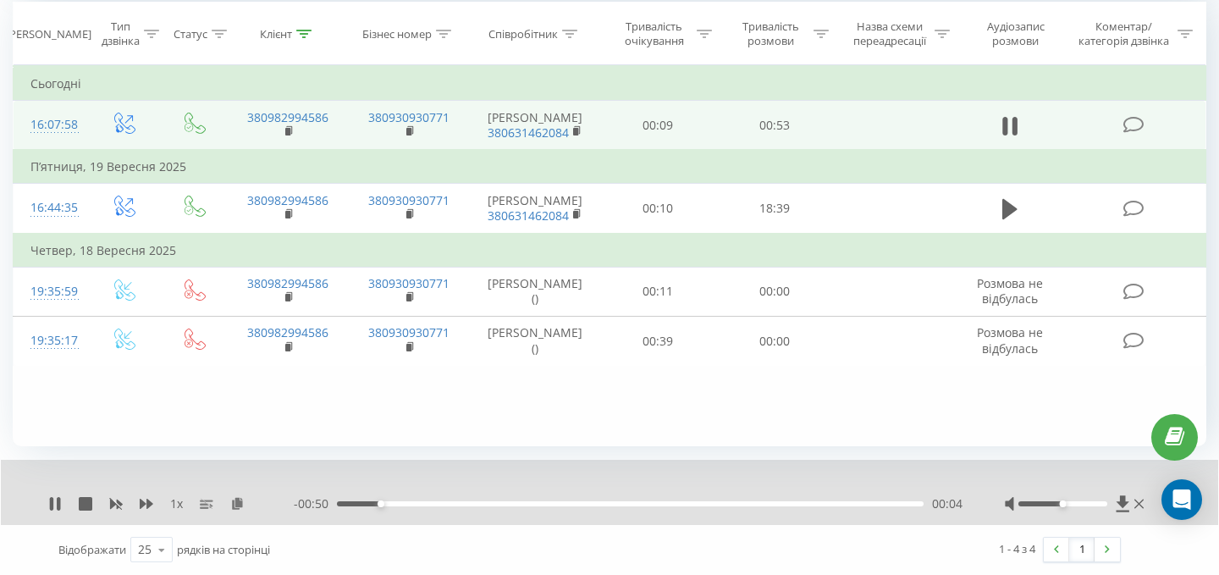
click at [1103, 502] on div at bounding box center [1063, 503] width 89 height 5
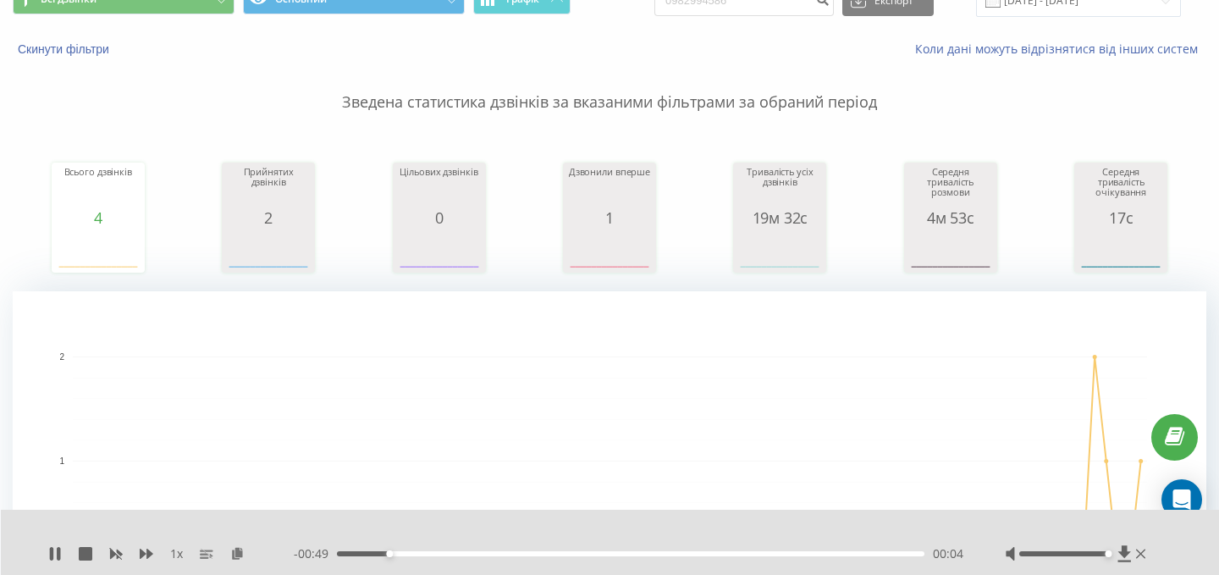
scroll to position [0, 0]
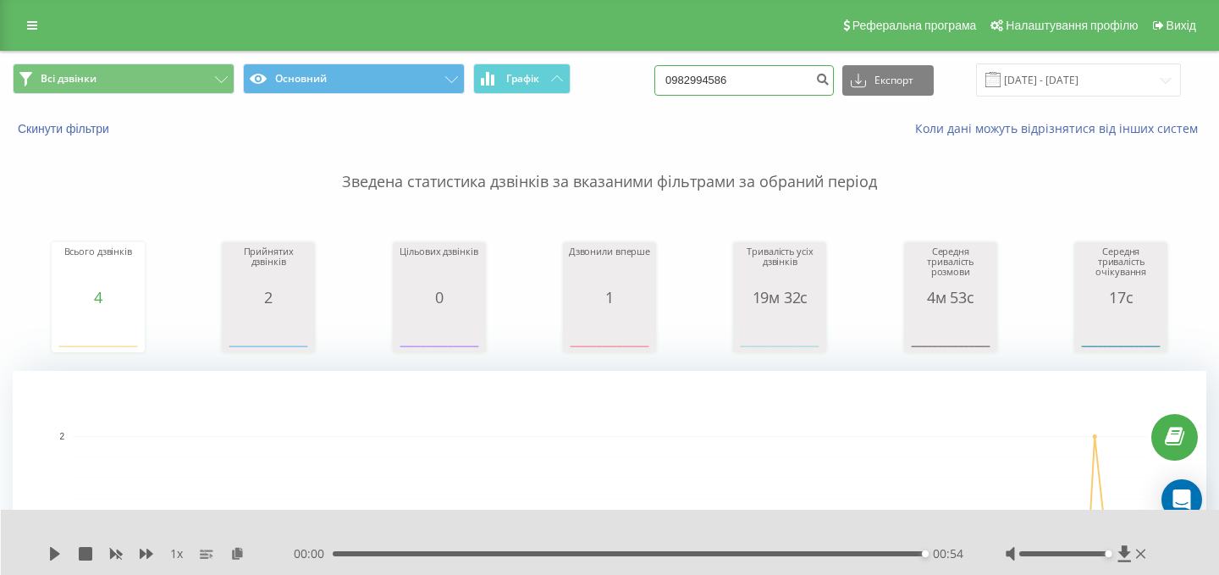
click at [769, 81] on input "0982994586" at bounding box center [745, 80] width 180 height 30
paste input "8022174"
type input "0988022174"
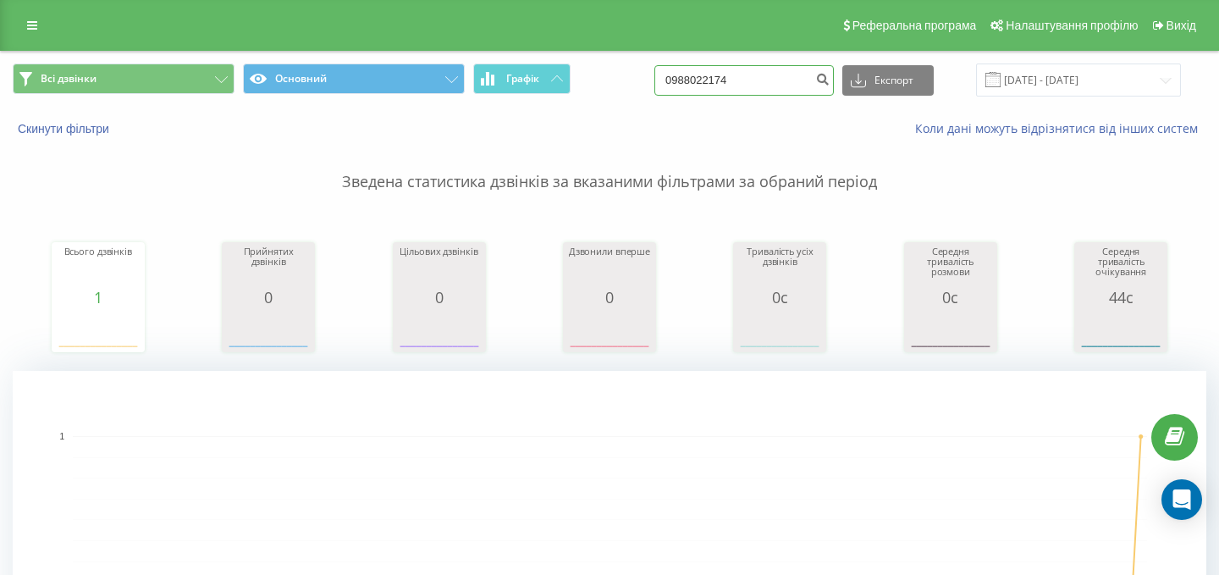
click at [815, 69] on input "0988022174" at bounding box center [745, 80] width 180 height 30
click at [69, 120] on div "Скинути фільтри" at bounding box center [229, 128] width 456 height 17
click at [69, 124] on button "Скинути фільтри" at bounding box center [65, 128] width 105 height 15
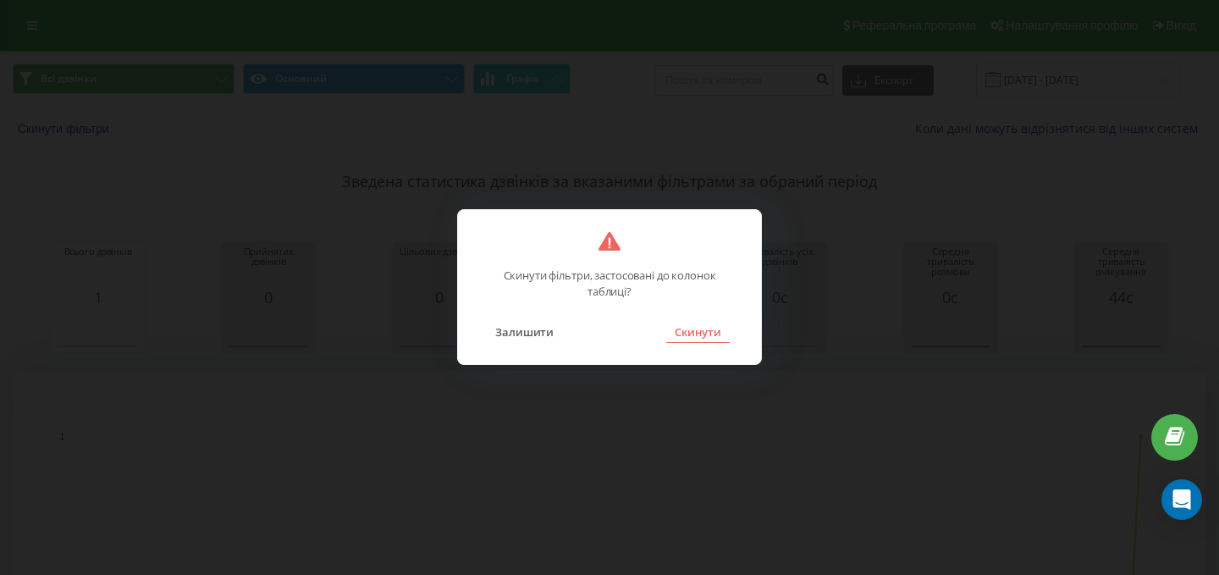
click at [691, 329] on button "Скинути" at bounding box center [698, 332] width 64 height 22
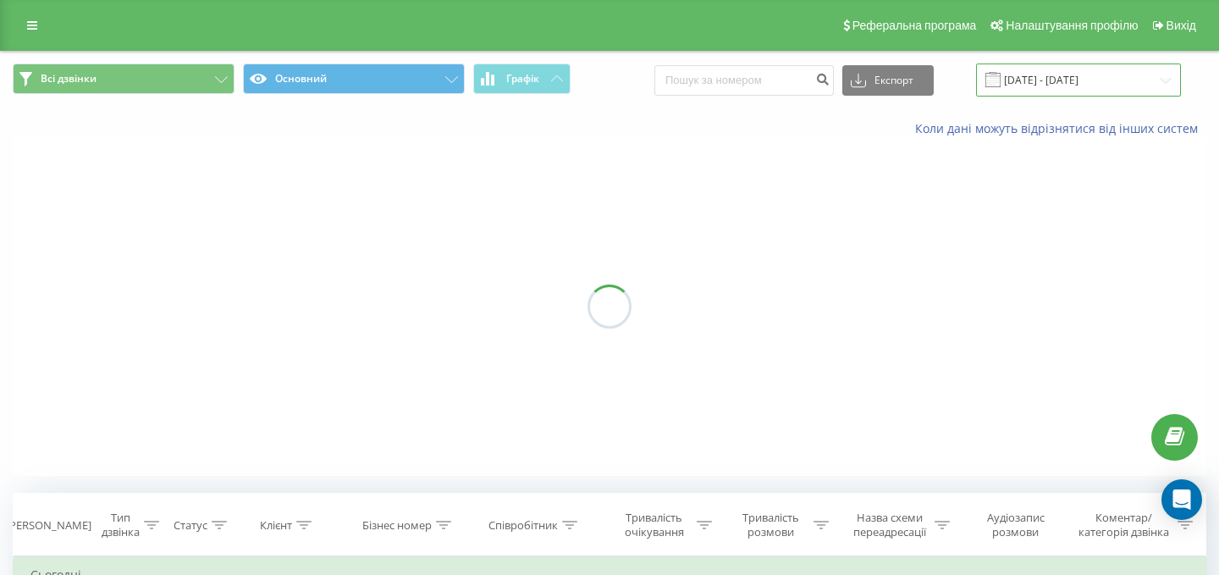
click at [1071, 79] on input "[DATE] - [DATE]" at bounding box center [1078, 80] width 205 height 33
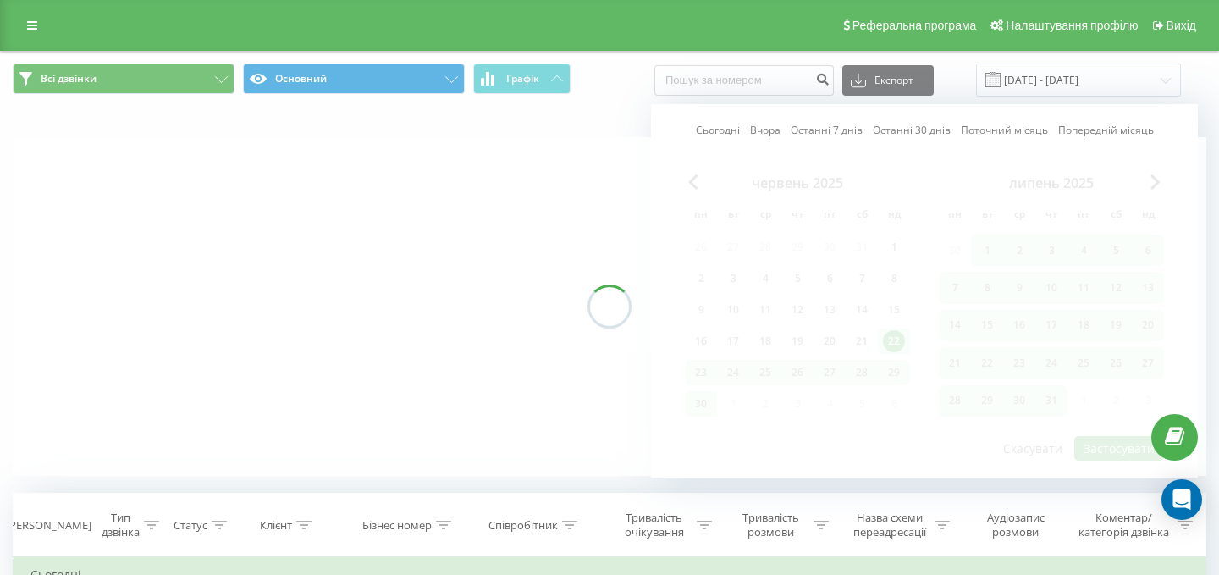
click at [709, 122] on link "Сьогодні" at bounding box center [718, 130] width 44 height 16
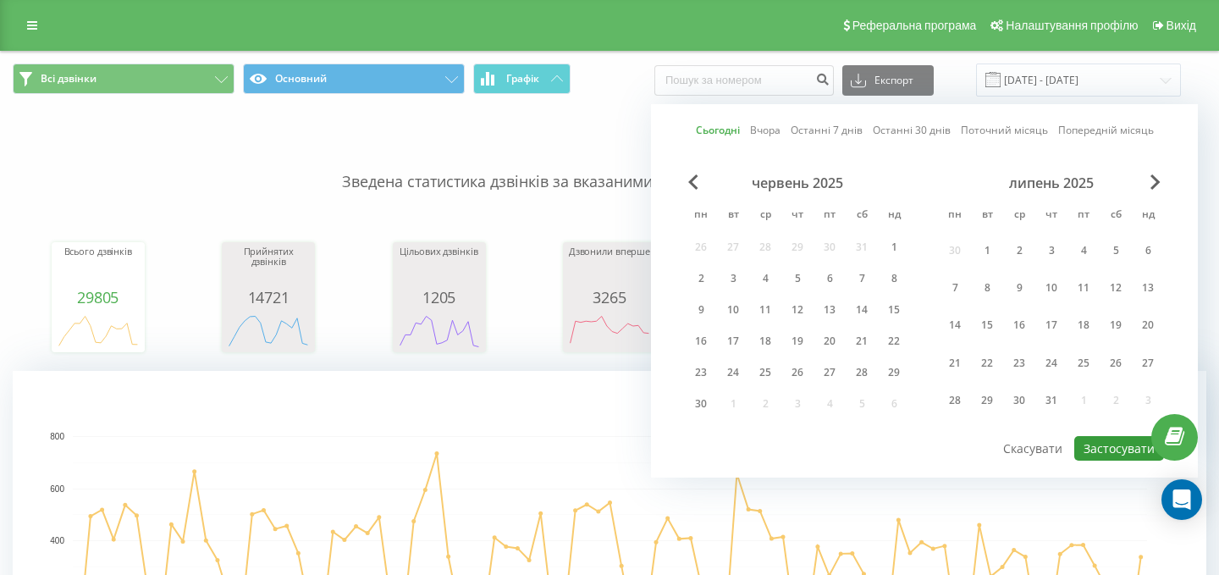
click at [1121, 452] on button "Застосувати" at bounding box center [1120, 448] width 90 height 25
type input "22.09.2025 - 22.09.2025"
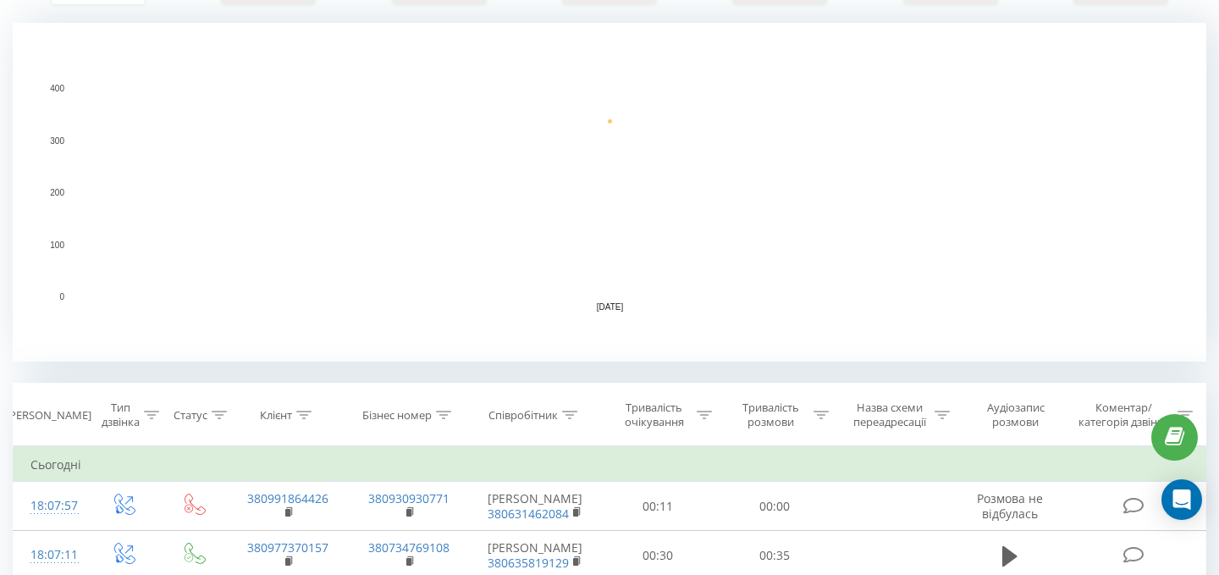
scroll to position [368, 0]
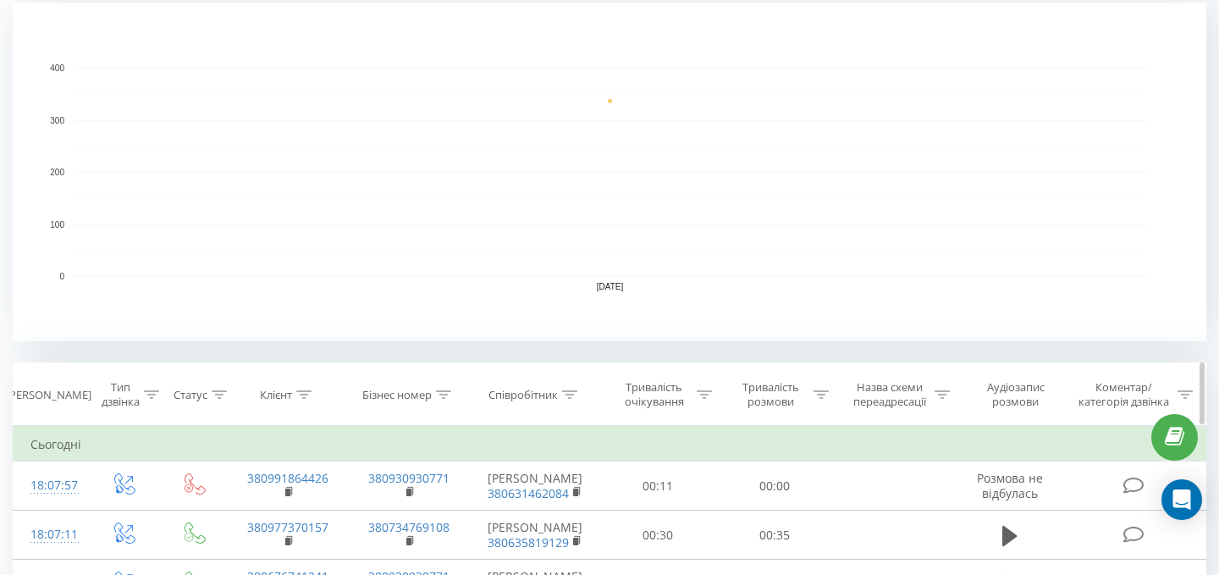
click at [566, 395] on icon at bounding box center [569, 394] width 15 height 8
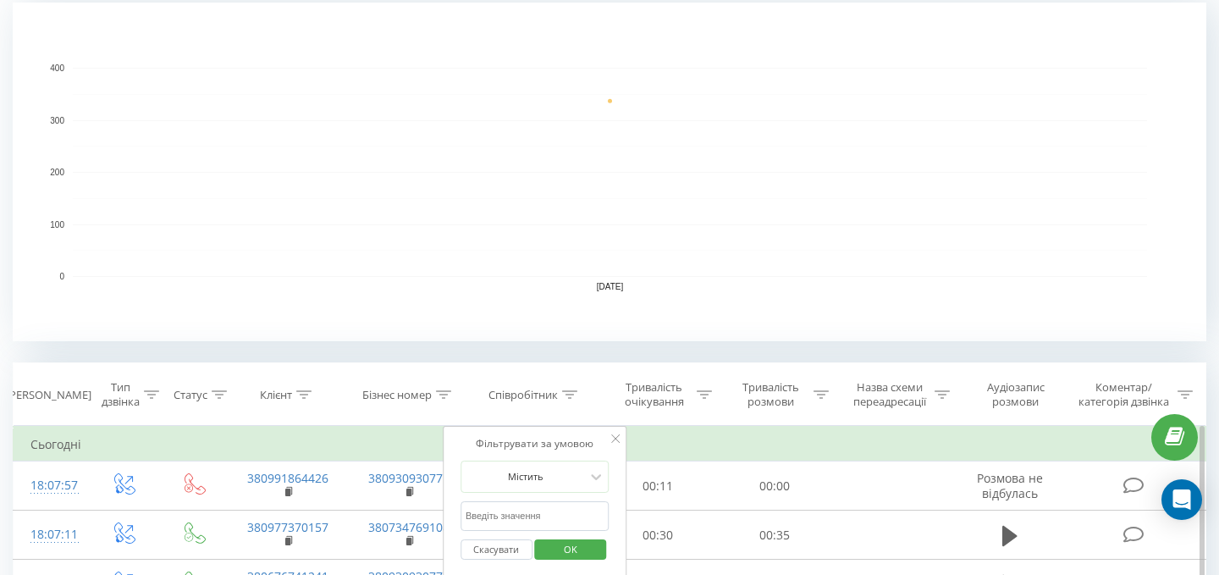
click at [533, 515] on input "text" at bounding box center [535, 516] width 149 height 30
type input "Домінський"
click at [589, 550] on span "OK" at bounding box center [570, 549] width 47 height 26
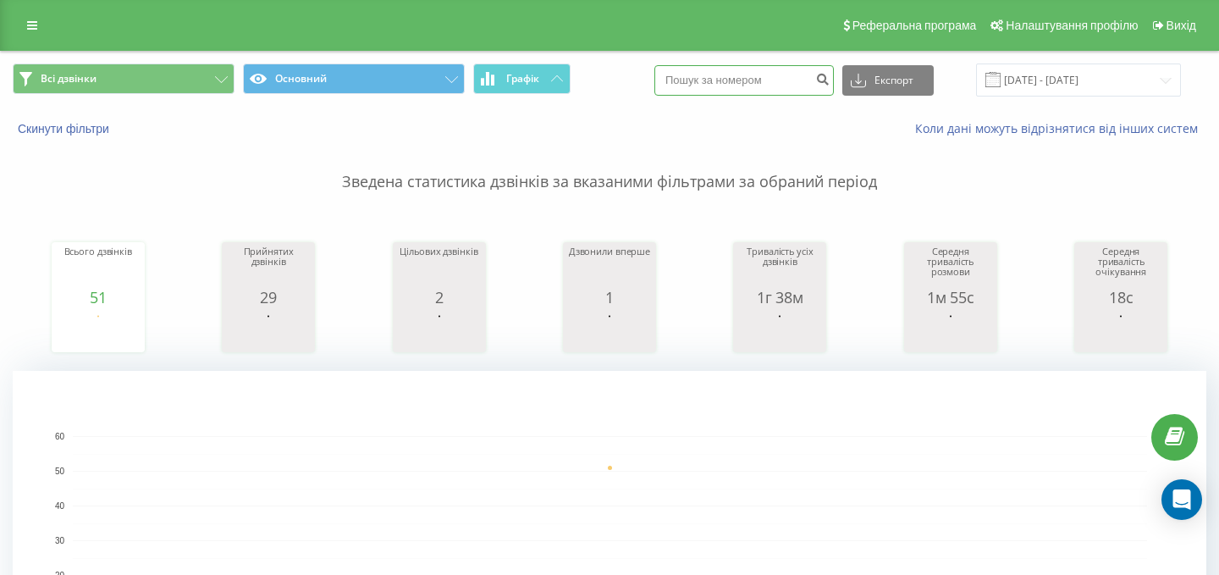
click at [756, 85] on input at bounding box center [745, 80] width 180 height 30
paste input "0630116946"
type input "0630116946"
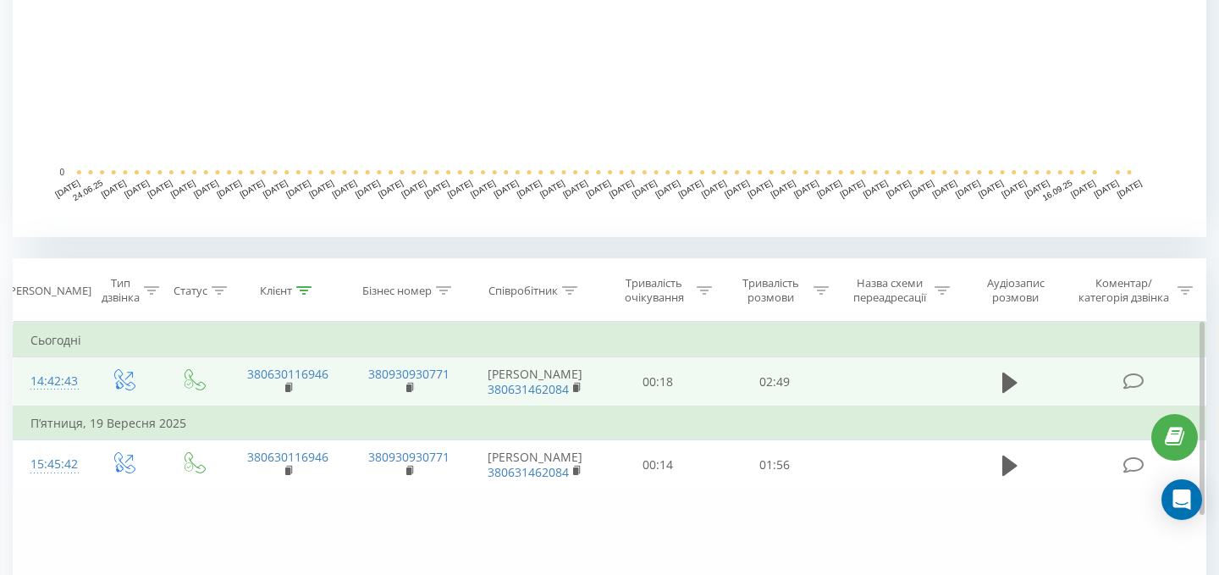
scroll to position [478, 0]
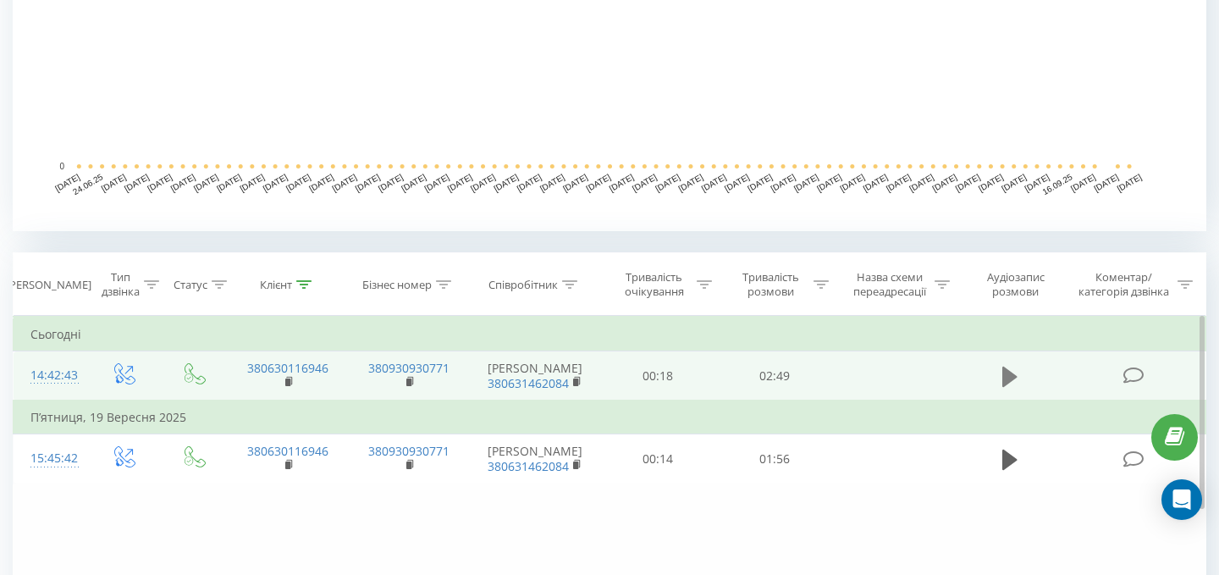
click at [1004, 380] on icon at bounding box center [1010, 376] width 15 height 20
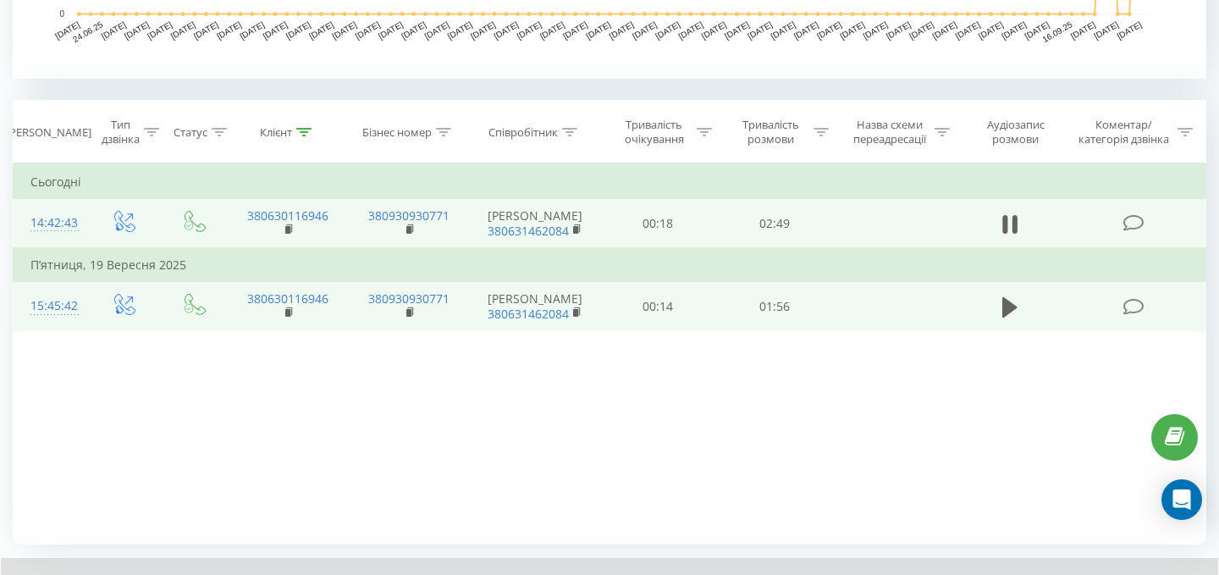
scroll to position [665, 0]
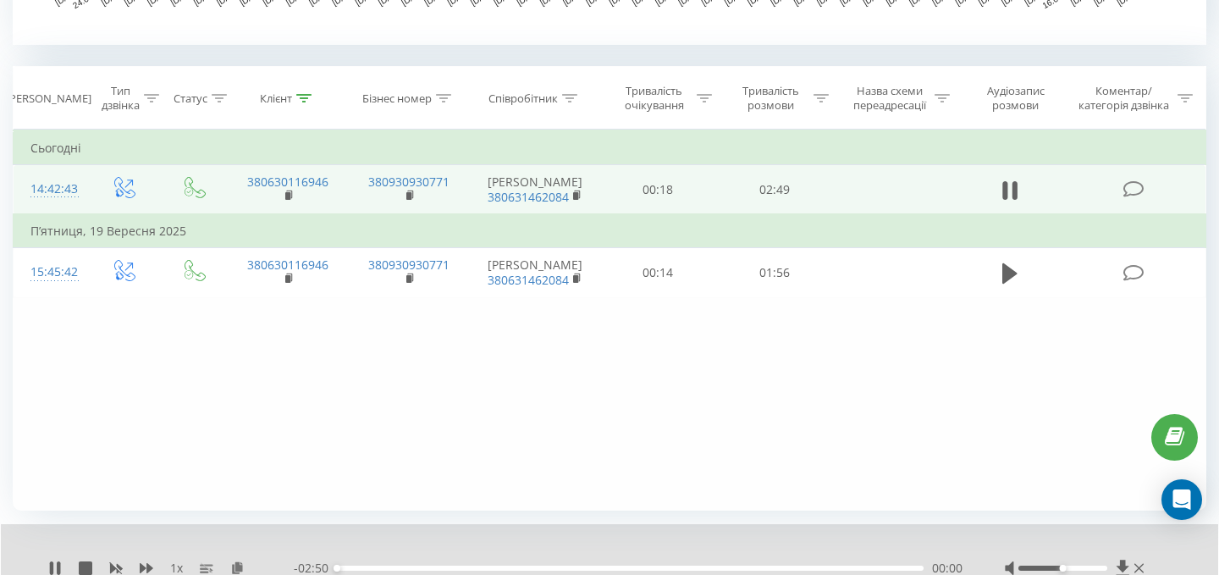
click at [1104, 566] on div at bounding box center [1063, 568] width 89 height 5
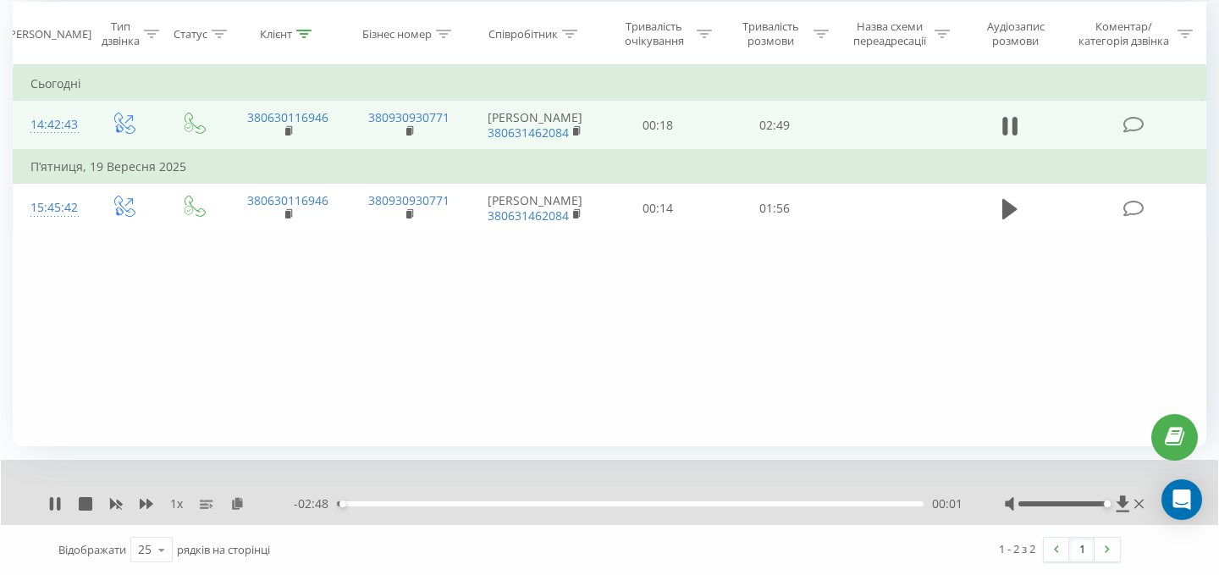
click at [716, 501] on div "00:01" at bounding box center [630, 503] width 587 height 5
click at [818, 502] on div "01:56" at bounding box center [630, 503] width 587 height 5
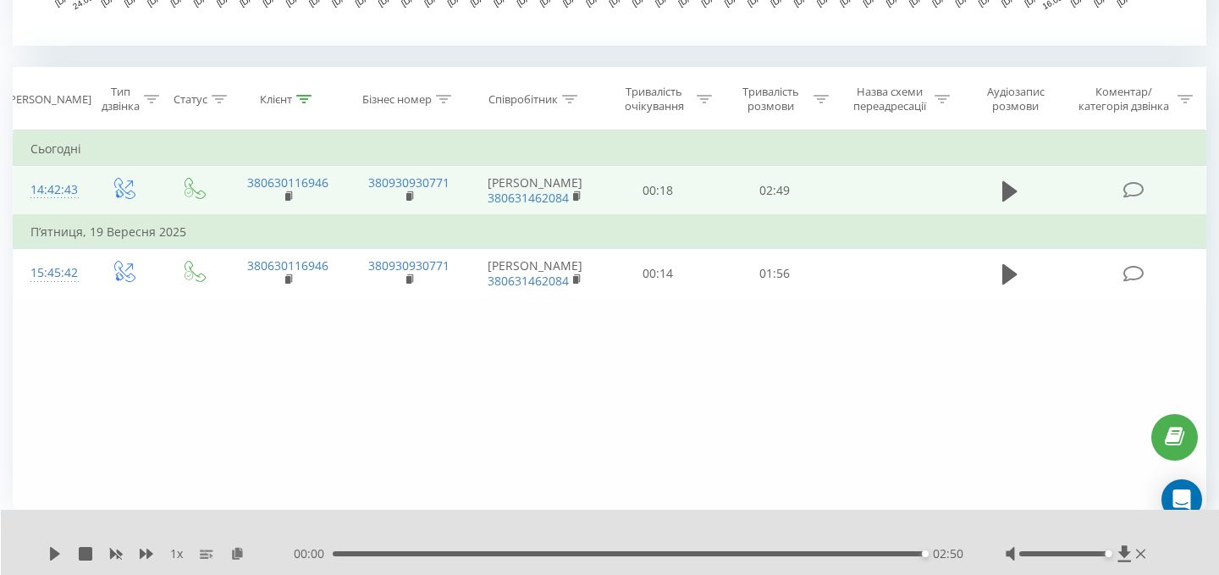
scroll to position [0, 0]
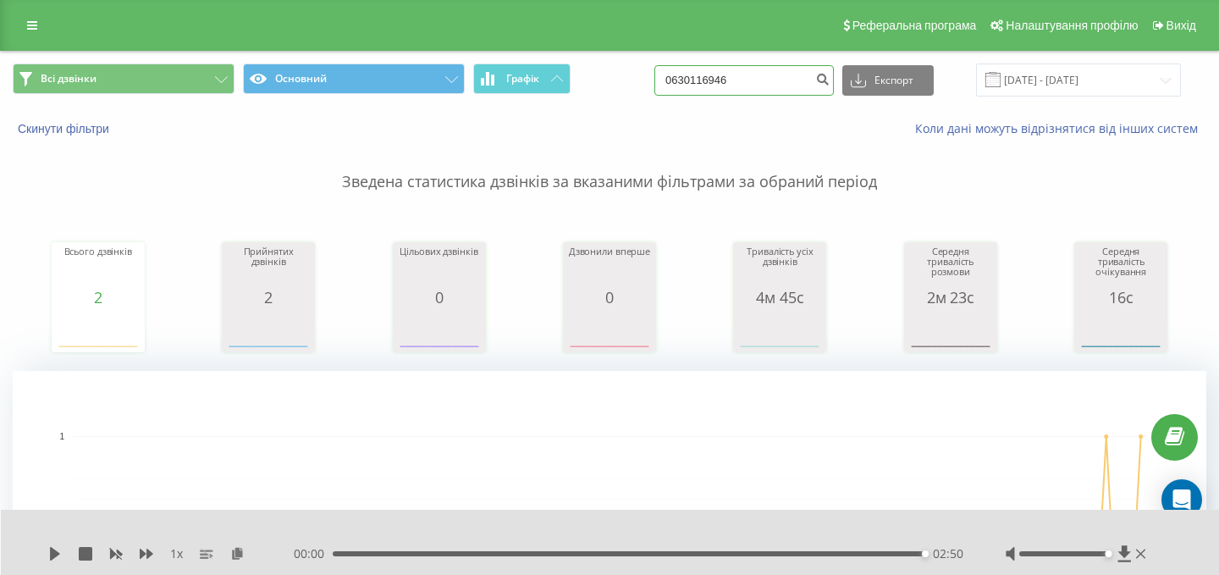
click at [782, 83] on input "0630116946" at bounding box center [745, 80] width 180 height 30
click at [82, 124] on button "Скинути фільтри" at bounding box center [65, 128] width 105 height 15
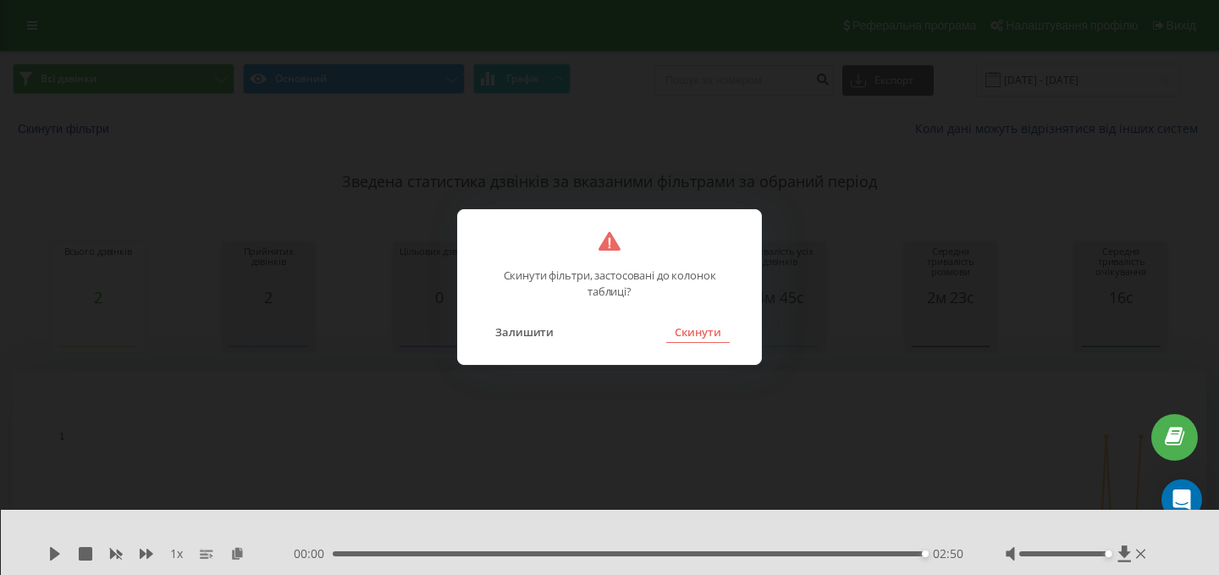
click at [715, 330] on button "Скинути" at bounding box center [698, 332] width 64 height 22
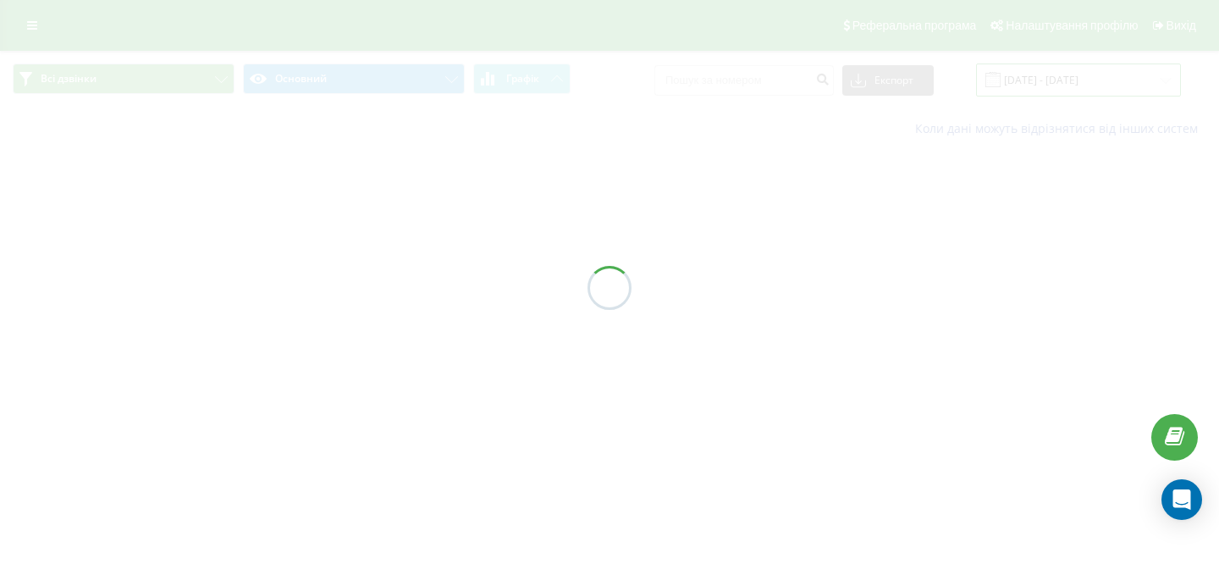
click at [1111, 91] on input "[DATE] - [DATE]" at bounding box center [1078, 80] width 205 height 33
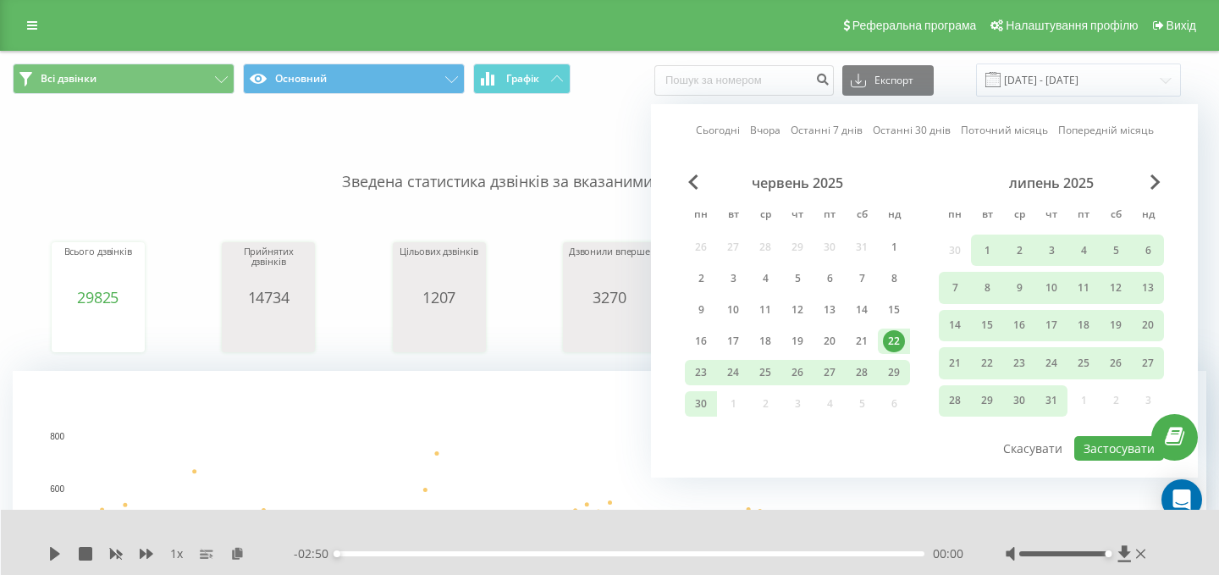
click at [708, 131] on link "Сьогодні" at bounding box center [718, 130] width 44 height 16
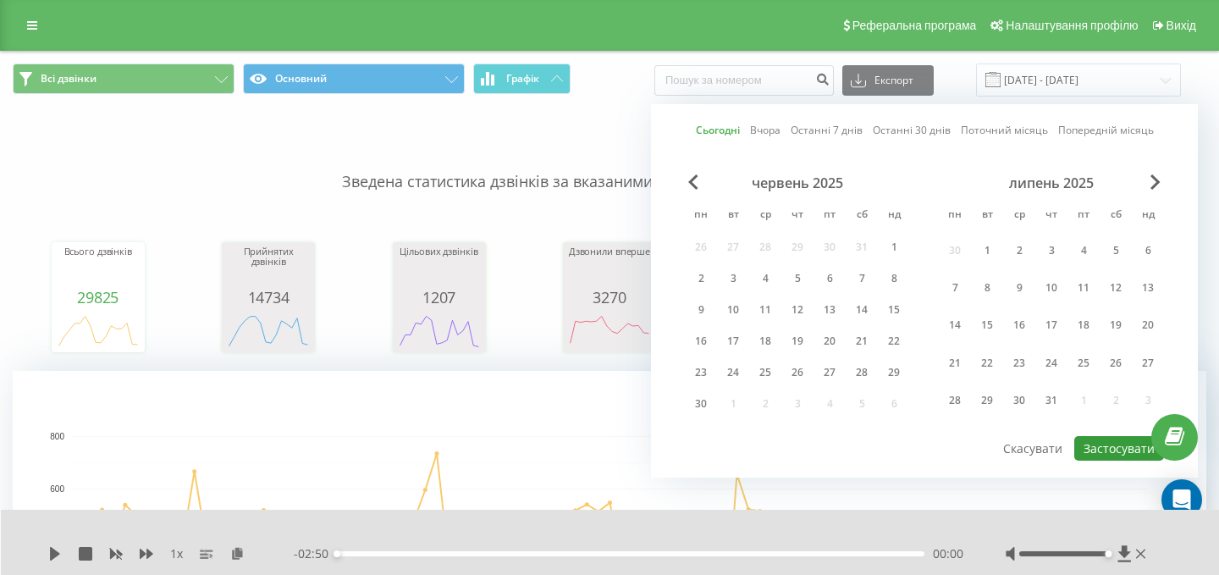
click at [1090, 440] on button "Застосувати" at bounding box center [1120, 448] width 90 height 25
type input "[DATE] - [DATE]"
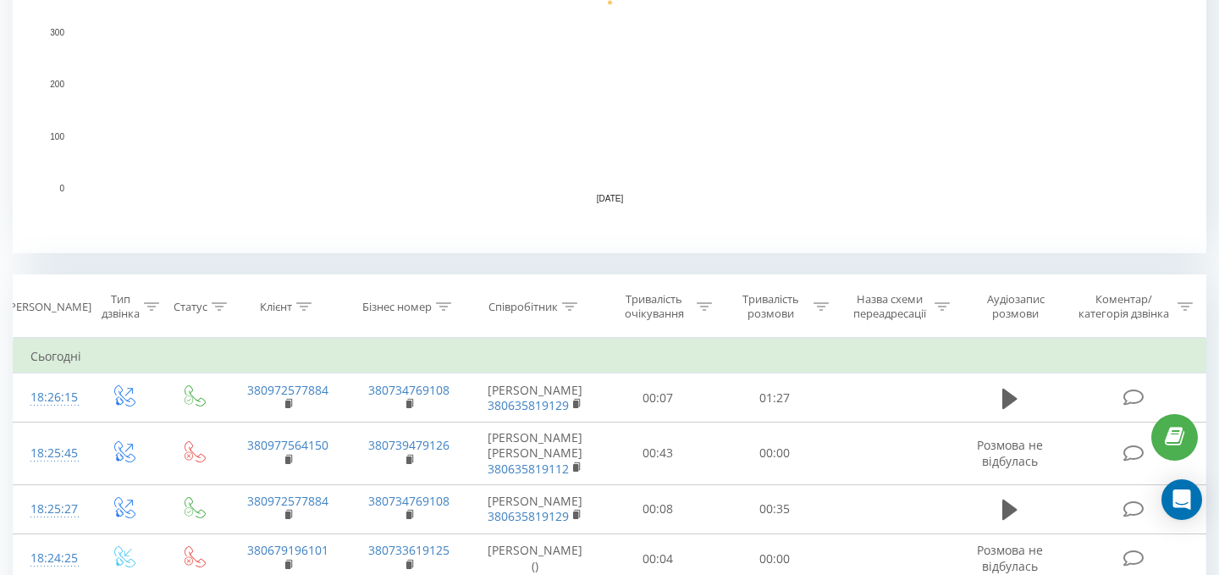
scroll to position [504, 0]
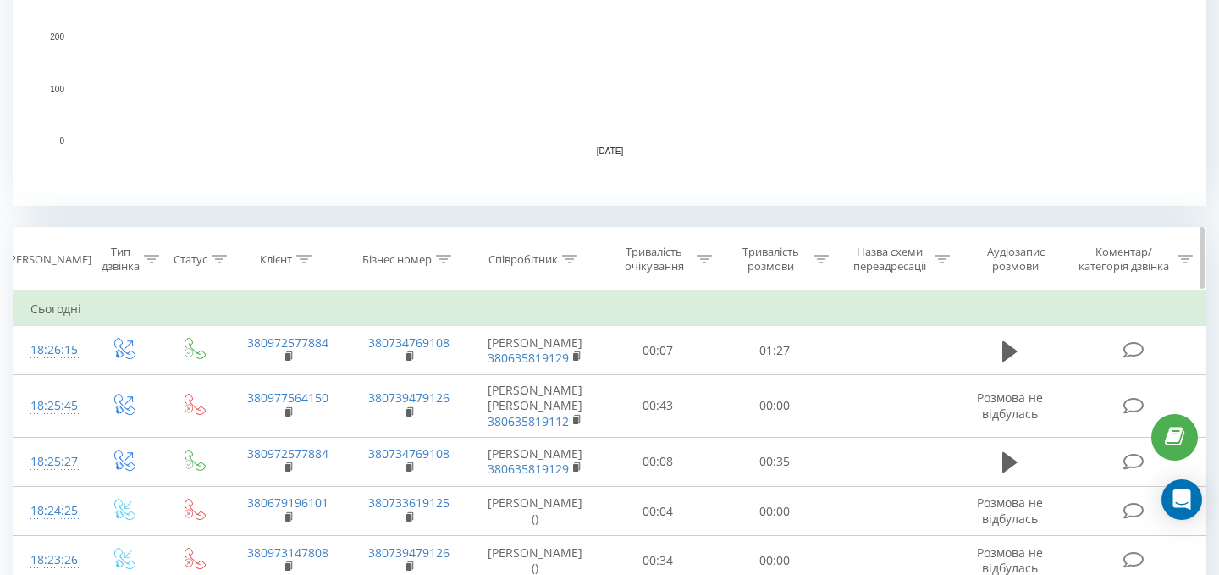
click at [565, 246] on th "Співробітник" at bounding box center [535, 259] width 130 height 63
click at [572, 253] on div at bounding box center [569, 259] width 15 height 14
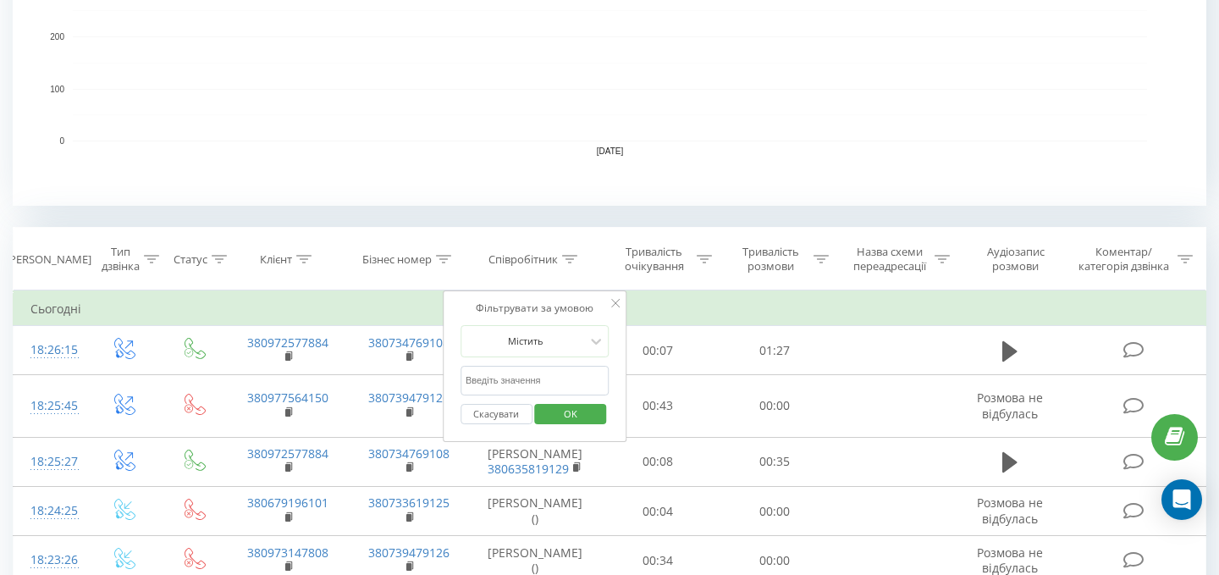
click at [537, 381] on input "text" at bounding box center [535, 381] width 149 height 30
type input "[PERSON_NAME]"
click at [568, 412] on span "OK" at bounding box center [570, 414] width 47 height 26
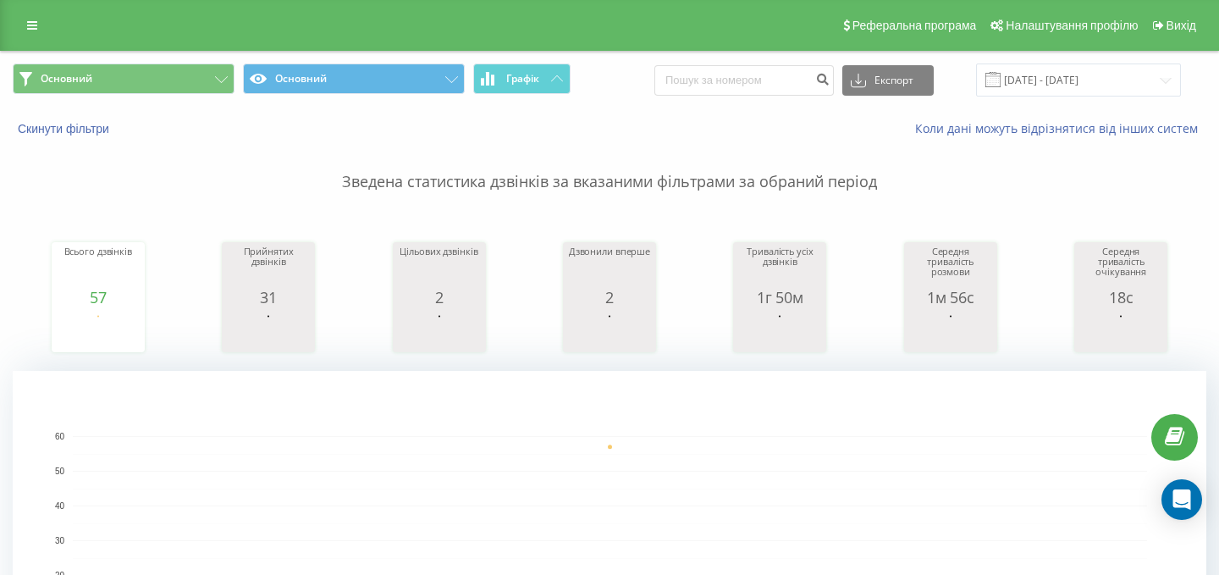
click at [674, 384] on rect "A chart." at bounding box center [610, 540] width 1194 height 339
